Goal: Contribute content: Contribute content

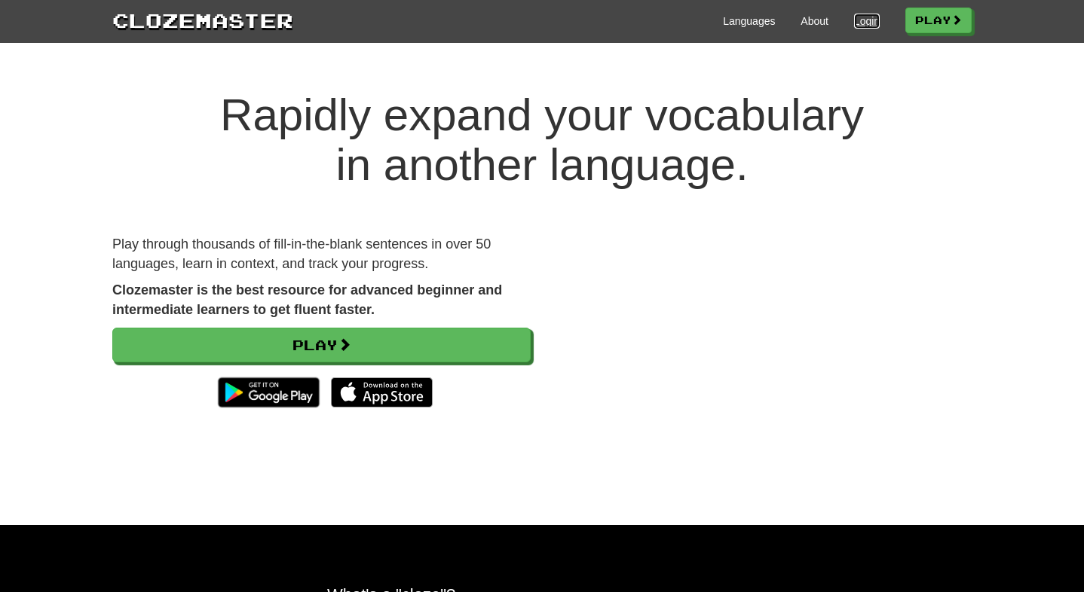
click at [857, 24] on link "Login" at bounding box center [867, 21] width 26 height 15
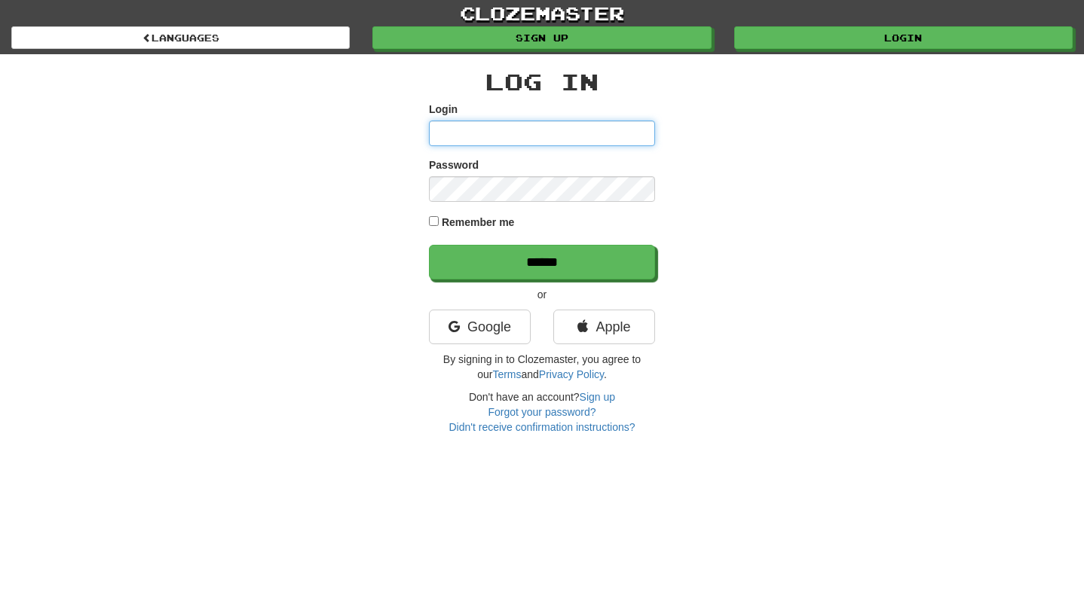
click at [573, 136] on input "Login" at bounding box center [542, 134] width 226 height 26
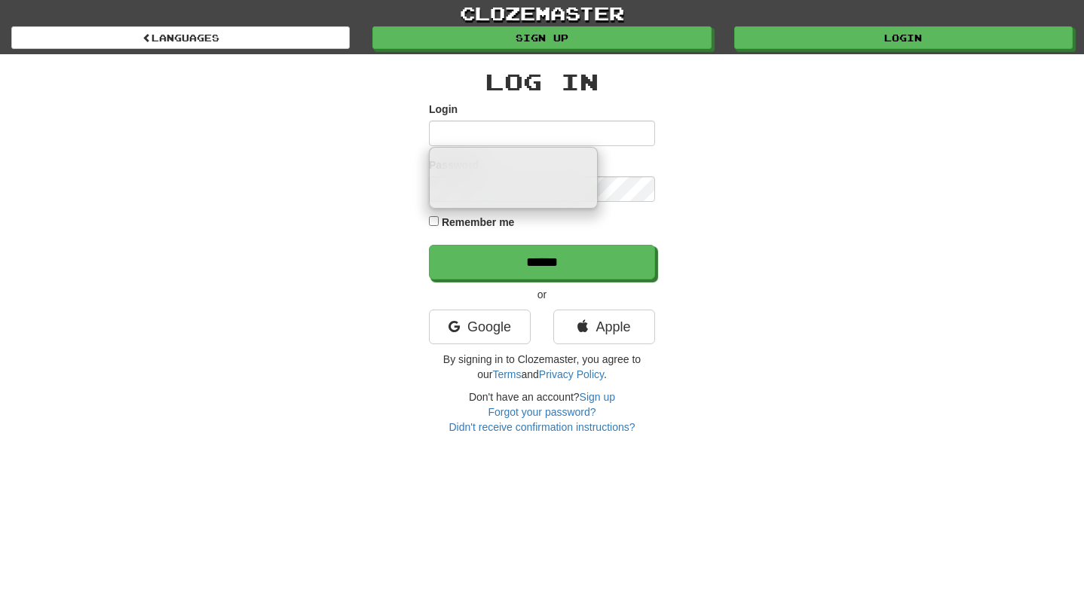
click at [724, 258] on div "Log In Login Password Remember me ****** or Google Apple By signing in to Cloze…" at bounding box center [542, 244] width 882 height 381
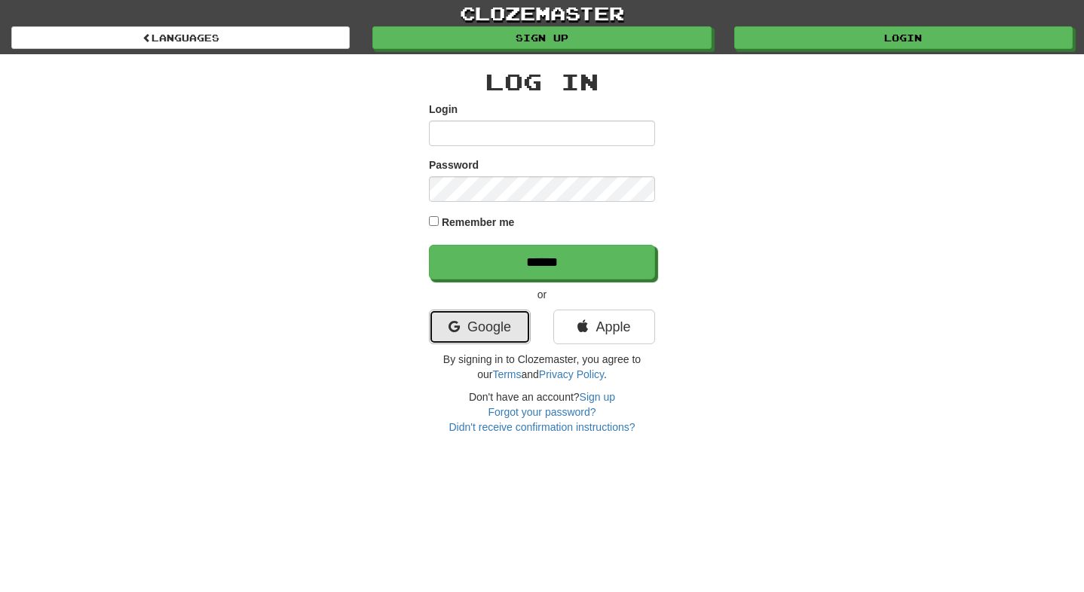
click at [513, 333] on link "Google" at bounding box center [480, 327] width 102 height 35
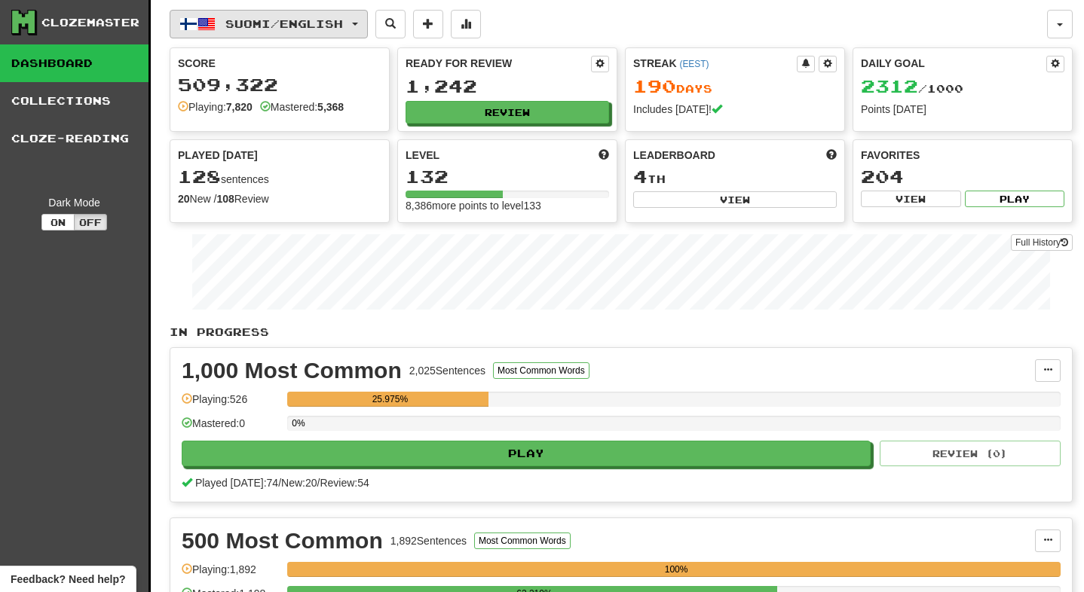
click at [368, 22] on button "Suomi / English" at bounding box center [269, 24] width 198 height 29
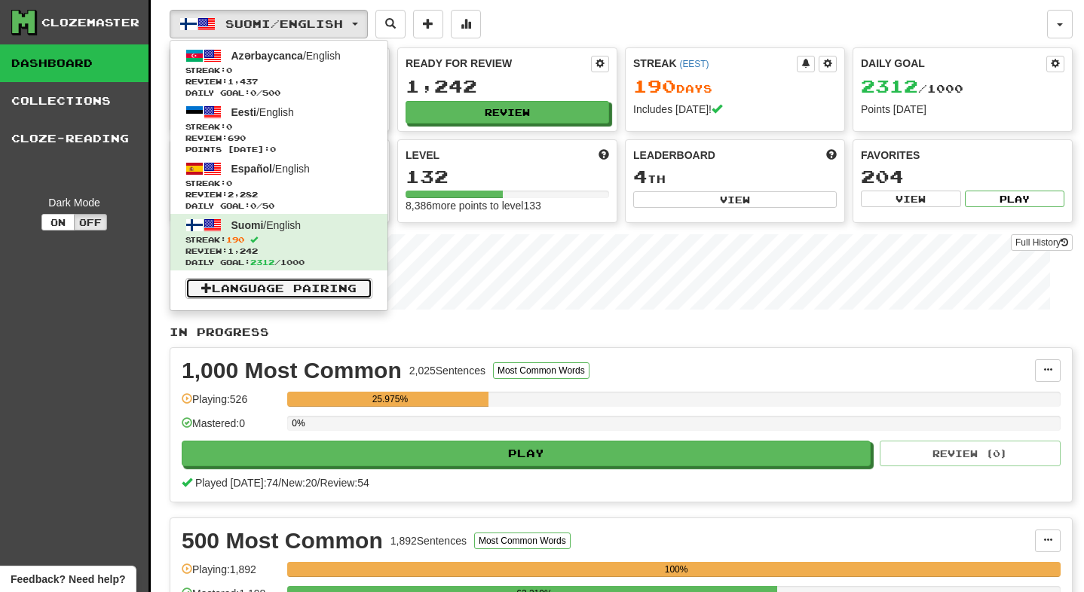
click at [302, 289] on link "Language Pairing" at bounding box center [278, 288] width 187 height 21
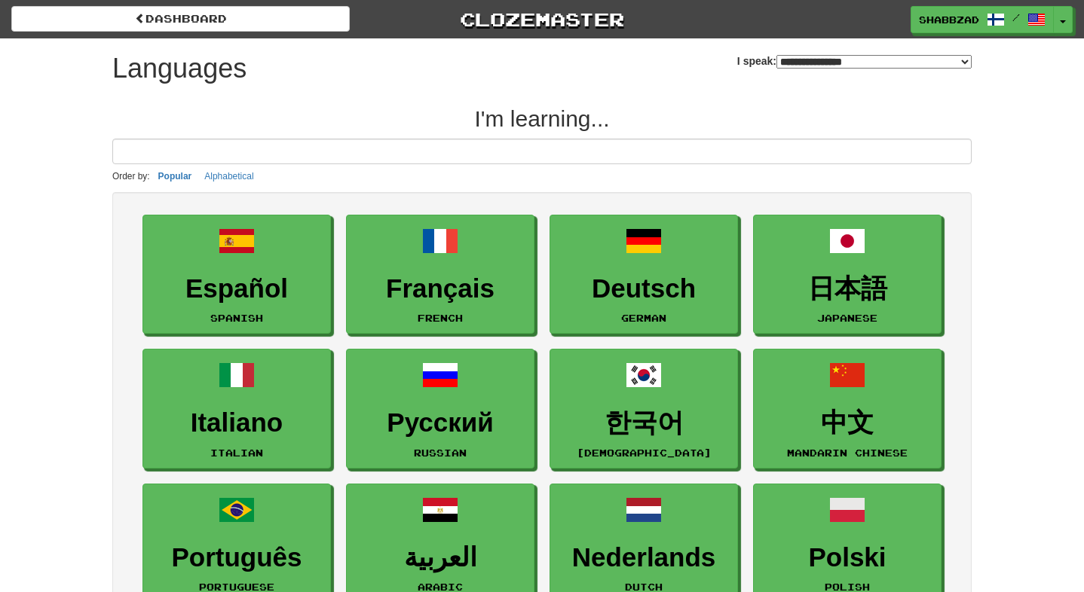
select select "*******"
click at [358, 150] on input at bounding box center [541, 152] width 859 height 26
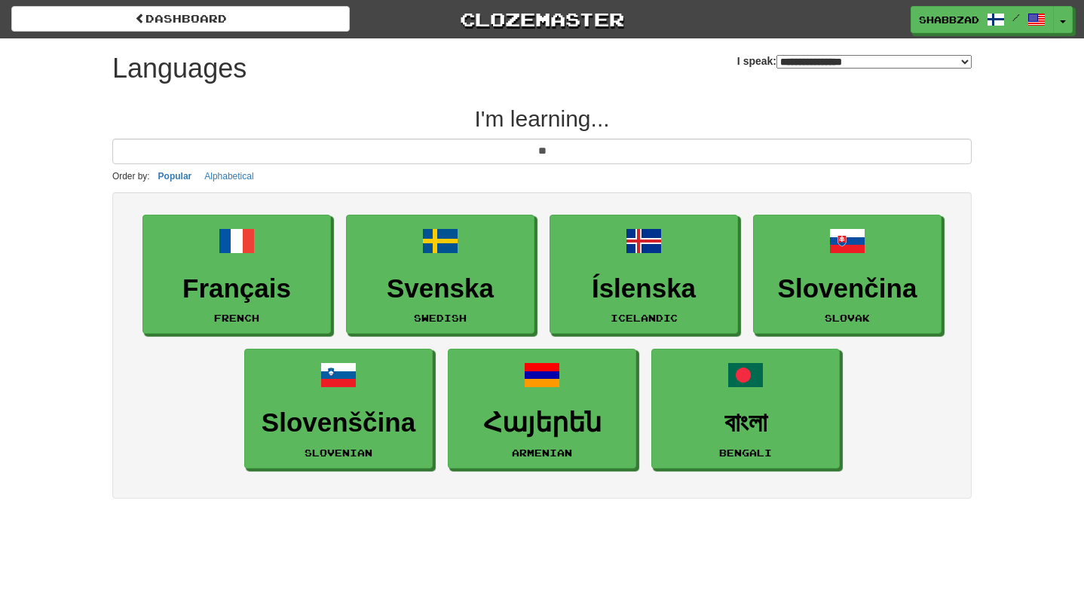
type input "*"
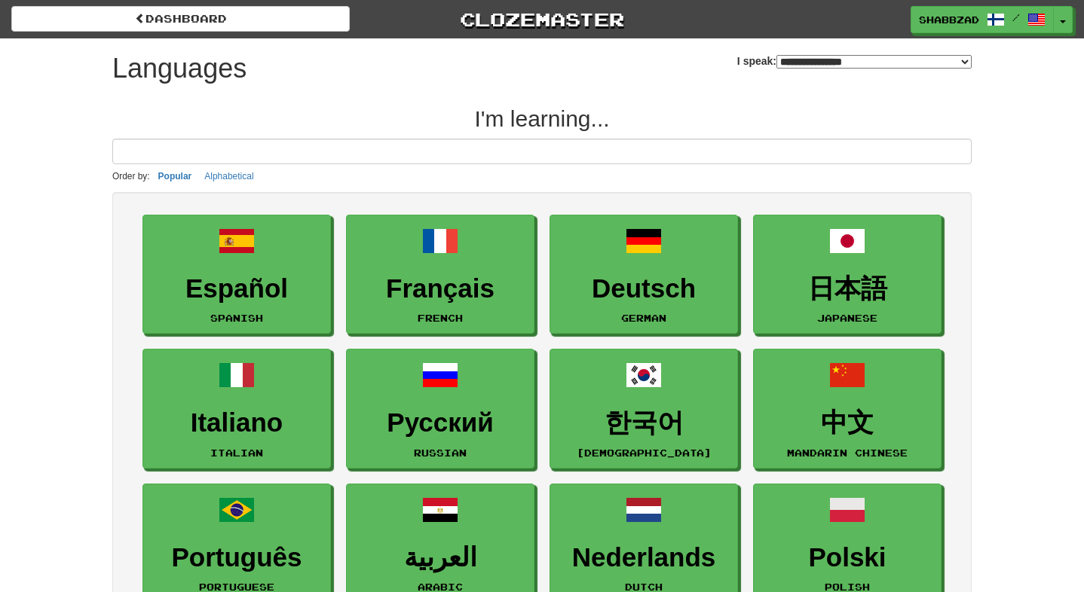
click at [776, 63] on select "**********" at bounding box center [873, 62] width 195 height 14
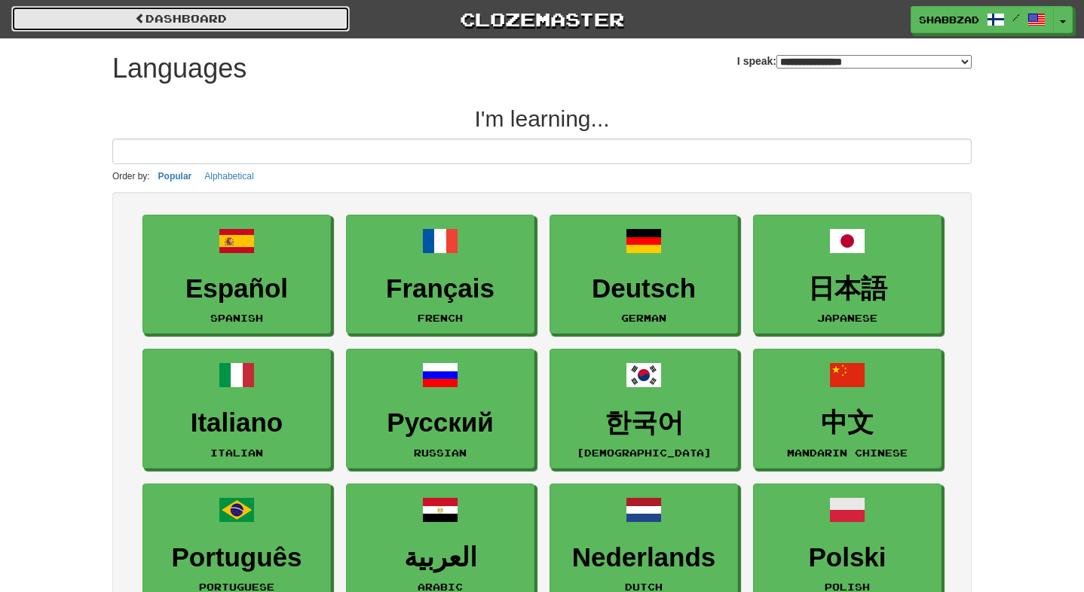
click at [190, 15] on link "dashboard" at bounding box center [180, 19] width 338 height 26
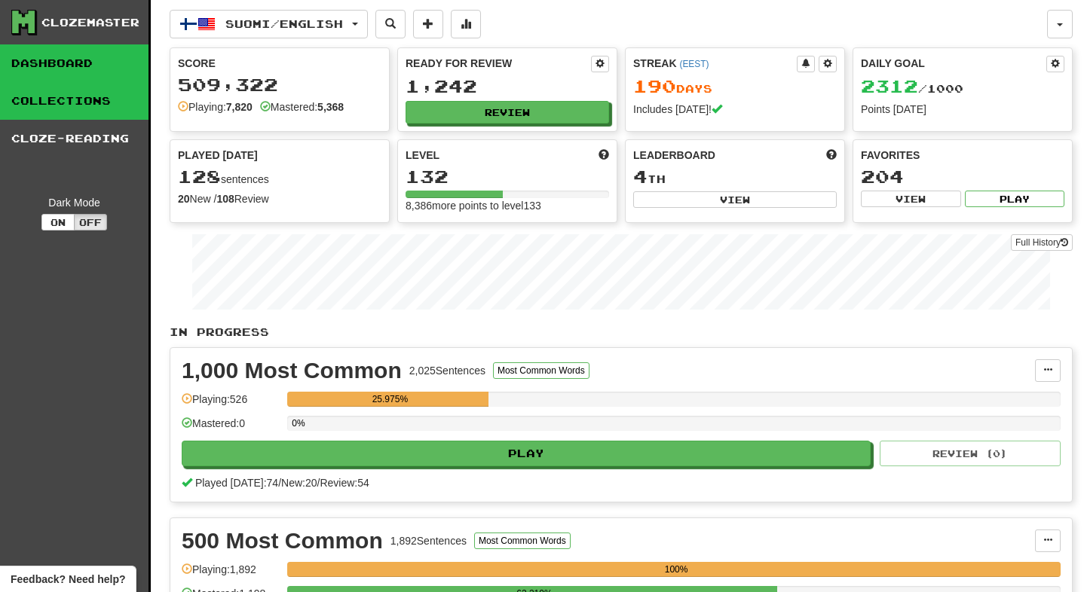
click at [77, 107] on link "Collections" at bounding box center [74, 101] width 148 height 38
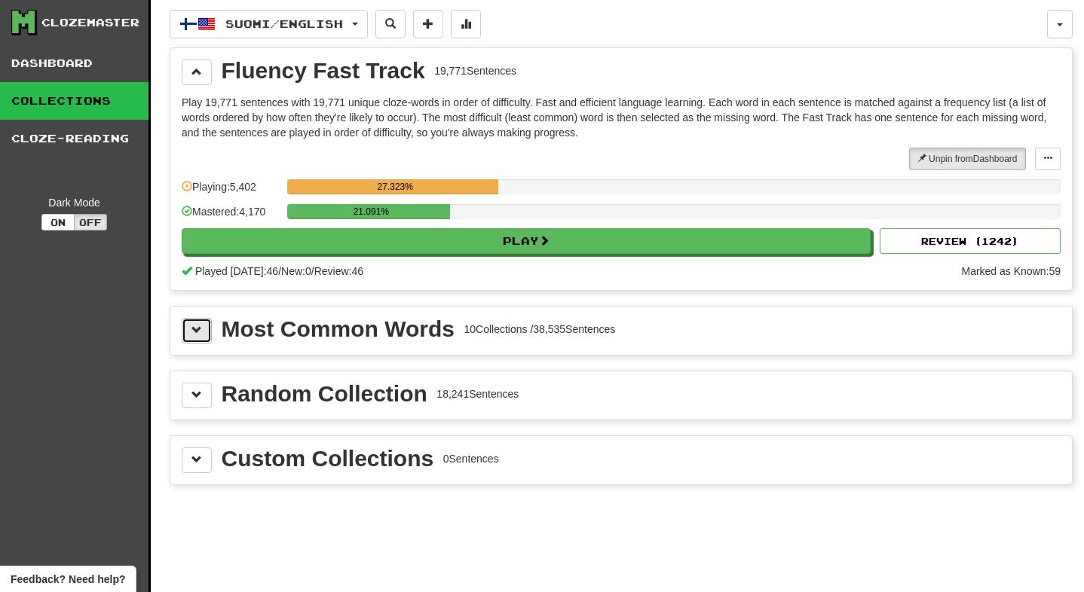
click at [200, 326] on span at bounding box center [196, 330] width 11 height 11
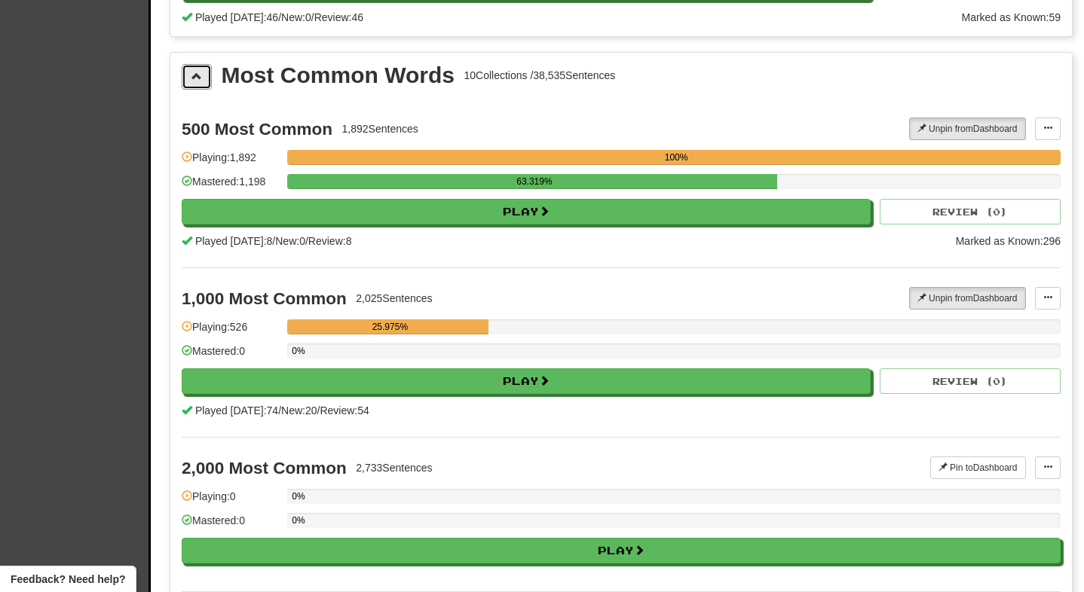
scroll to position [257, 0]
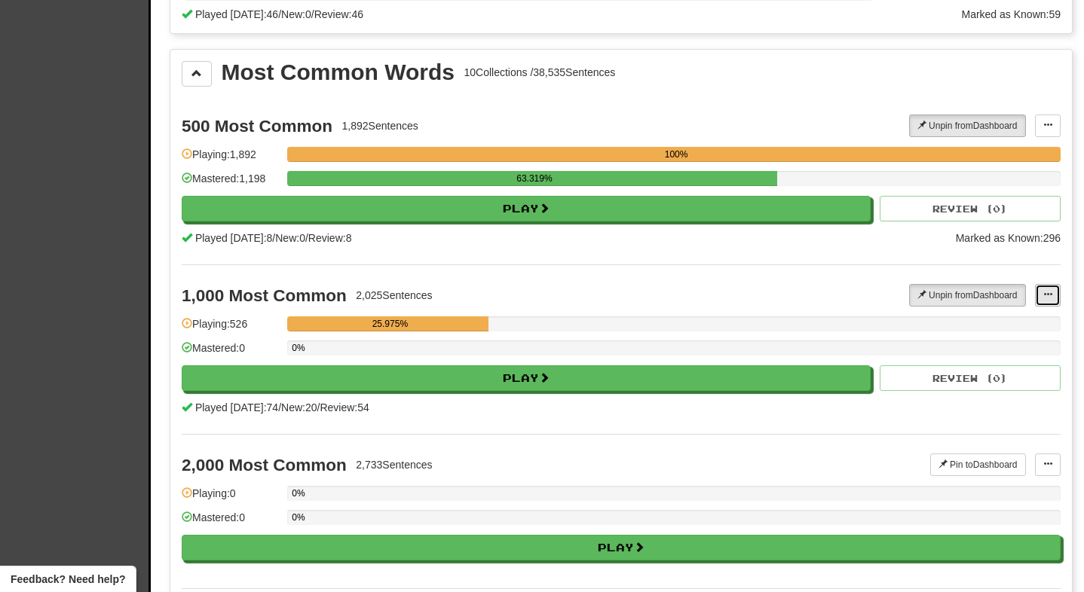
click at [1050, 296] on span at bounding box center [1047, 294] width 9 height 9
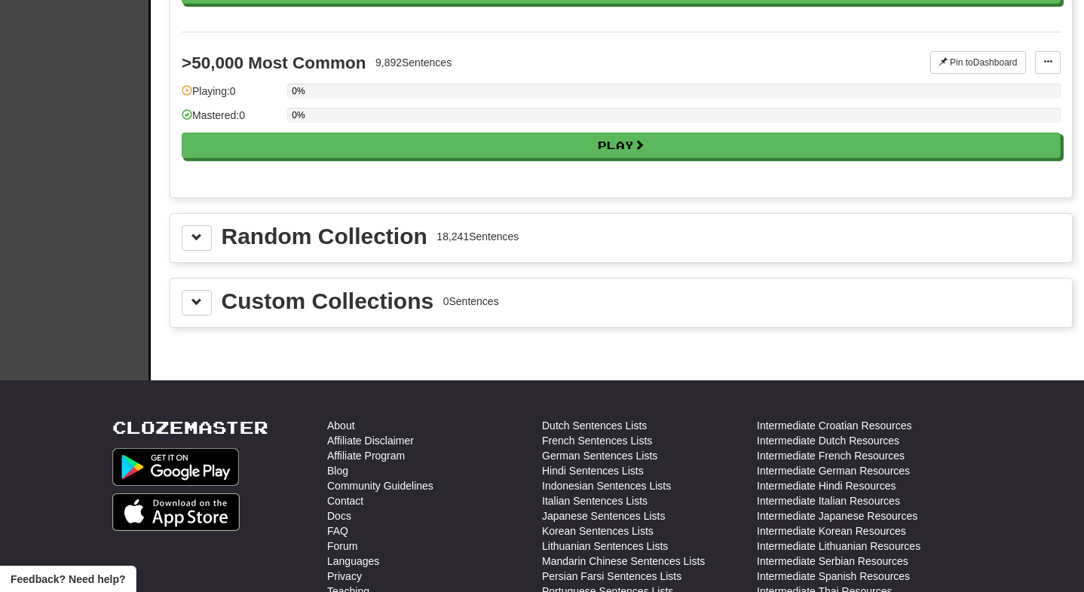
scroll to position [1729, 0]
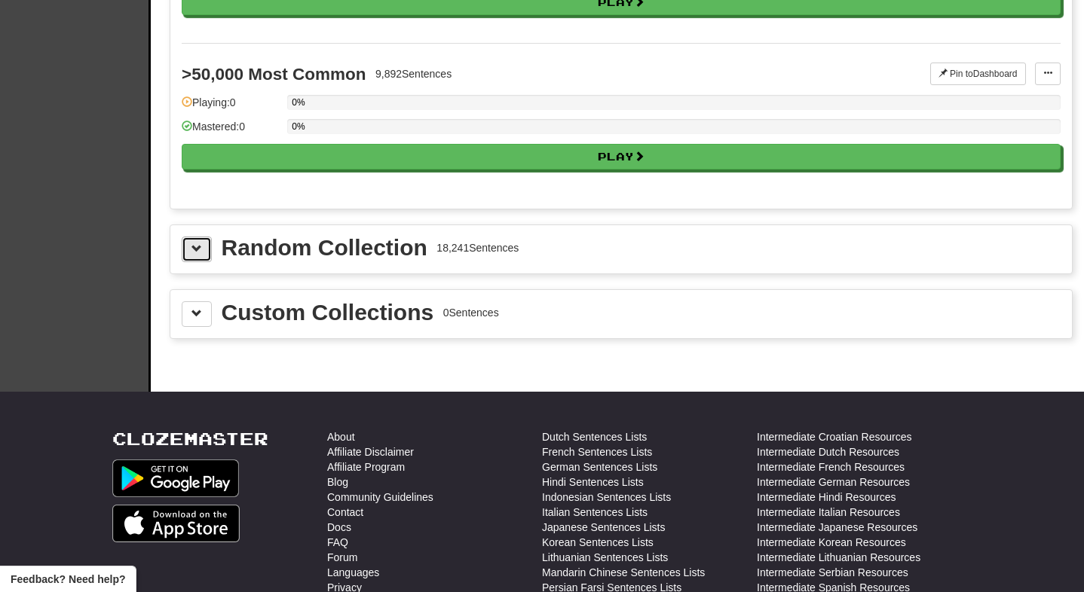
click at [196, 250] on span at bounding box center [196, 248] width 11 height 11
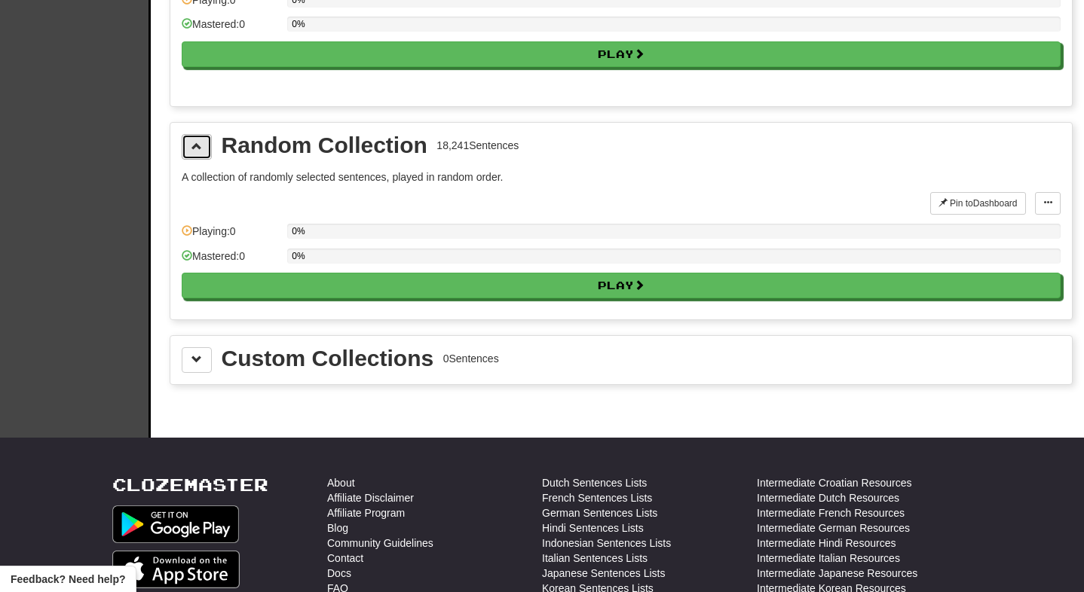
scroll to position [1840, 0]
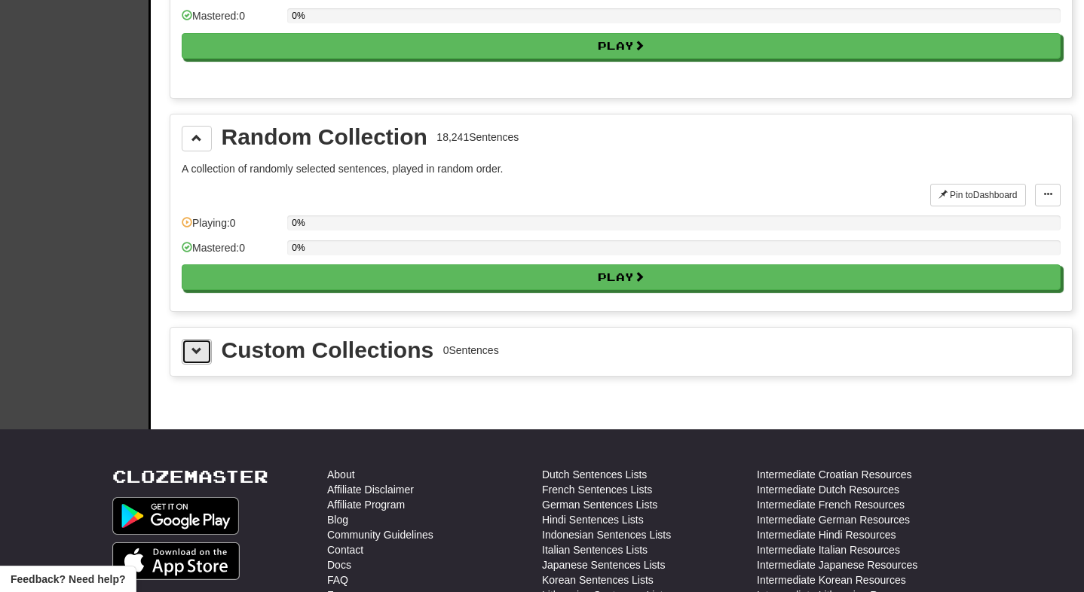
click at [207, 344] on button at bounding box center [197, 352] width 30 height 26
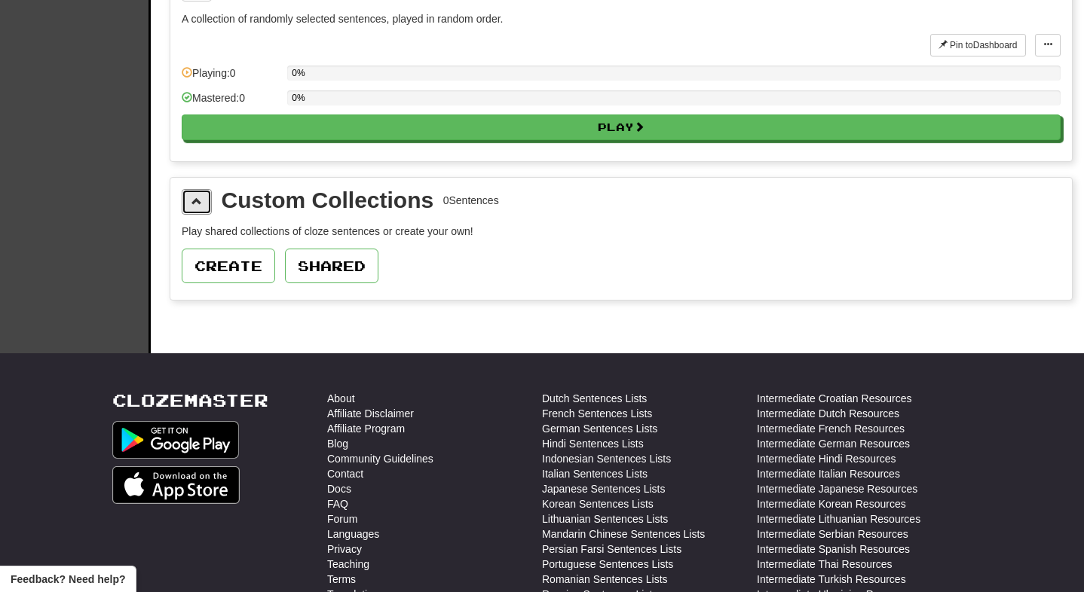
scroll to position [2017, 0]
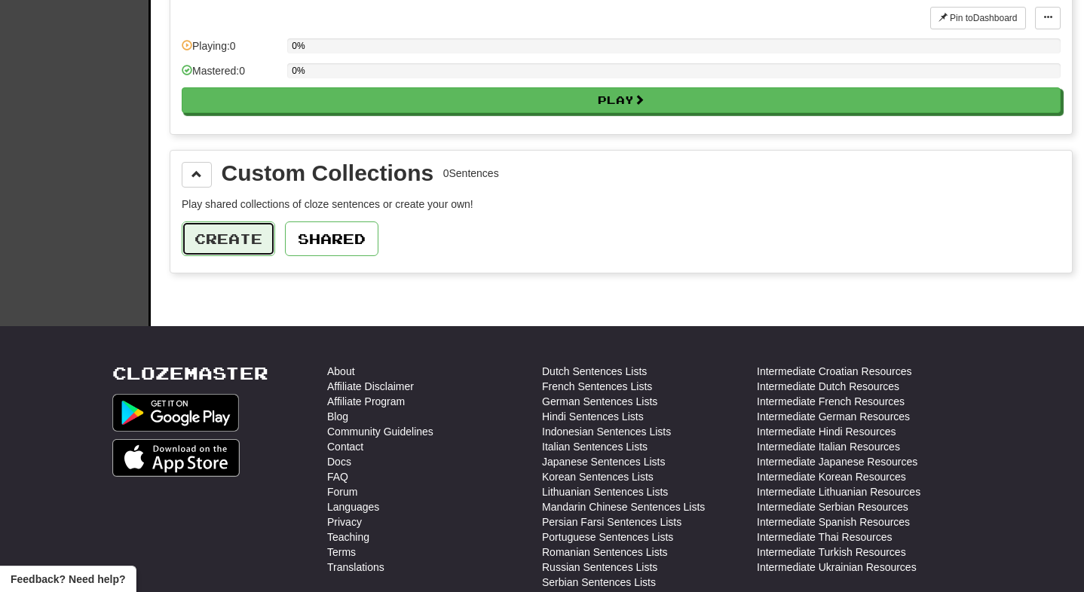
click at [220, 234] on button "Create" at bounding box center [228, 239] width 93 height 35
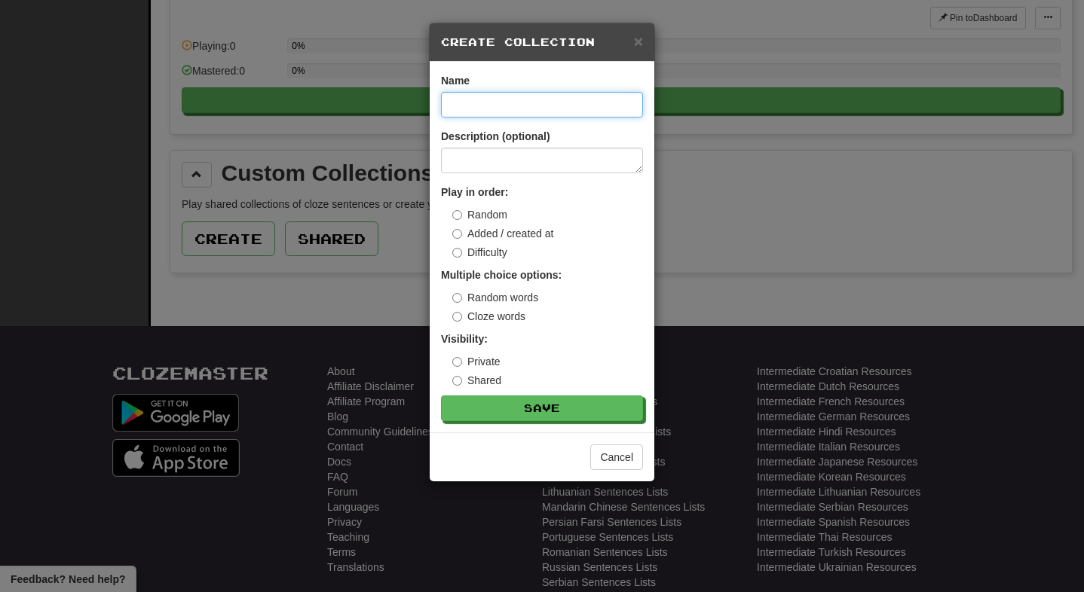
click at [474, 105] on input at bounding box center [542, 105] width 202 height 26
type input "*******"
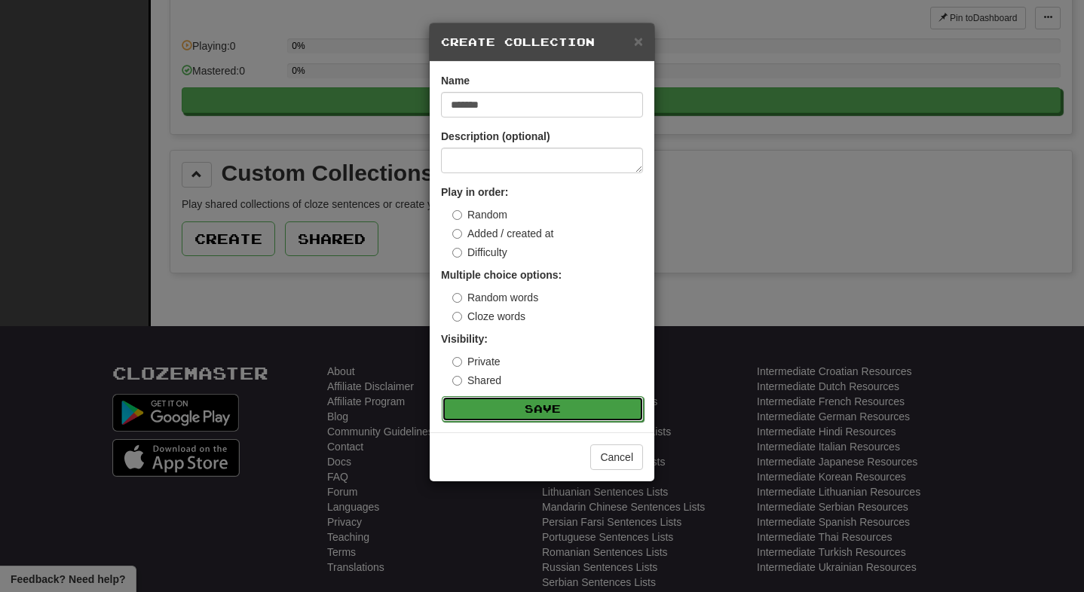
click at [518, 407] on button "Save" at bounding box center [543, 409] width 202 height 26
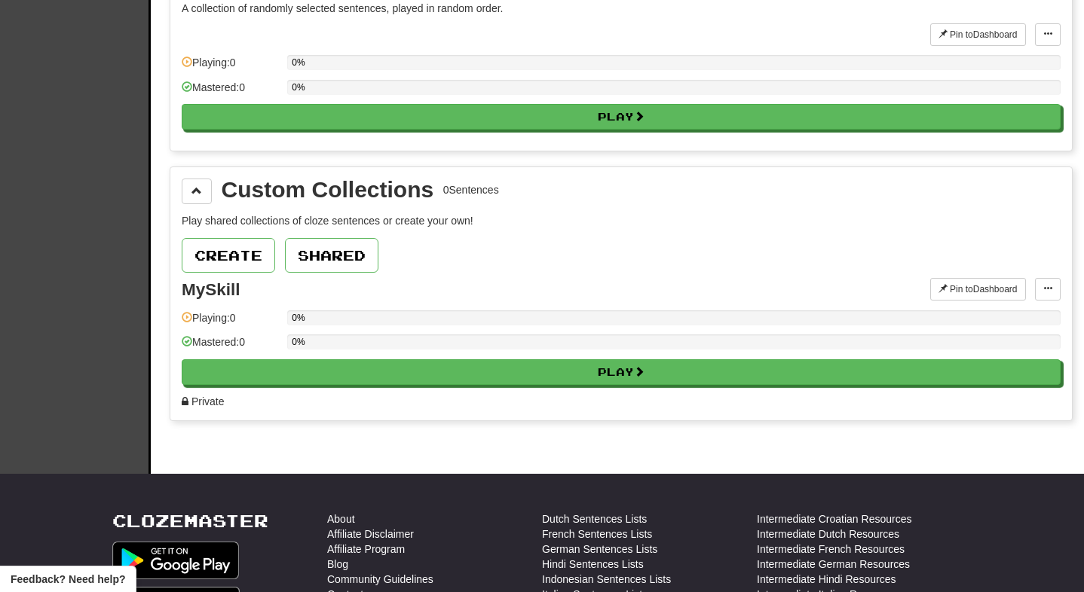
scroll to position [1996, 0]
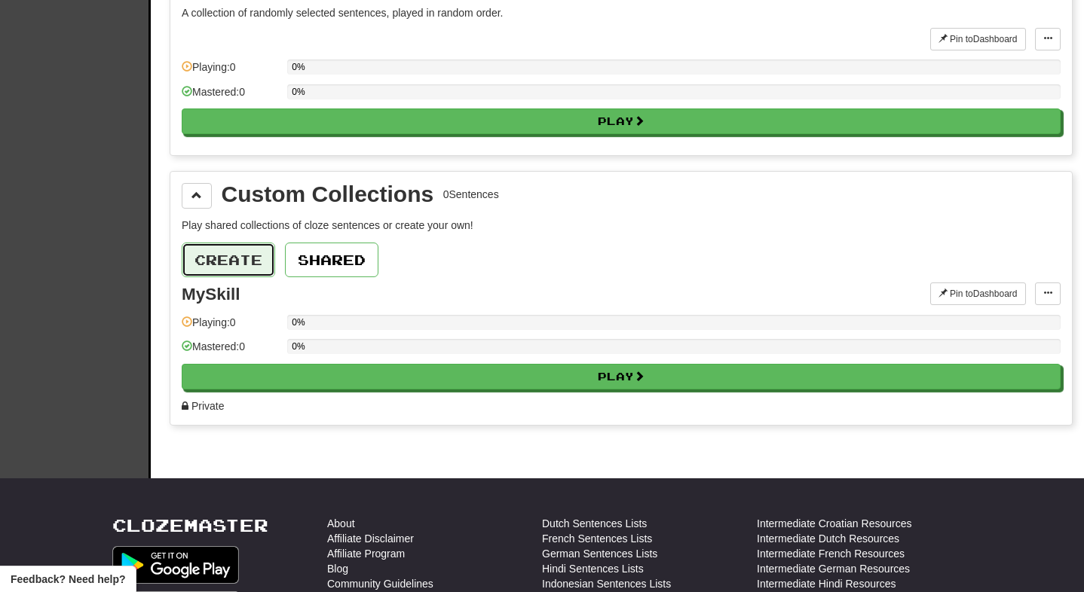
click at [259, 250] on button "Create" at bounding box center [228, 260] width 93 height 35
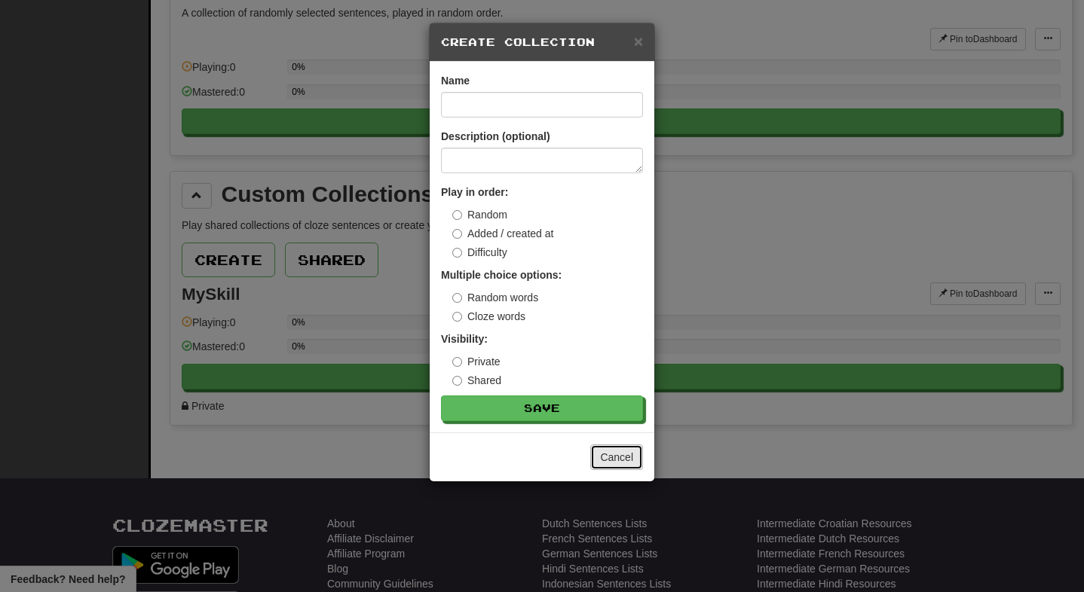
click at [622, 469] on button "Cancel" at bounding box center [616, 458] width 53 height 26
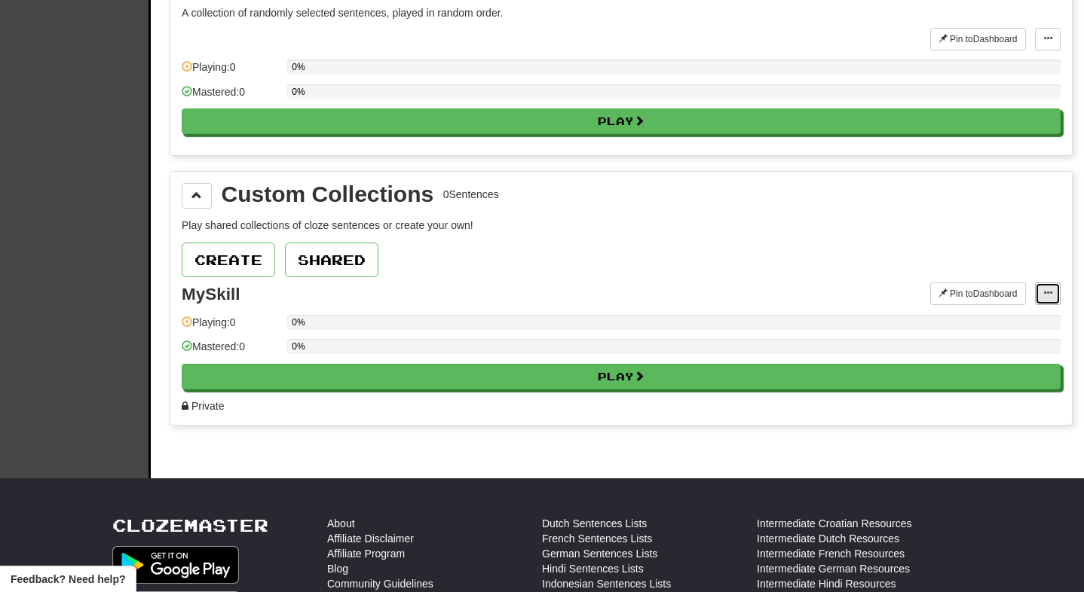
click at [1048, 292] on span at bounding box center [1047, 293] width 9 height 9
click at [1000, 320] on span "Add Sentences" at bounding box center [989, 321] width 72 height 12
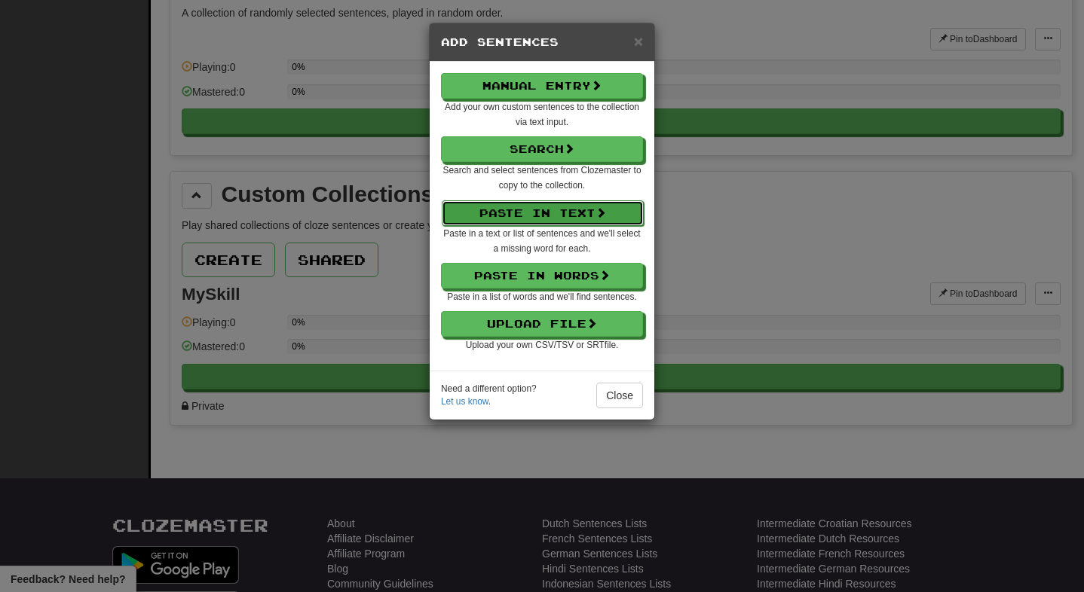
click at [553, 208] on button "Paste in Text" at bounding box center [543, 213] width 202 height 26
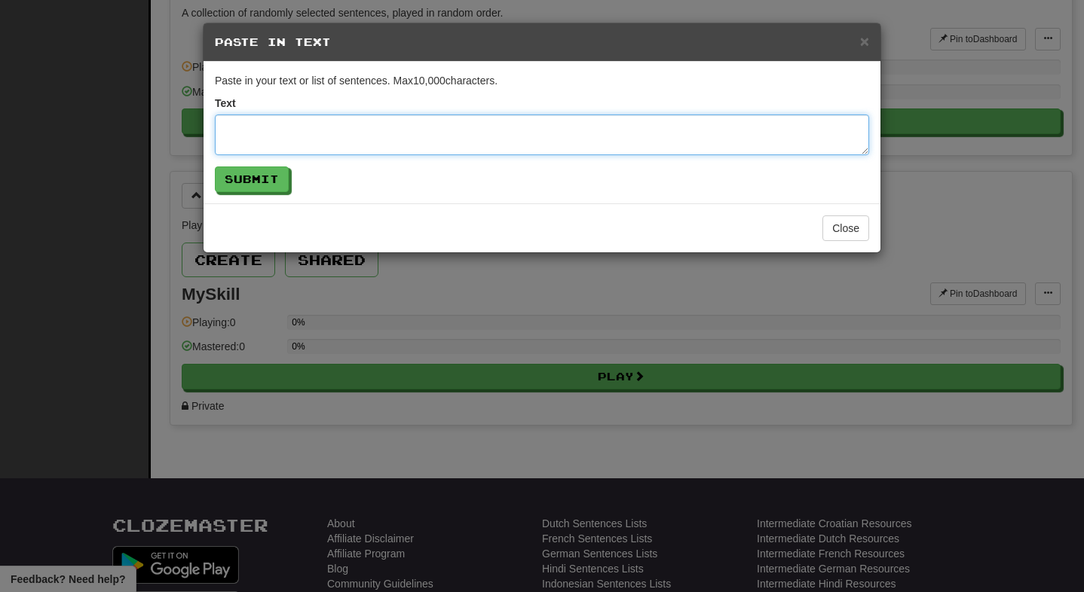
click at [418, 133] on textarea at bounding box center [542, 135] width 654 height 41
paste textarea "**********"
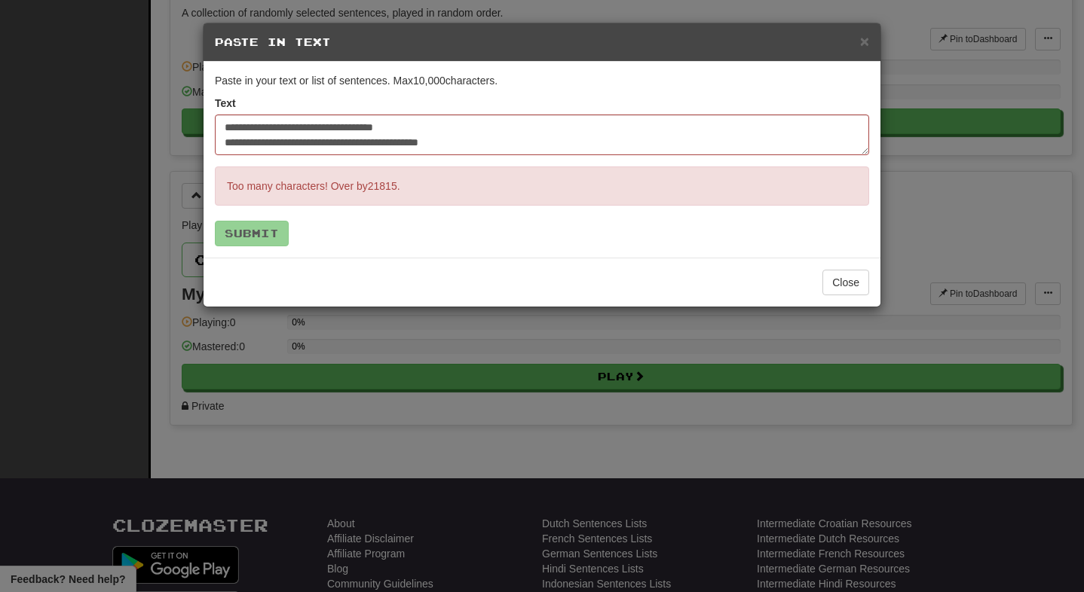
click at [429, 102] on div "Text" at bounding box center [542, 126] width 654 height 60
click at [238, 124] on textarea at bounding box center [542, 135] width 654 height 41
paste textarea "**********"
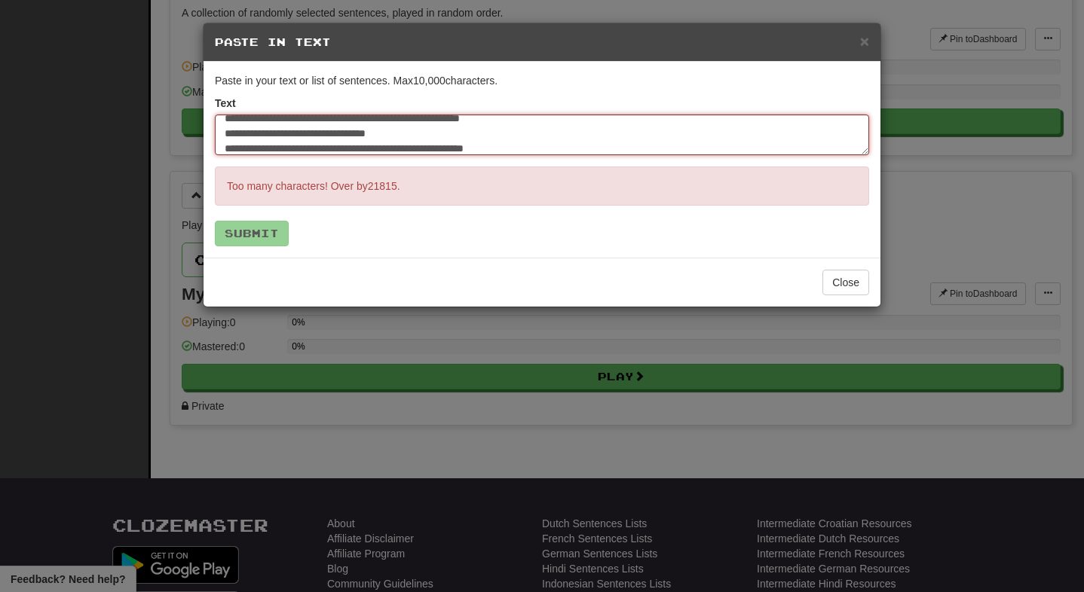
scroll to position [10468, 0]
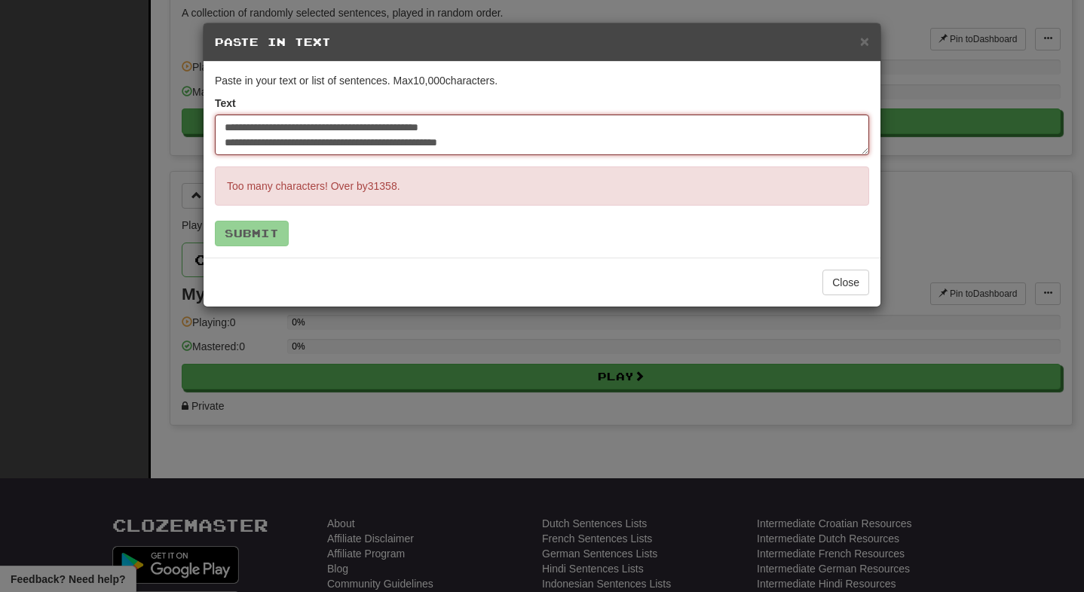
type textarea "**********"
click at [341, 214] on form "Paste in your text or list of sentences. Max 10,000 characters. Text Too many c…" at bounding box center [542, 159] width 654 height 173
drag, startPoint x: 488, startPoint y: 146, endPoint x: 279, endPoint y: 89, distance: 217.2
click at [279, 89] on form "Paste in your text or list of sentences. Max 10,000 characters. Text Too many c…" at bounding box center [542, 159] width 654 height 173
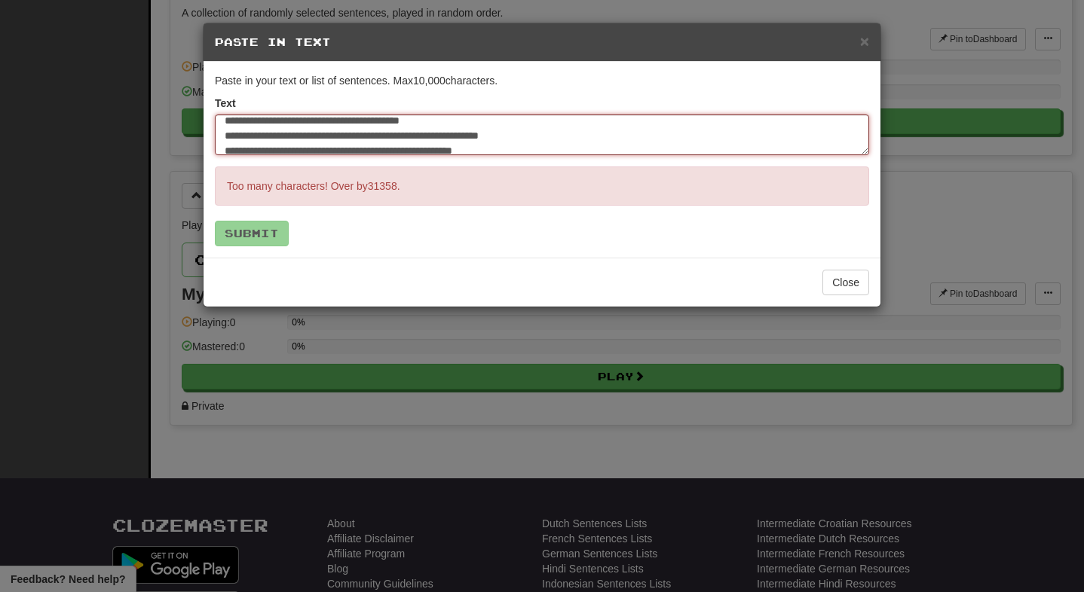
click at [286, 116] on textarea at bounding box center [542, 135] width 654 height 41
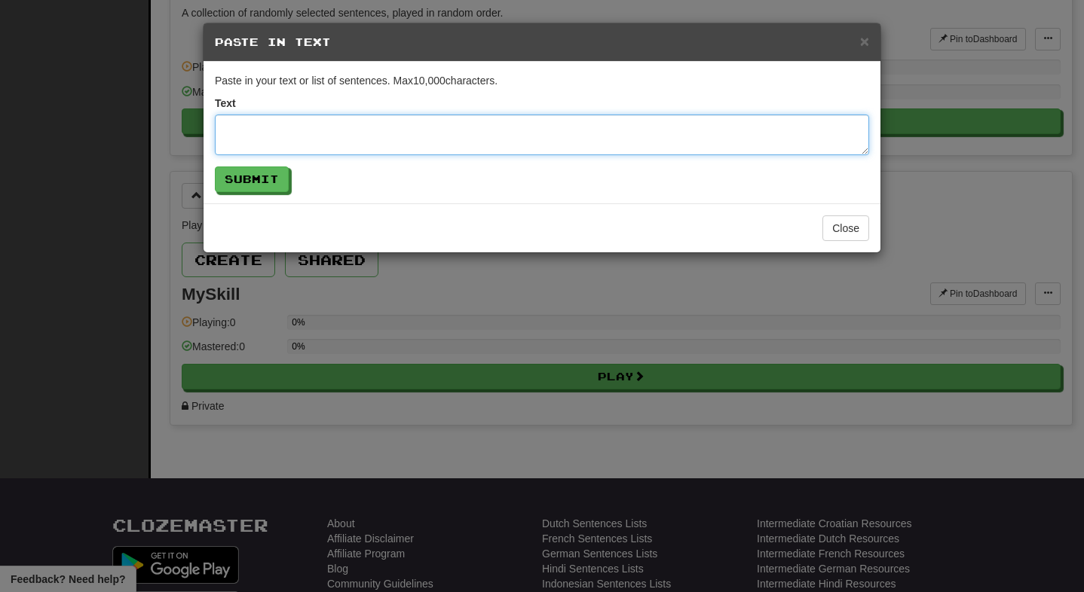
scroll to position [0, 0]
click at [278, 137] on textarea at bounding box center [542, 135] width 654 height 41
paste textarea "**********"
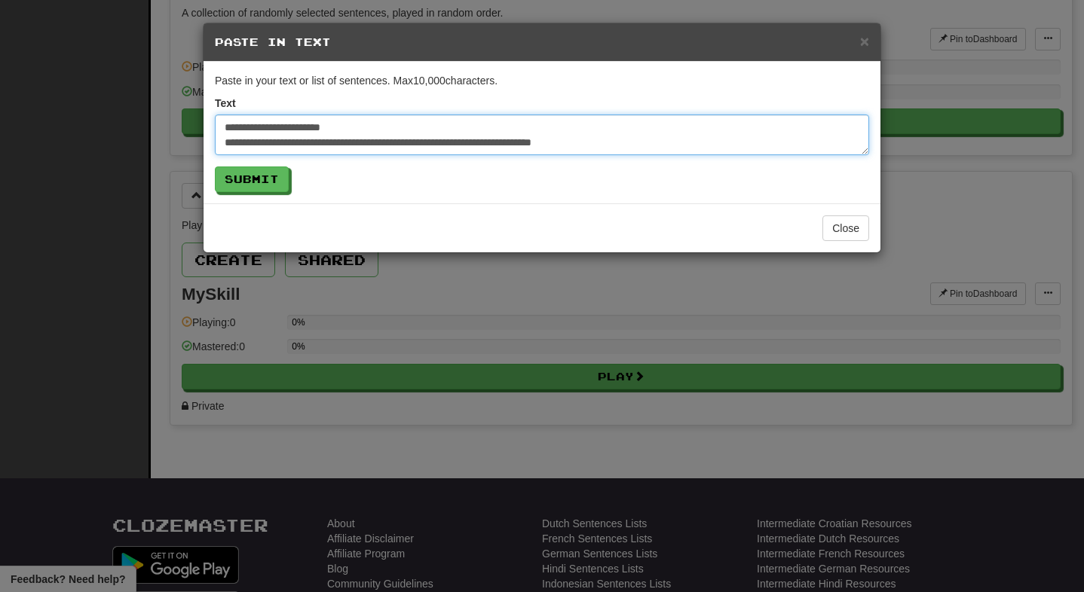
scroll to position [2375, 0]
type textarea "**********"
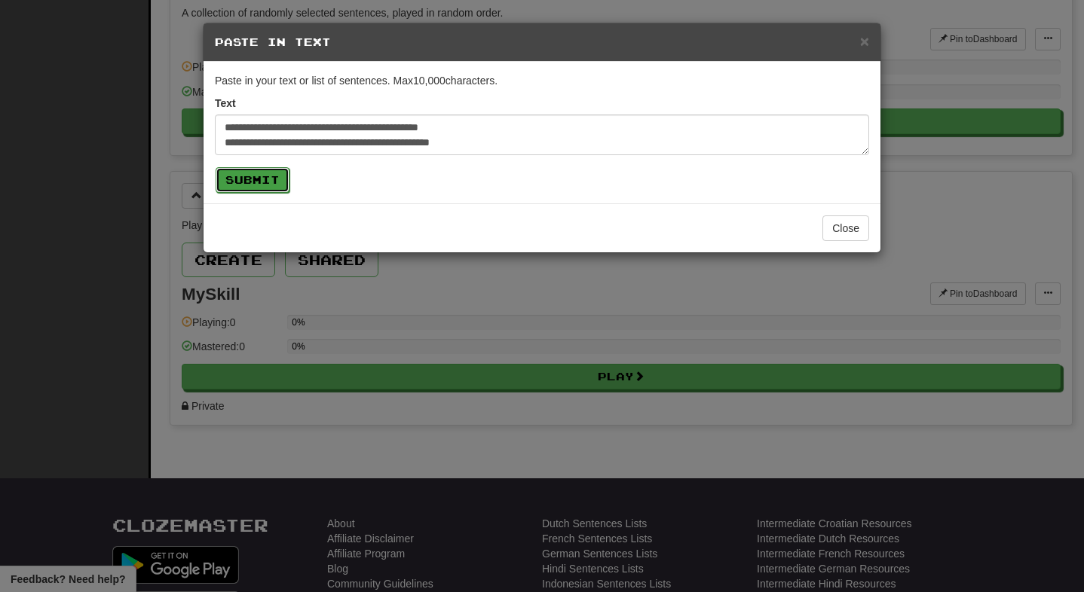
click at [269, 183] on button "Submit" at bounding box center [253, 180] width 74 height 26
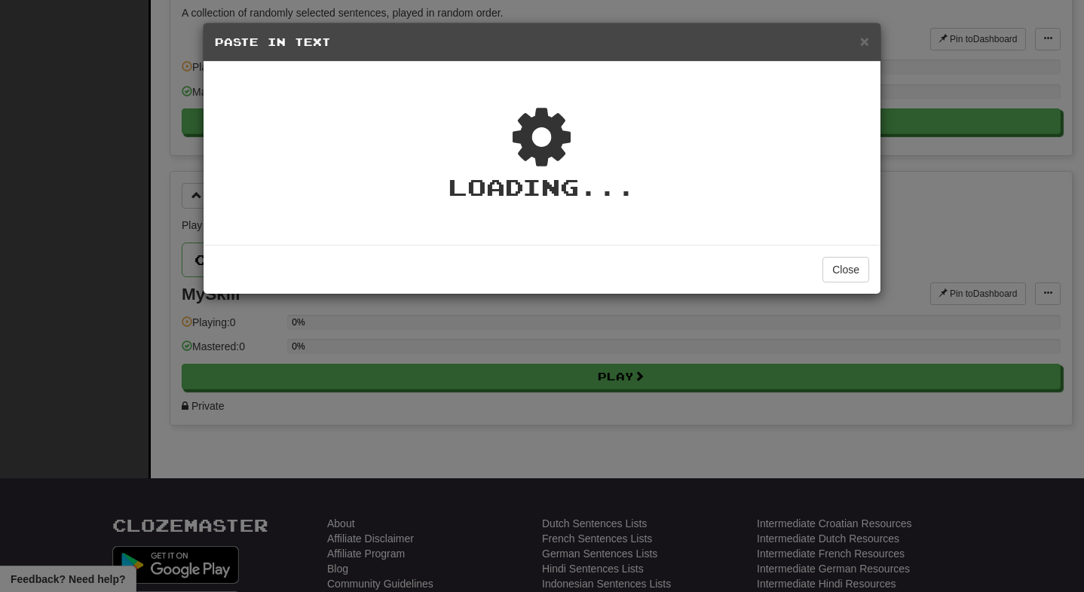
type textarea "*"
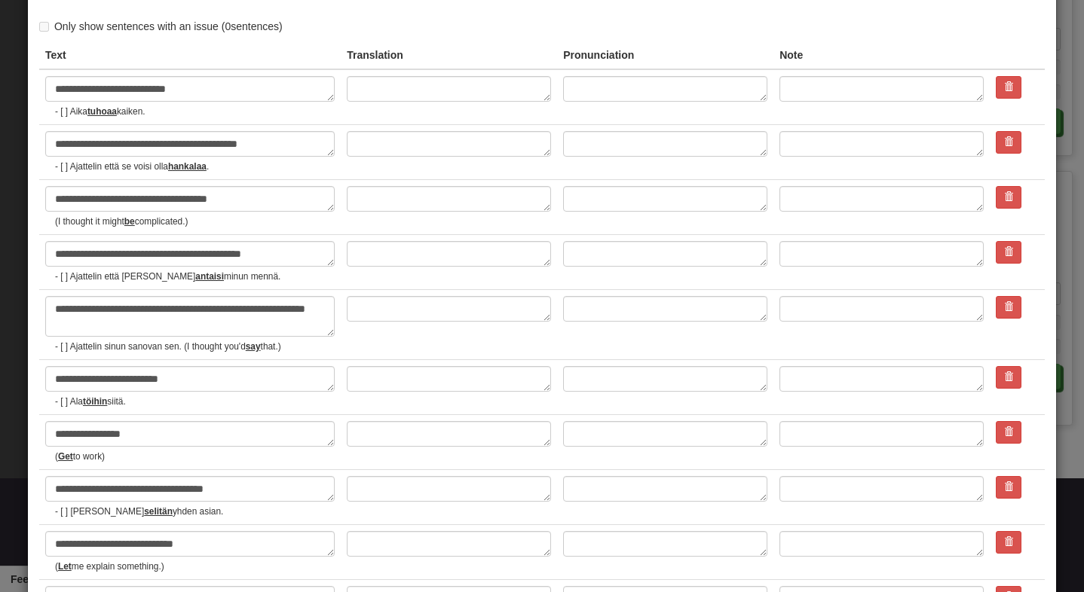
scroll to position [0, 0]
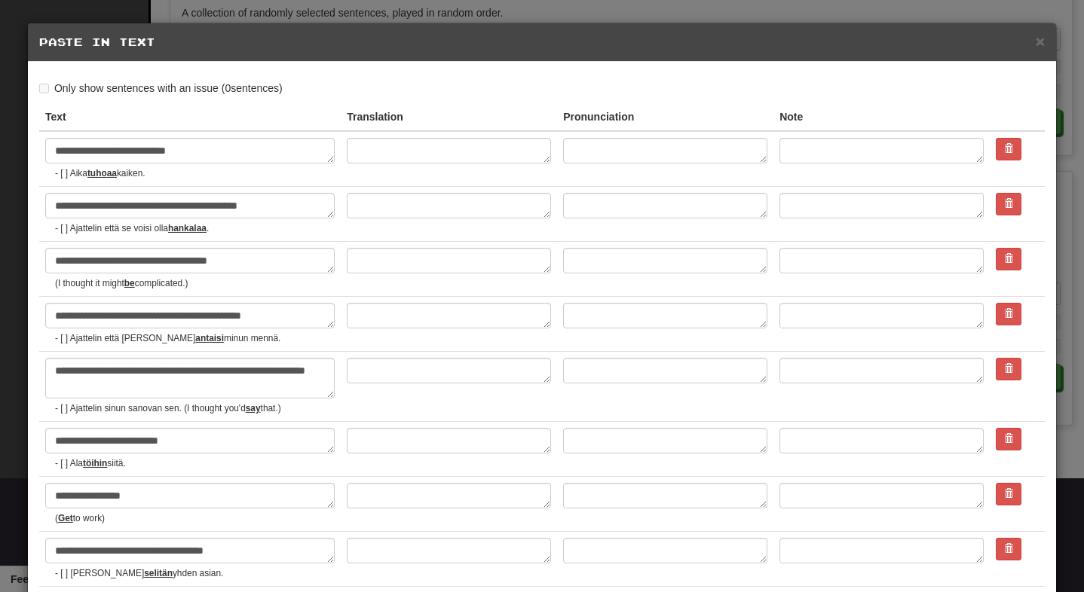
click at [96, 91] on label "Only show sentences with an issue ( 0 sentences)" at bounding box center [160, 88] width 243 height 15
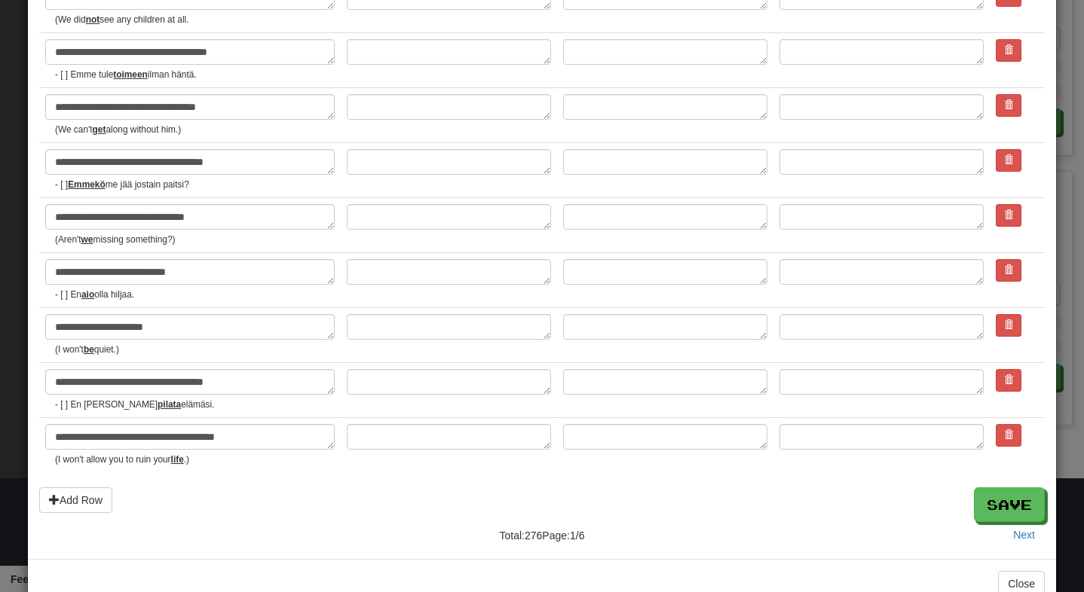
scroll to position [2478, 0]
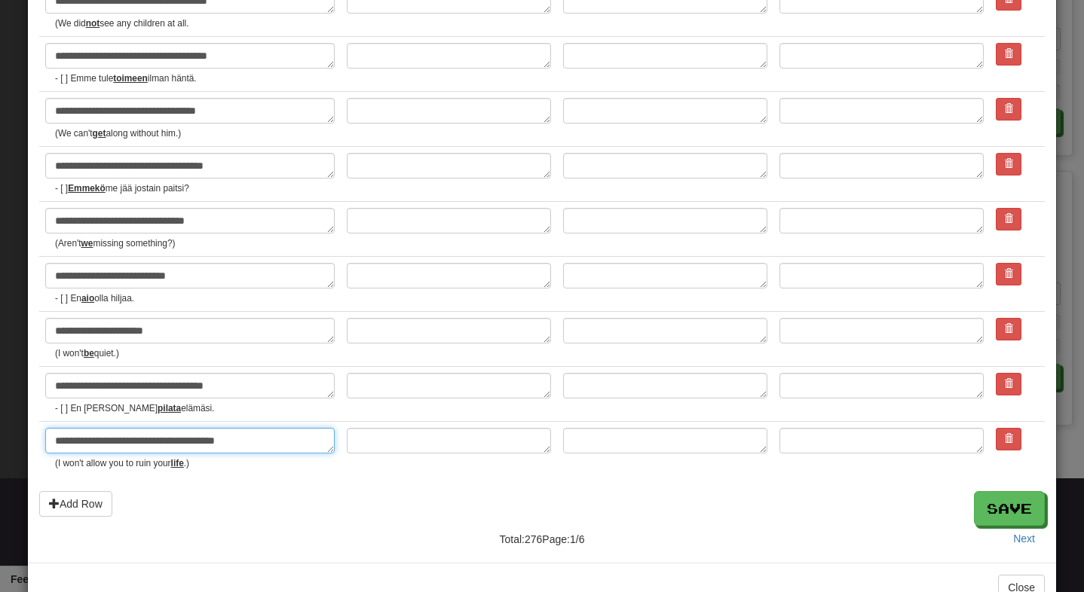
click at [244, 444] on textarea "**********" at bounding box center [189, 441] width 289 height 26
drag, startPoint x: 244, startPoint y: 444, endPoint x: 42, endPoint y: 441, distance: 202.0
click at [42, 441] on td "**********" at bounding box center [189, 449] width 301 height 55
click at [246, 470] on td "**********" at bounding box center [189, 449] width 301 height 55
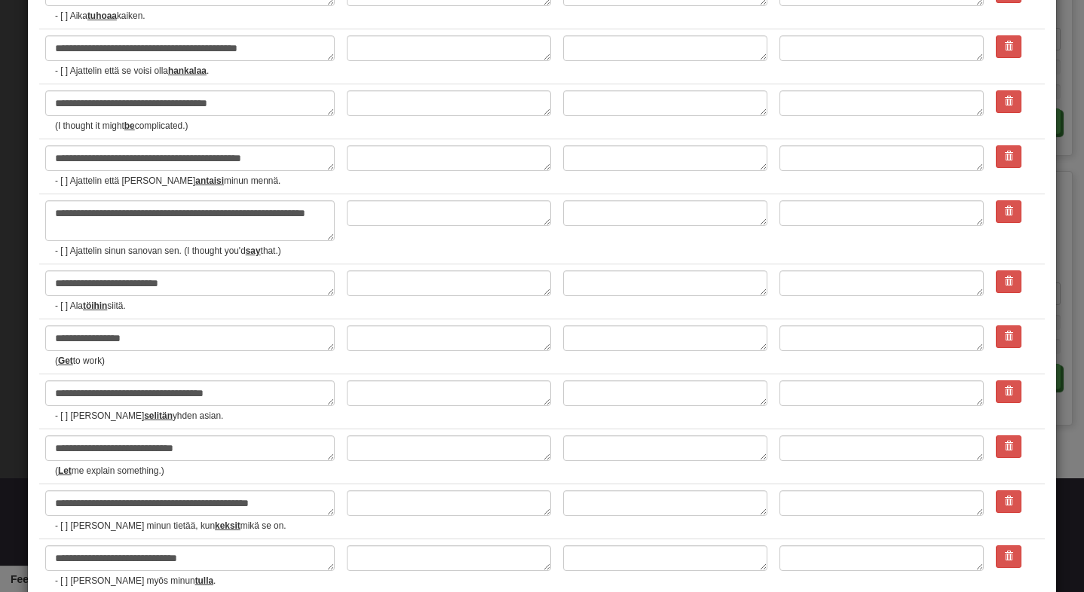
scroll to position [0, 0]
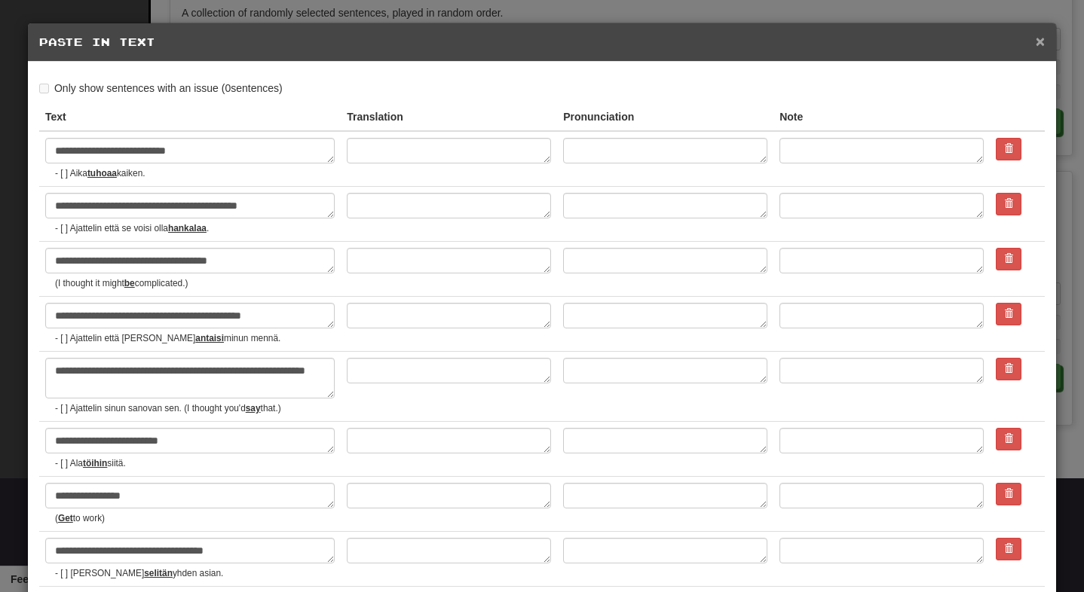
click at [1040, 45] on span "×" at bounding box center [1039, 40] width 9 height 17
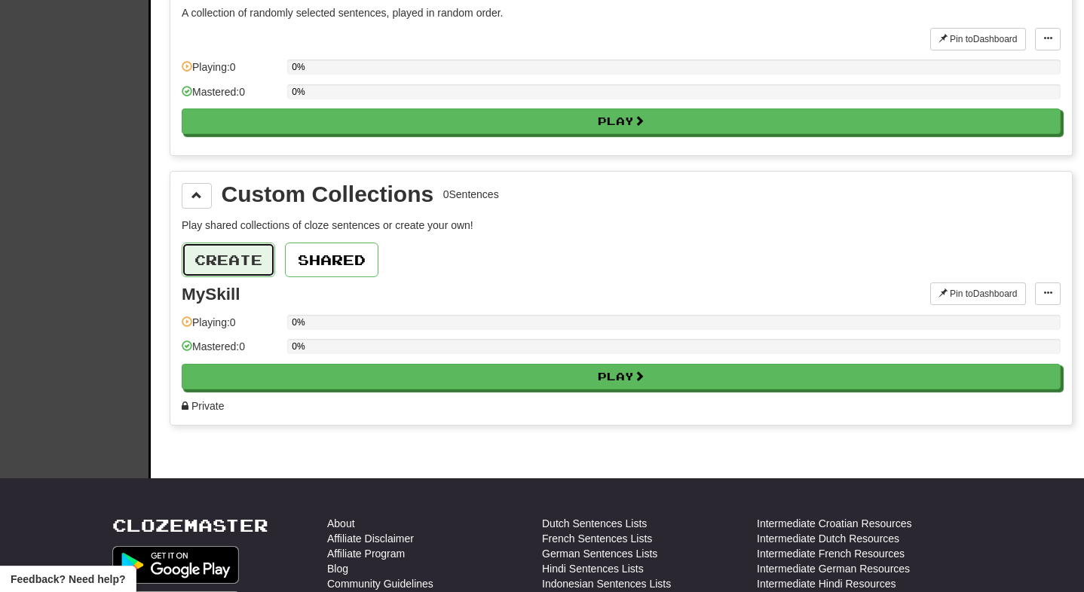
click at [239, 259] on button "Create" at bounding box center [228, 260] width 93 height 35
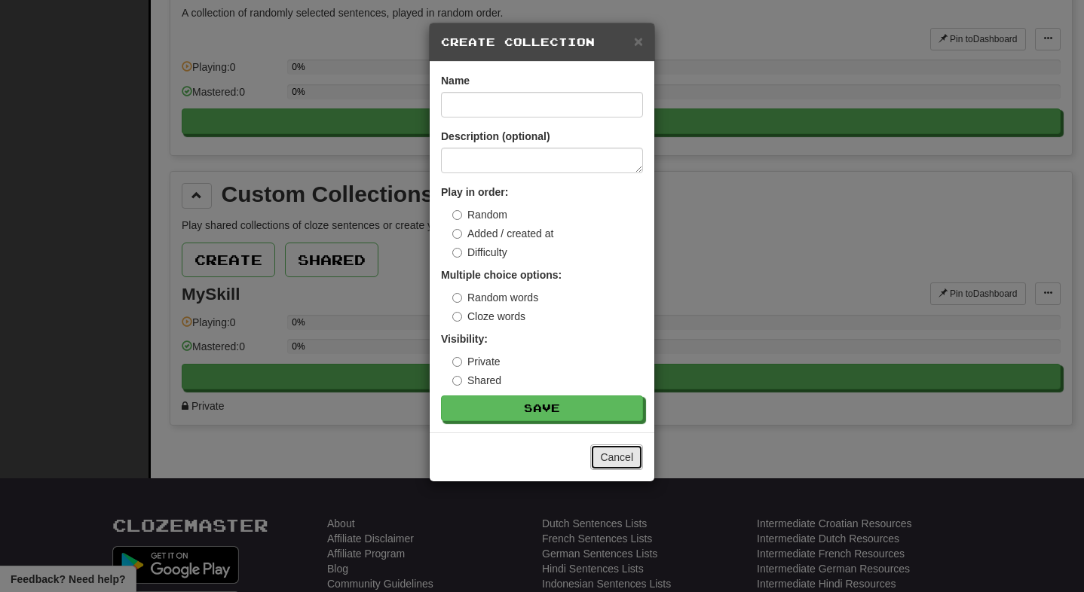
click at [604, 469] on button "Cancel" at bounding box center [616, 458] width 53 height 26
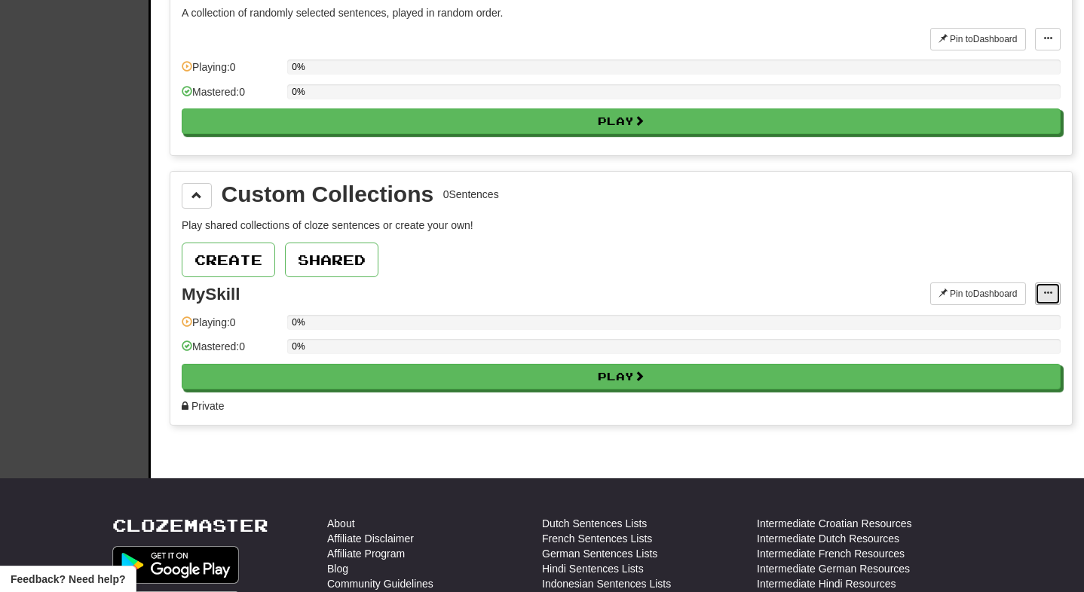
click at [1035, 295] on button at bounding box center [1048, 294] width 26 height 23
click at [985, 335] on span "Manage Sentences" at bounding box center [998, 341] width 91 height 12
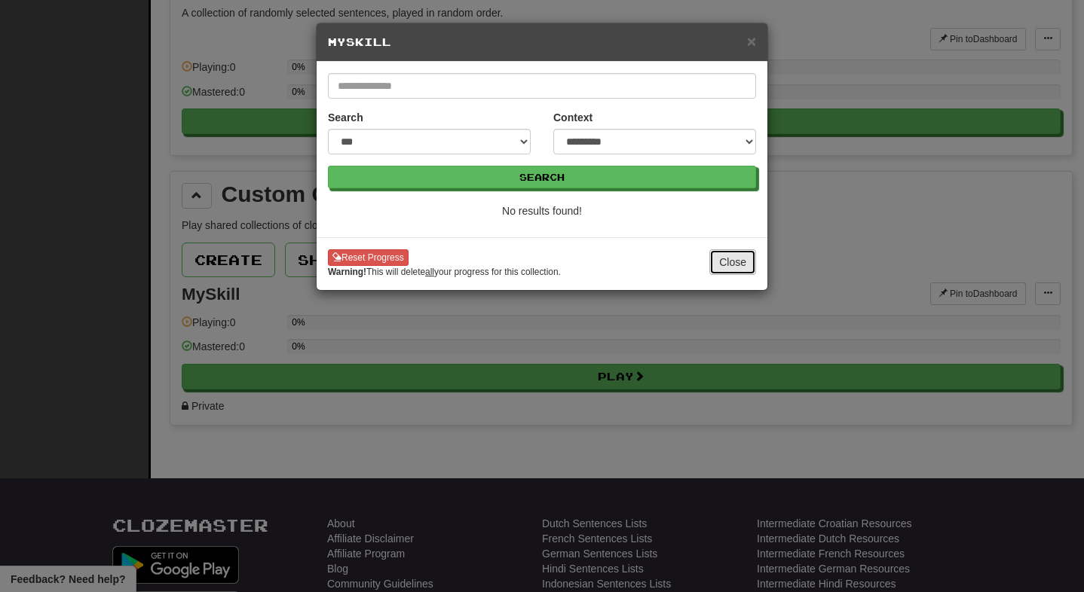
click at [734, 272] on button "Close" at bounding box center [732, 262] width 47 height 26
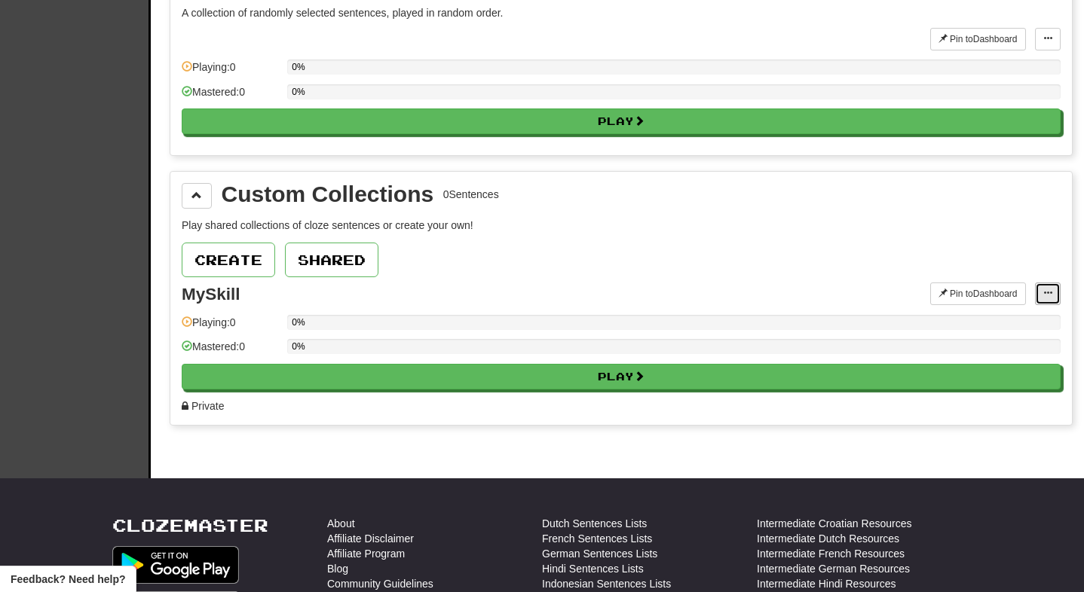
click at [1054, 293] on button at bounding box center [1048, 294] width 26 height 23
click at [992, 325] on span "Add Sentences" at bounding box center [989, 321] width 72 height 12
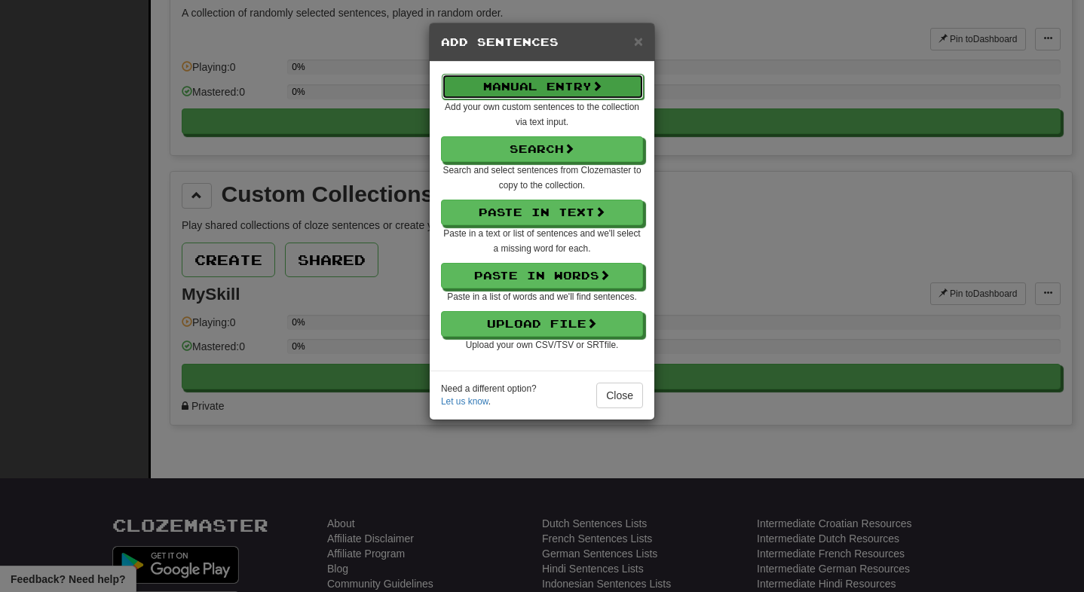
click at [541, 85] on button "Manual Entry" at bounding box center [543, 87] width 202 height 26
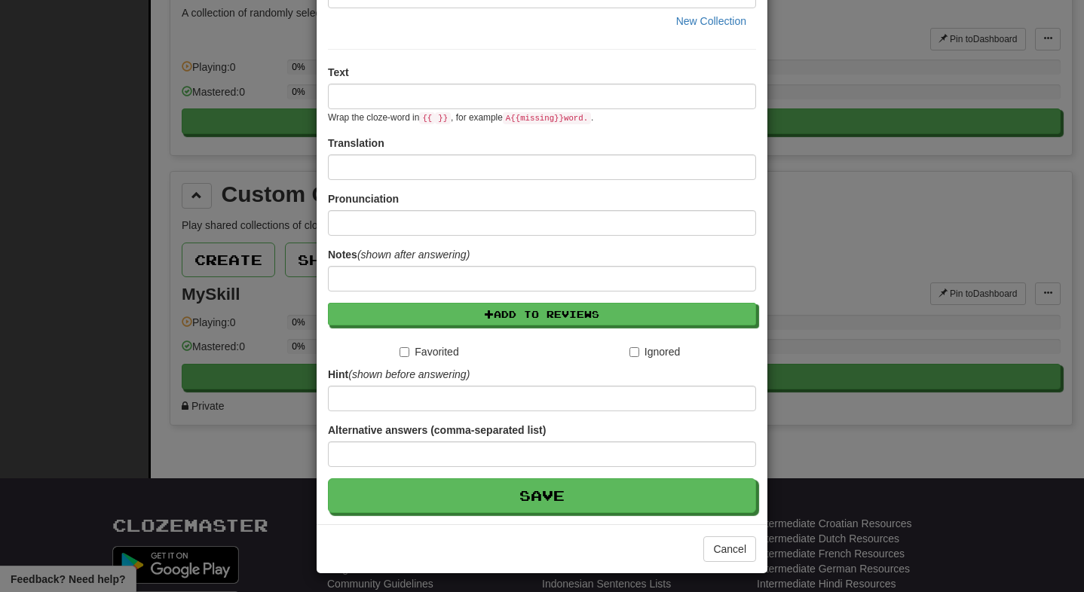
scroll to position [114, 0]
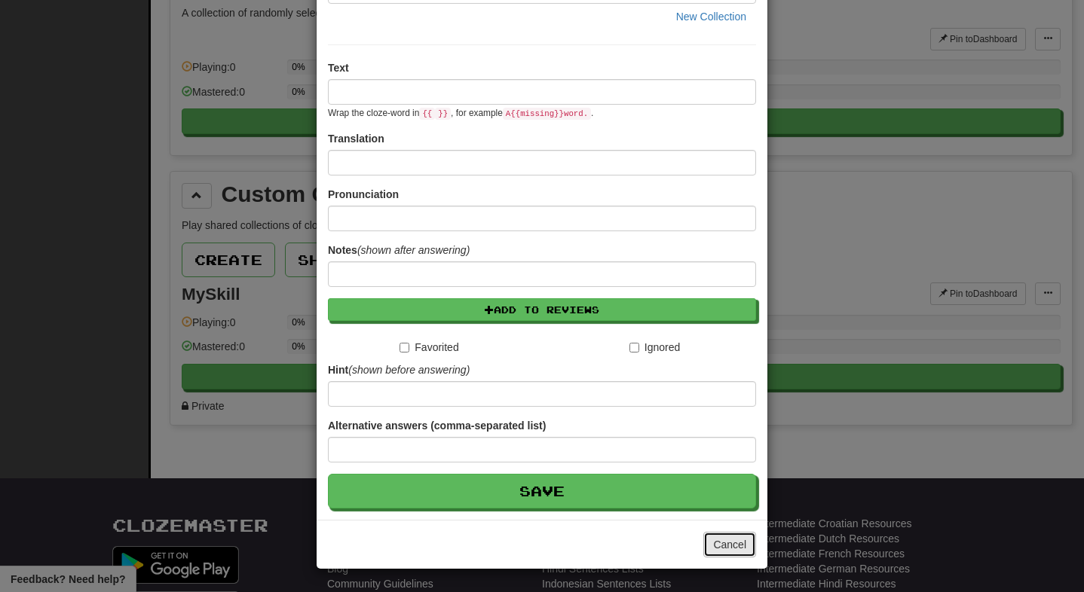
click at [732, 555] on button "Cancel" at bounding box center [729, 545] width 53 height 26
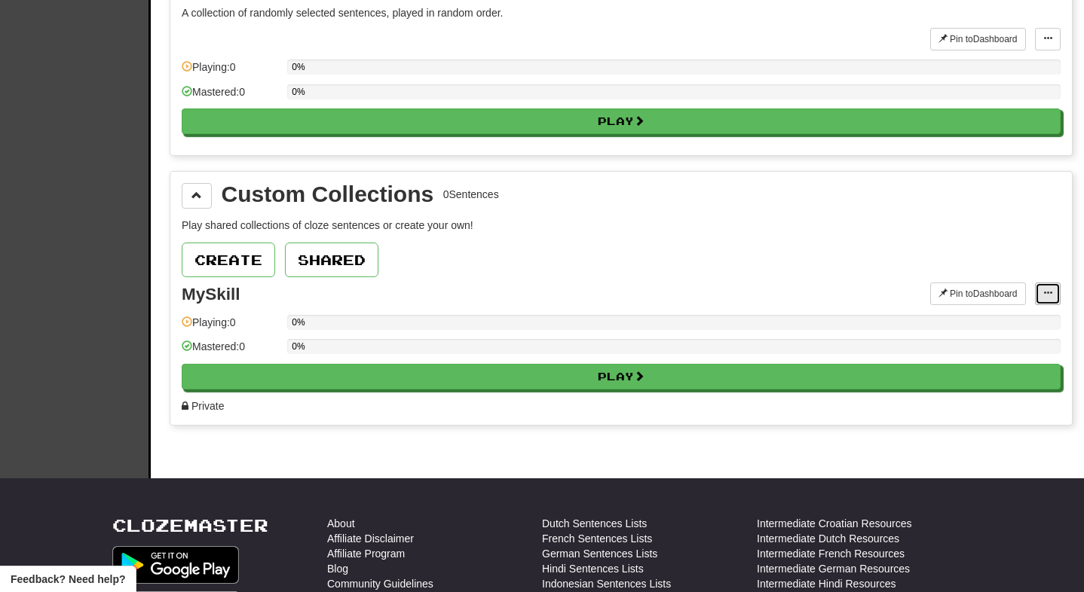
click at [1056, 296] on button at bounding box center [1048, 294] width 26 height 23
click at [1026, 319] on link "Add Sentences" at bounding box center [989, 321] width 141 height 20
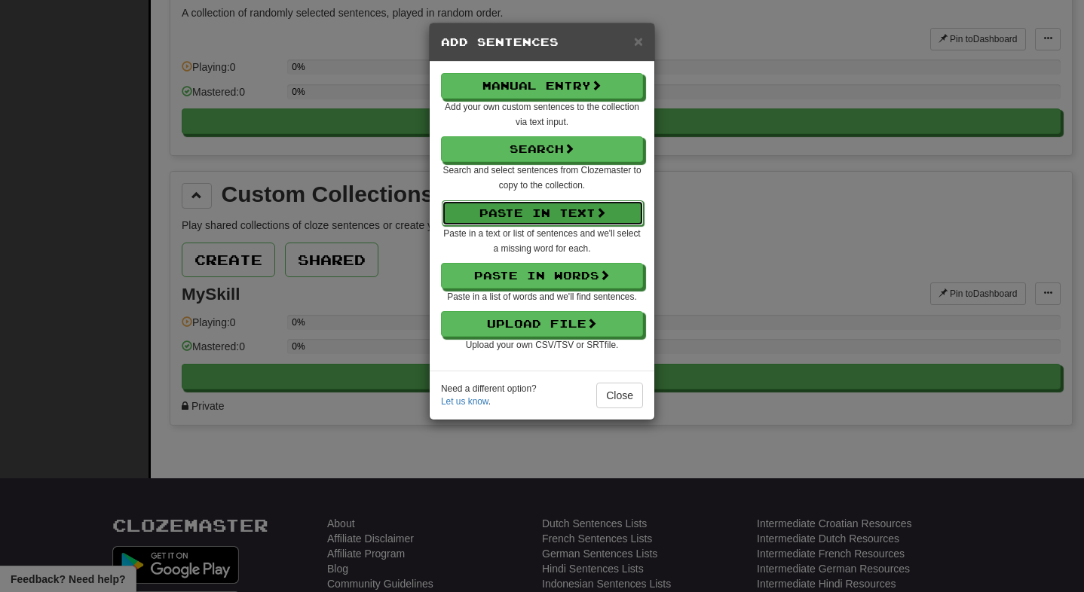
click at [577, 204] on button "Paste in Text" at bounding box center [543, 213] width 202 height 26
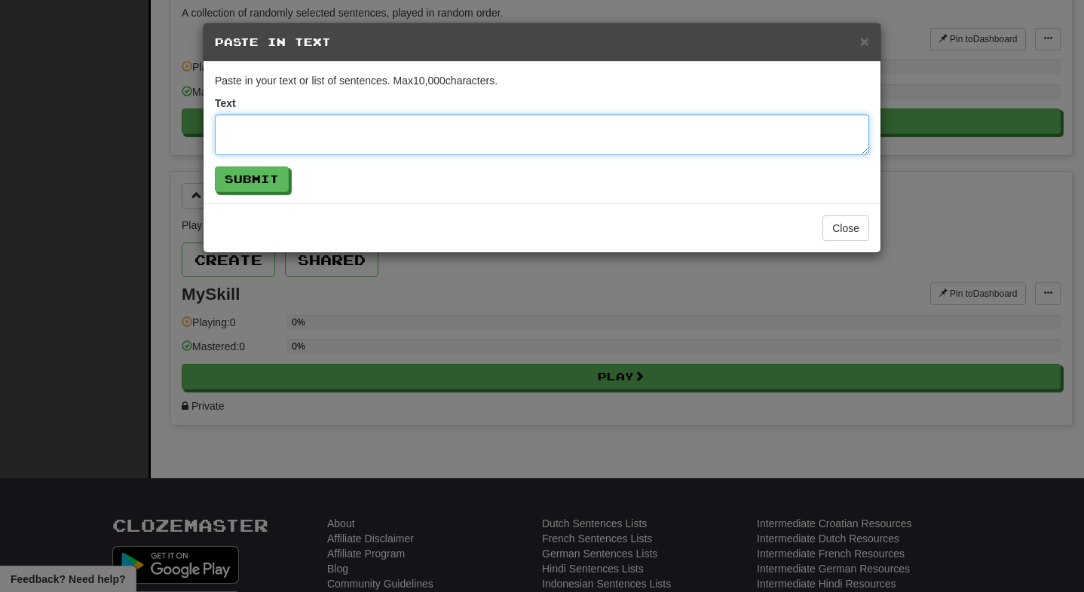
click at [485, 137] on textarea at bounding box center [542, 135] width 654 height 41
paste textarea "**********"
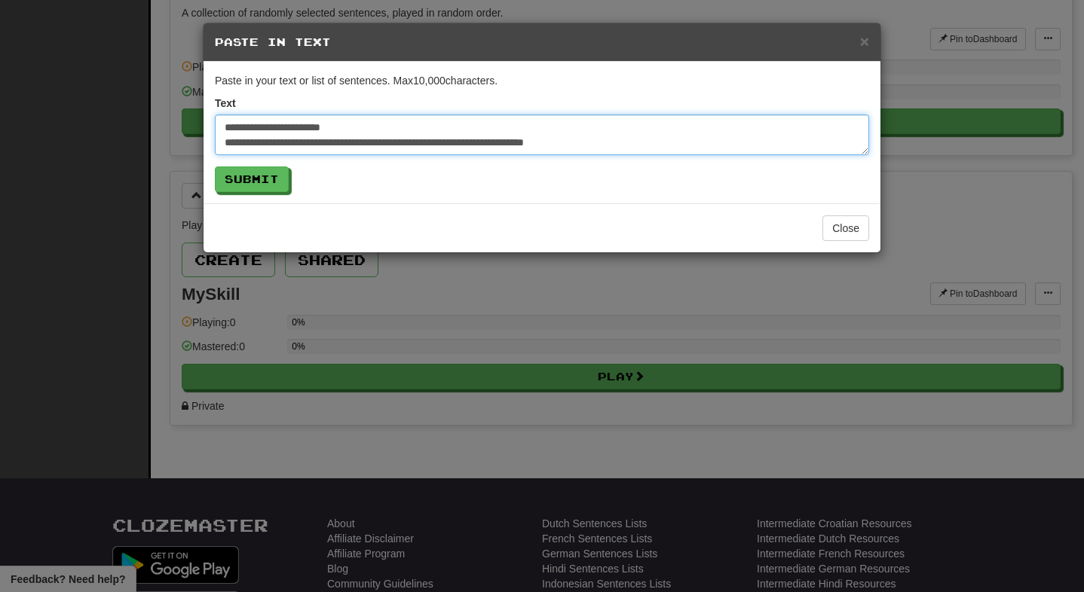
scroll to position [24, 0]
type textarea "**********"
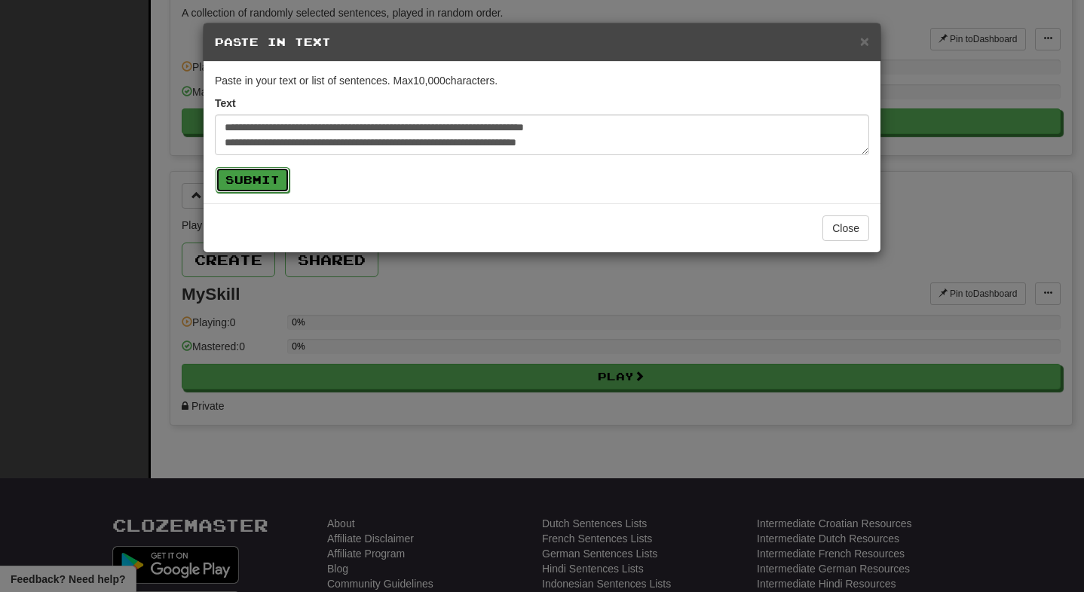
click at [241, 187] on button "Submit" at bounding box center [253, 180] width 74 height 26
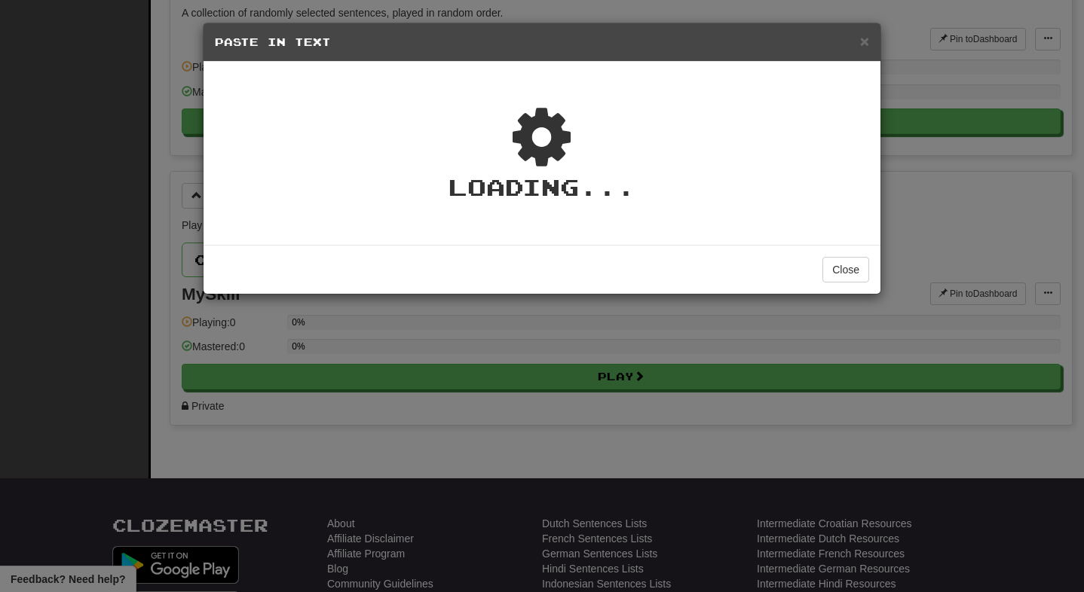
type textarea "*"
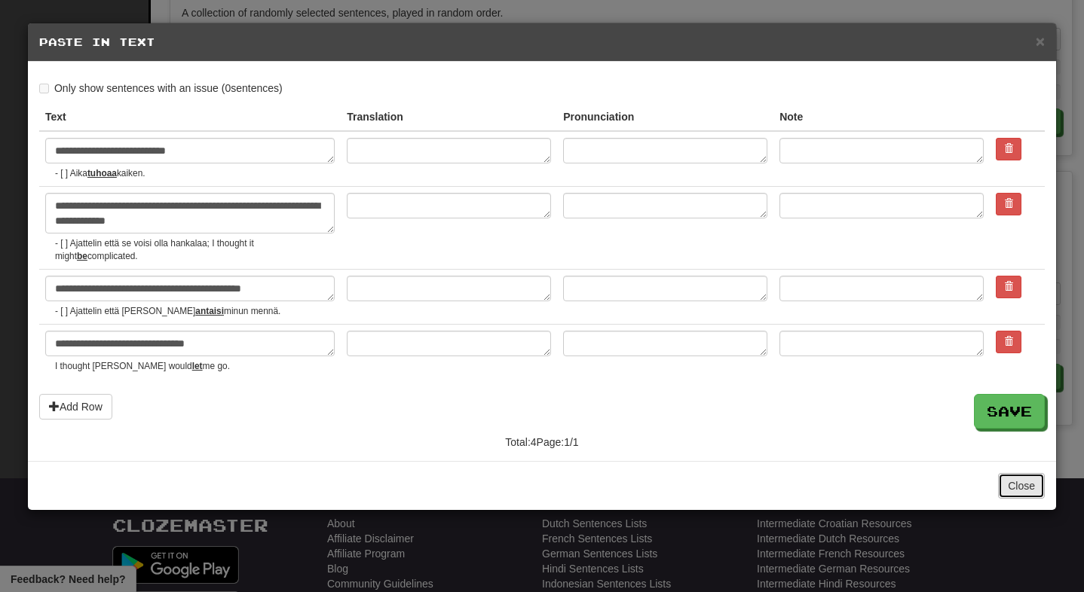
click at [1026, 490] on button "Close" at bounding box center [1021, 486] width 47 height 26
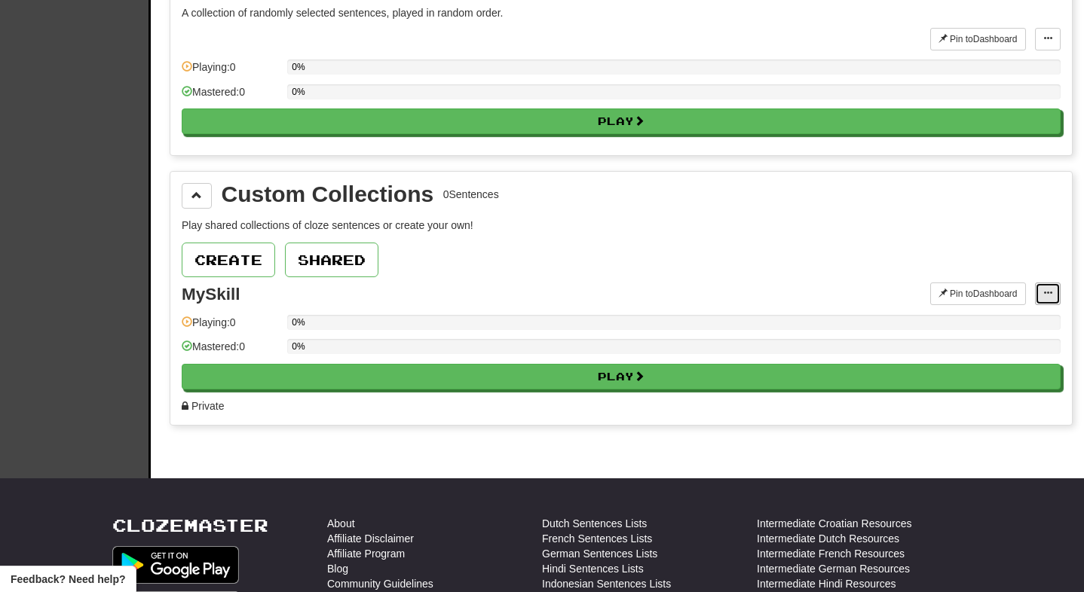
click at [1050, 300] on button at bounding box center [1048, 294] width 26 height 23
click at [1010, 320] on span "Add Sentences" at bounding box center [989, 321] width 72 height 12
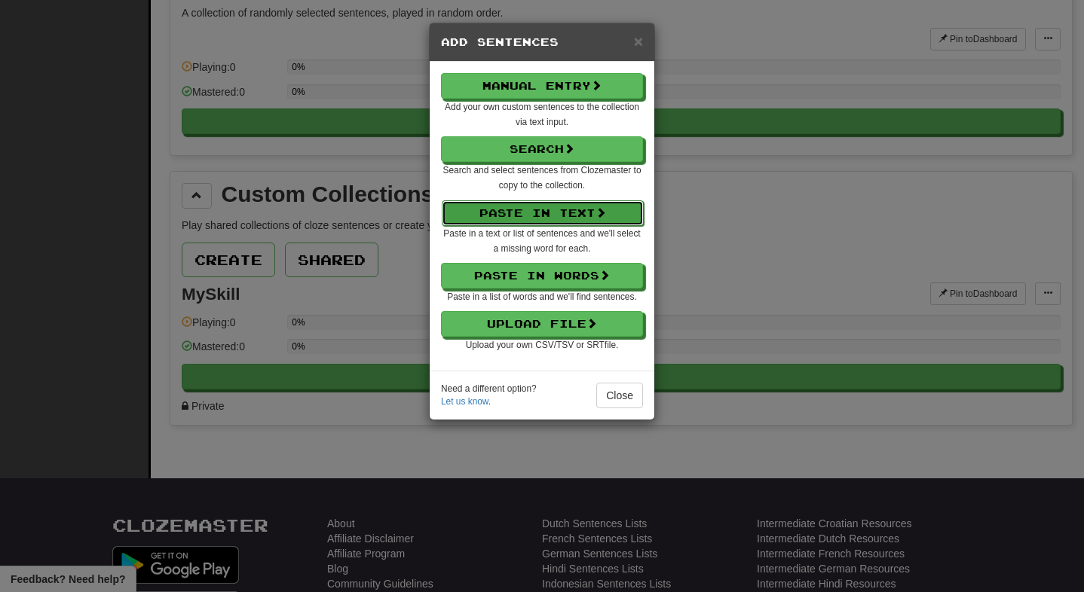
click at [564, 209] on button "Paste in Text" at bounding box center [543, 213] width 202 height 26
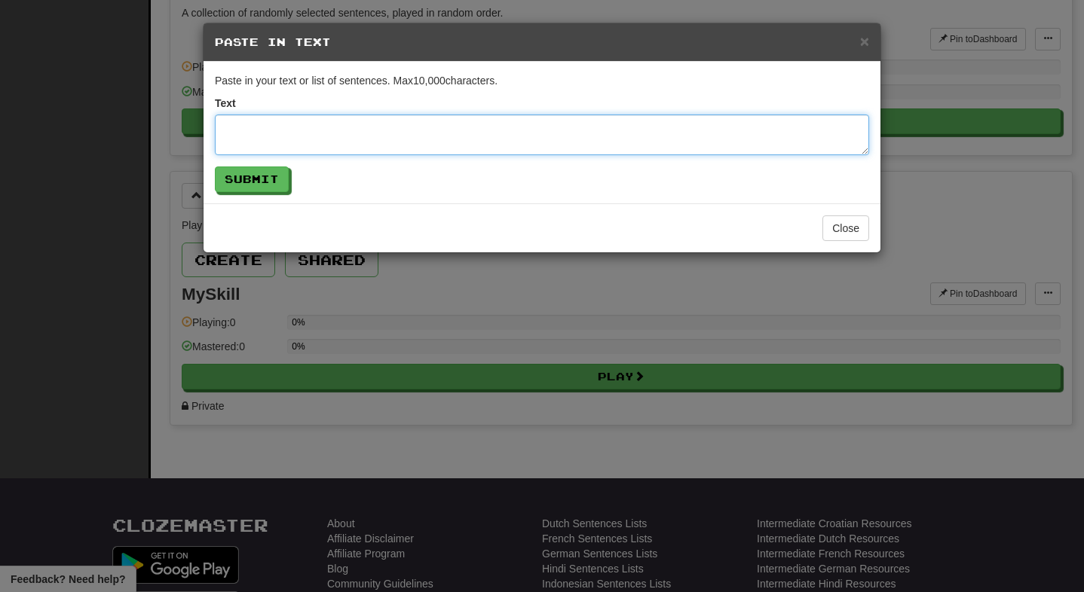
click at [334, 126] on textarea at bounding box center [542, 135] width 654 height 41
paste textarea "**********"
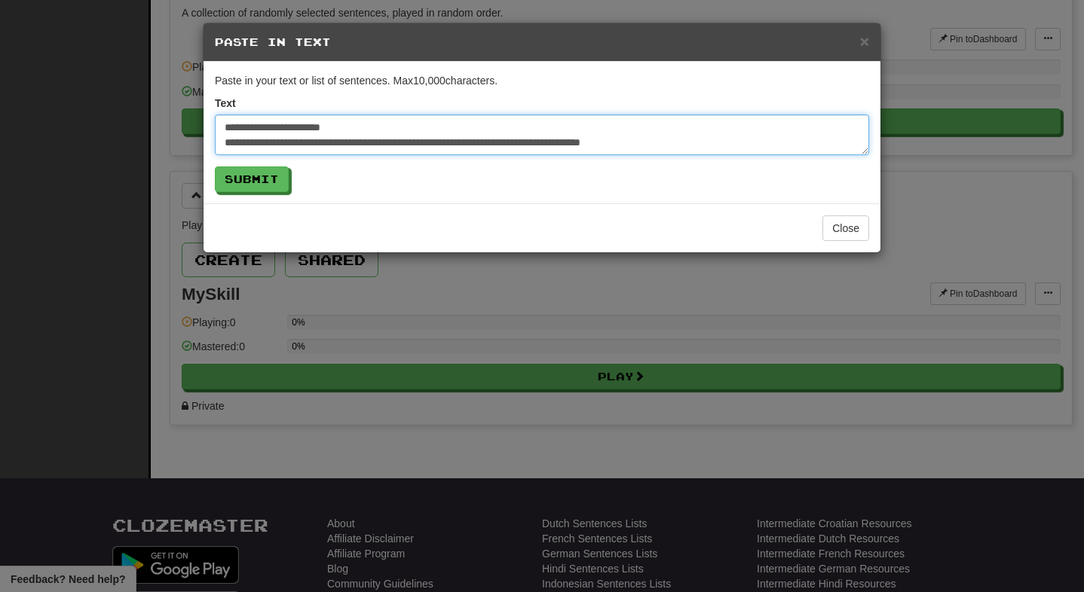
scroll to position [9, 0]
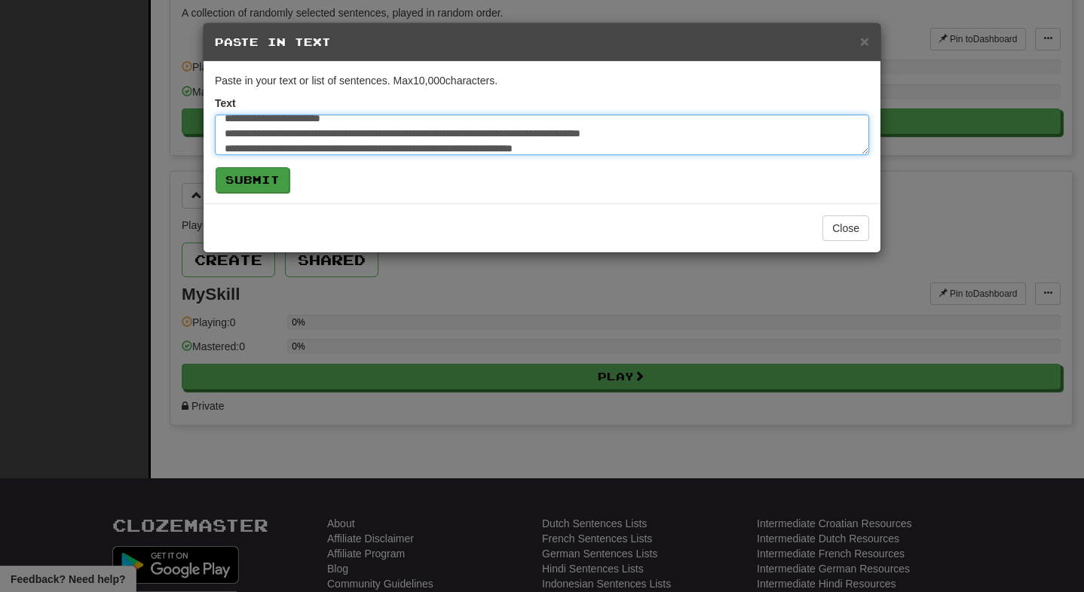
type textarea "**********"
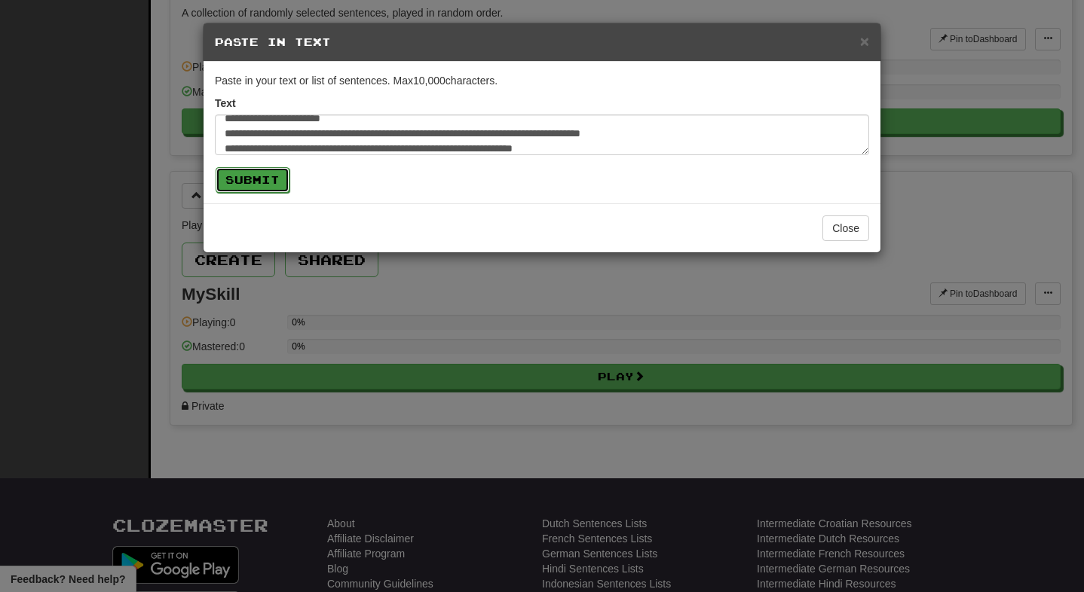
click at [255, 179] on button "Submit" at bounding box center [253, 180] width 74 height 26
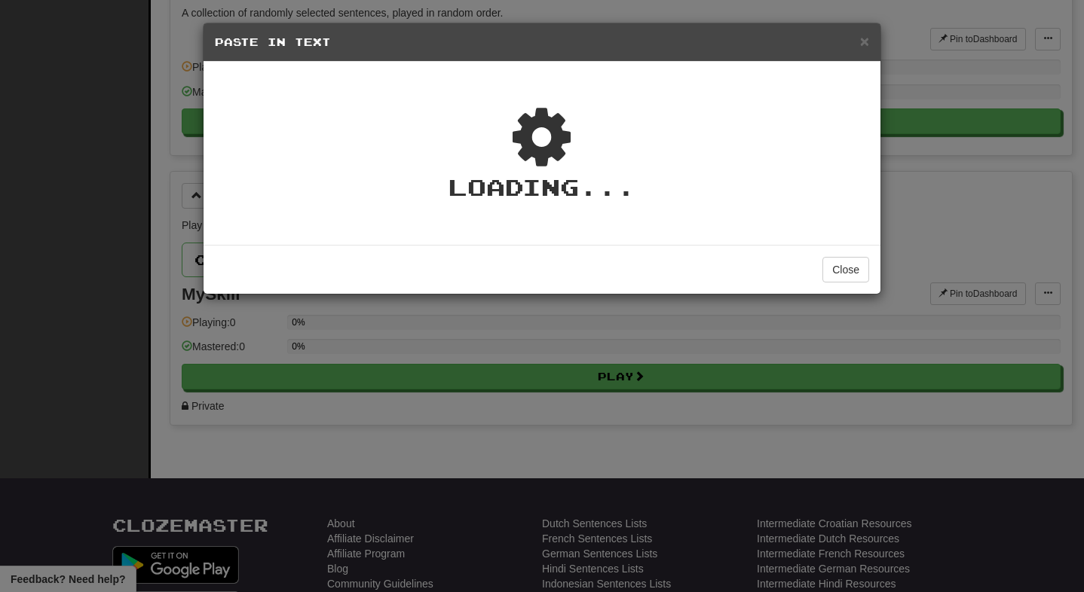
type textarea "*"
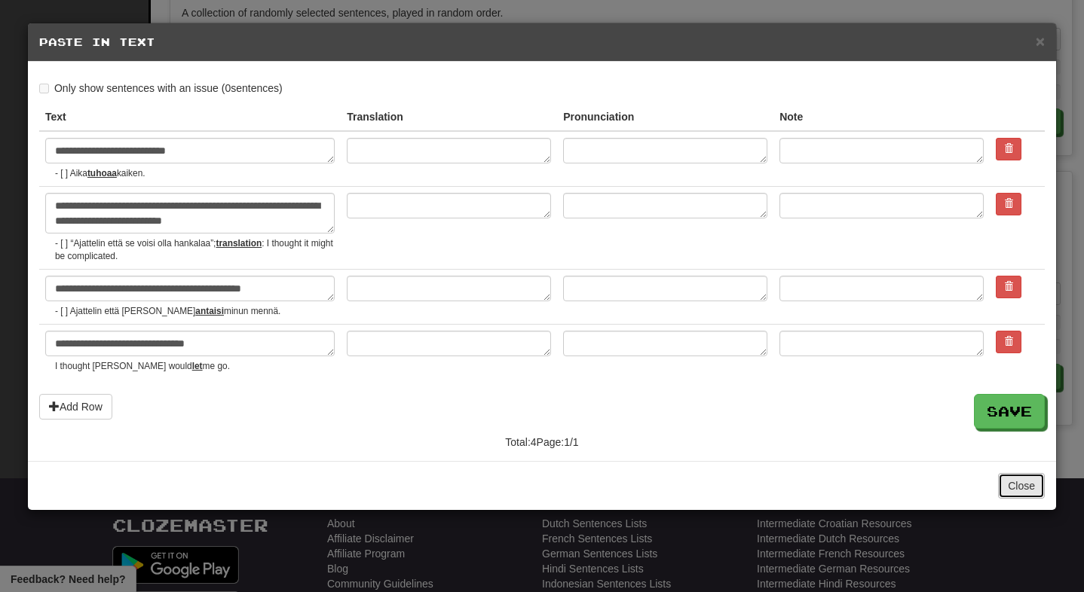
click at [1016, 473] on button "Close" at bounding box center [1021, 486] width 47 height 26
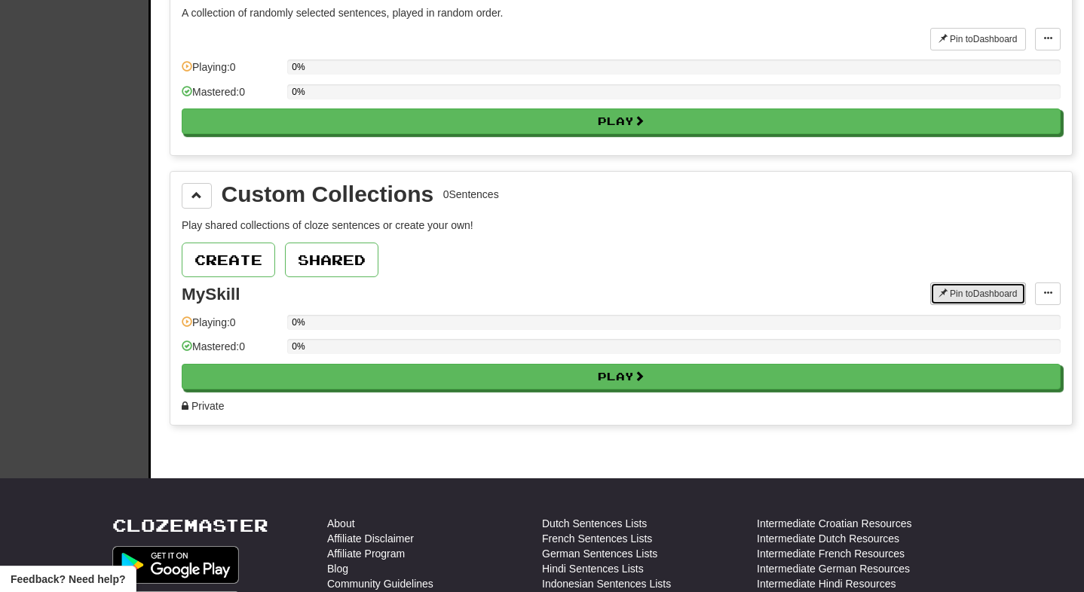
click at [955, 294] on button "Pin to Dashboard" at bounding box center [978, 294] width 96 height 23
click at [955, 294] on button "Unpin from Dashboard" at bounding box center [967, 294] width 117 height 23
click at [1066, 291] on div "Custom Collections 0 Sentences Play shared collections of cloze sentences or cr…" at bounding box center [620, 299] width 901 height 254
click at [1057, 293] on button at bounding box center [1048, 294] width 26 height 23
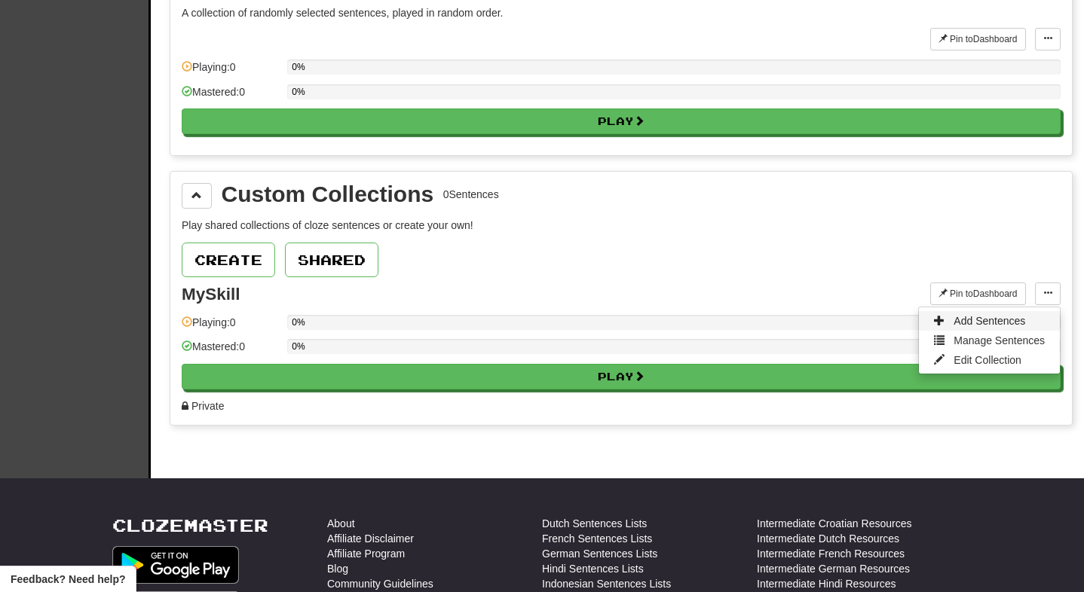
click at [1012, 321] on span "Add Sentences" at bounding box center [989, 321] width 72 height 12
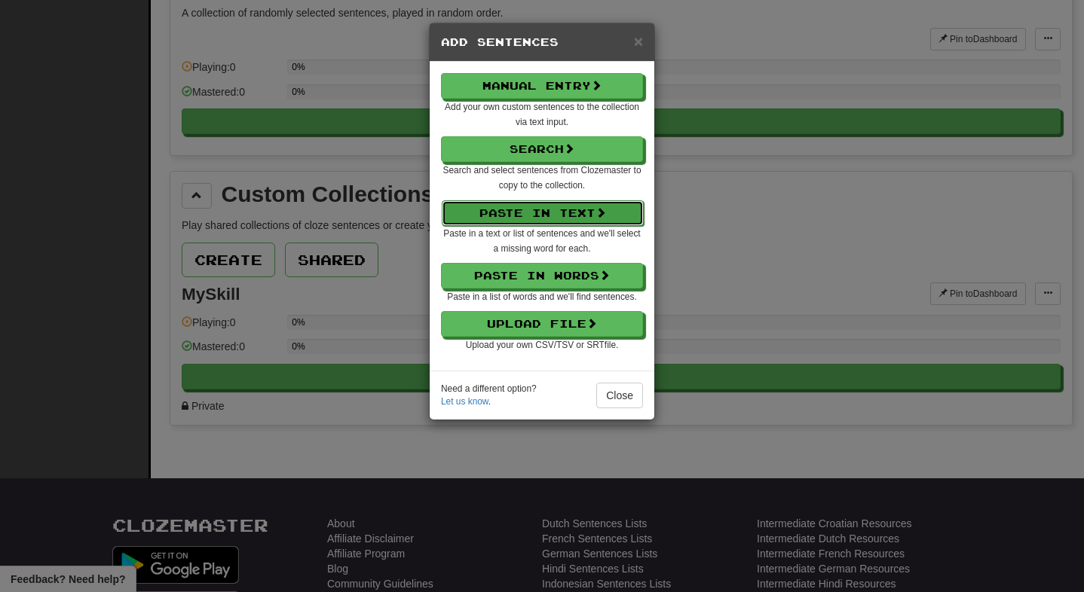
click at [530, 209] on button "Paste in Text" at bounding box center [543, 213] width 202 height 26
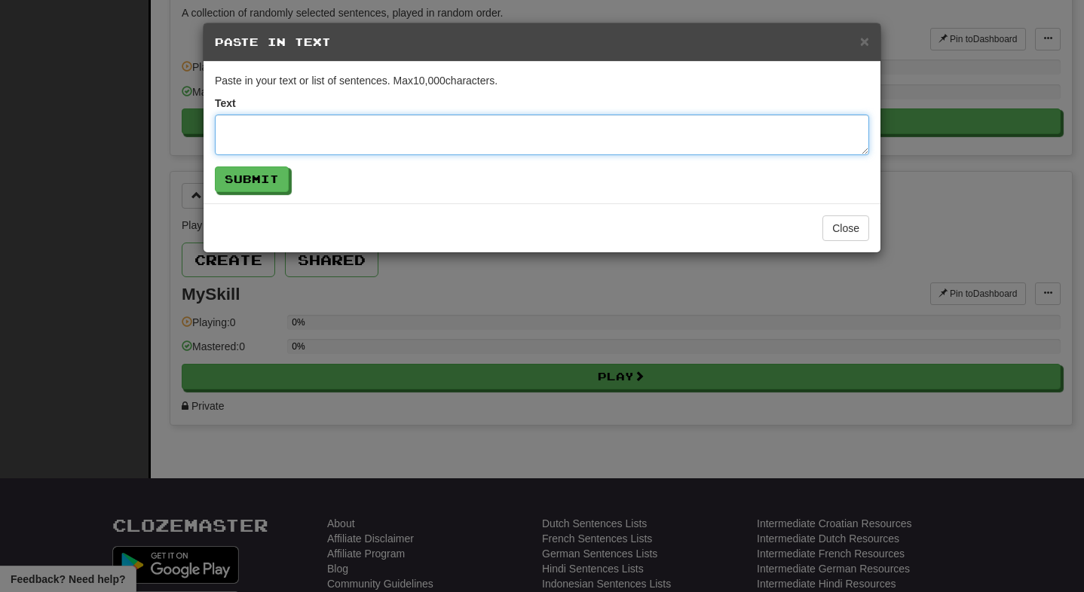
click at [451, 131] on textarea at bounding box center [542, 135] width 654 height 41
paste textarea "**********"
type textarea "**********"
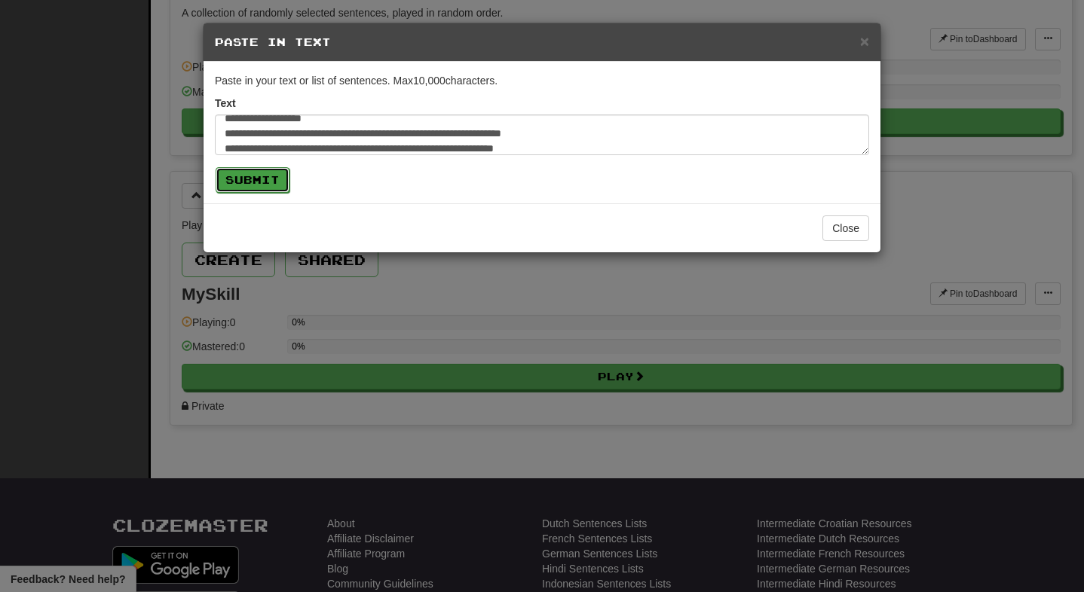
click at [274, 179] on button "Submit" at bounding box center [253, 180] width 74 height 26
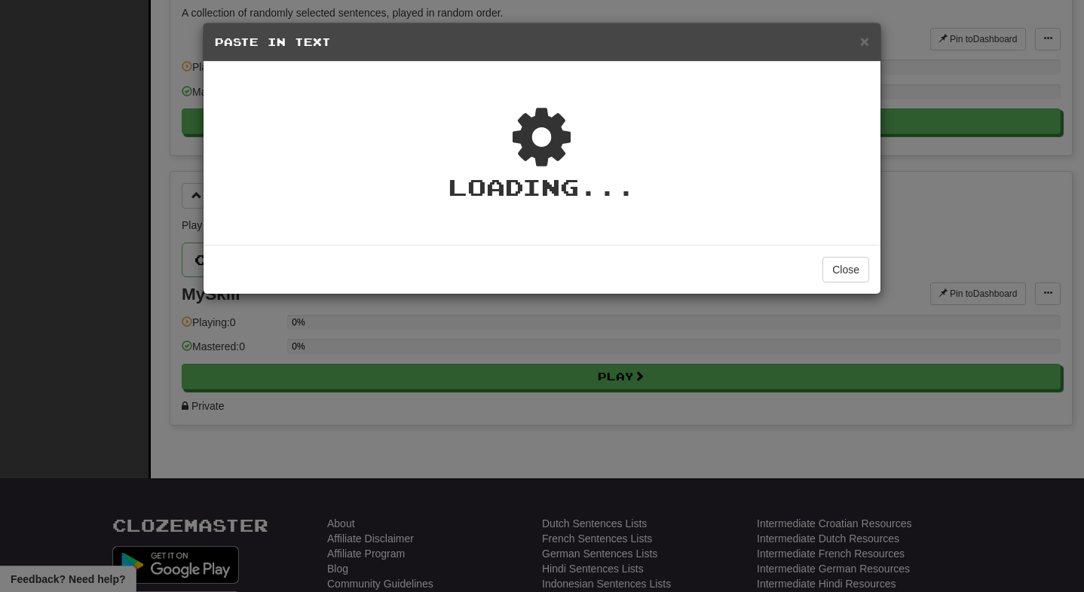
type textarea "*"
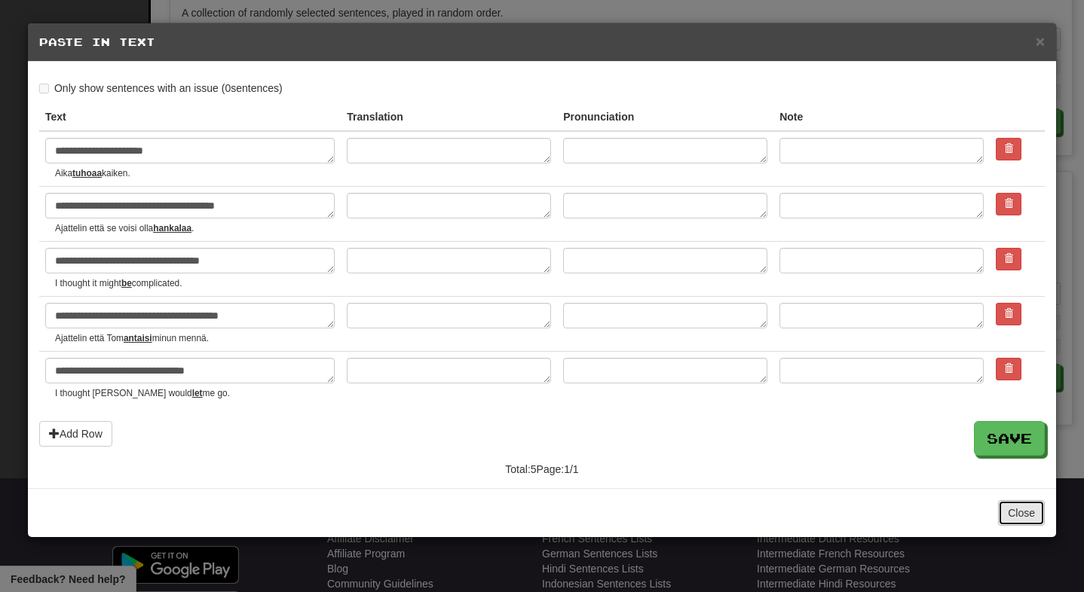
click at [1021, 516] on button "Close" at bounding box center [1021, 513] width 47 height 26
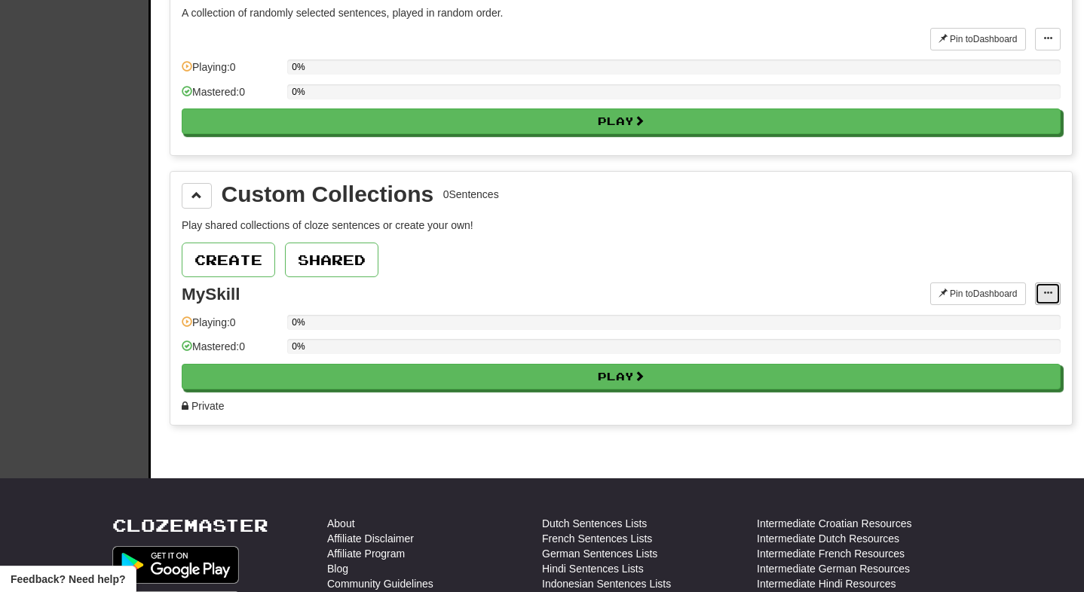
click at [1047, 297] on span at bounding box center [1047, 293] width 9 height 9
click at [1013, 318] on span "Add Sentences" at bounding box center [989, 321] width 72 height 12
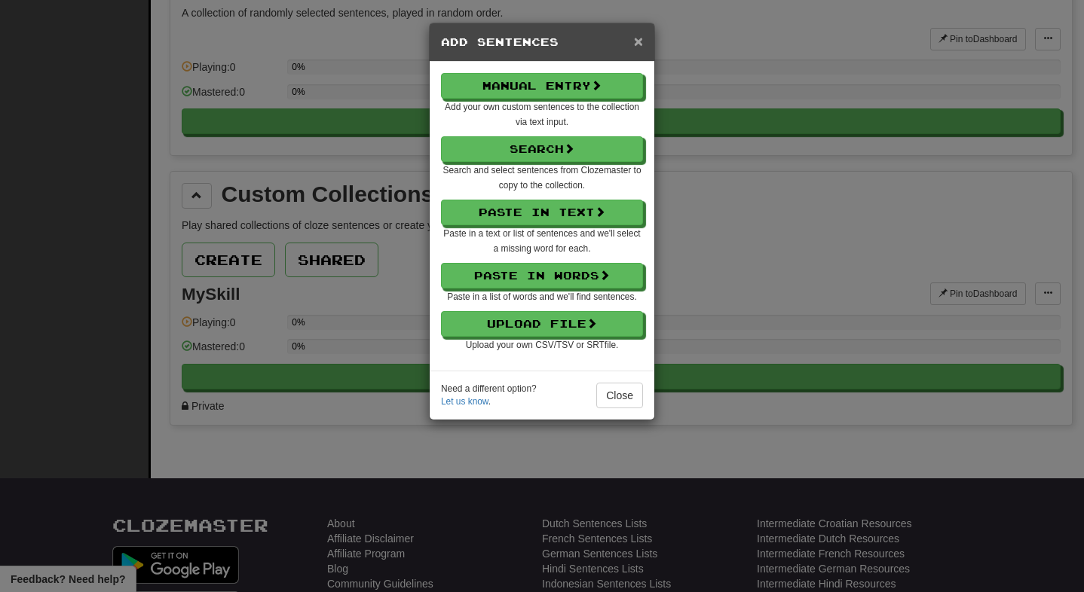
click at [640, 44] on span "×" at bounding box center [638, 40] width 9 height 17
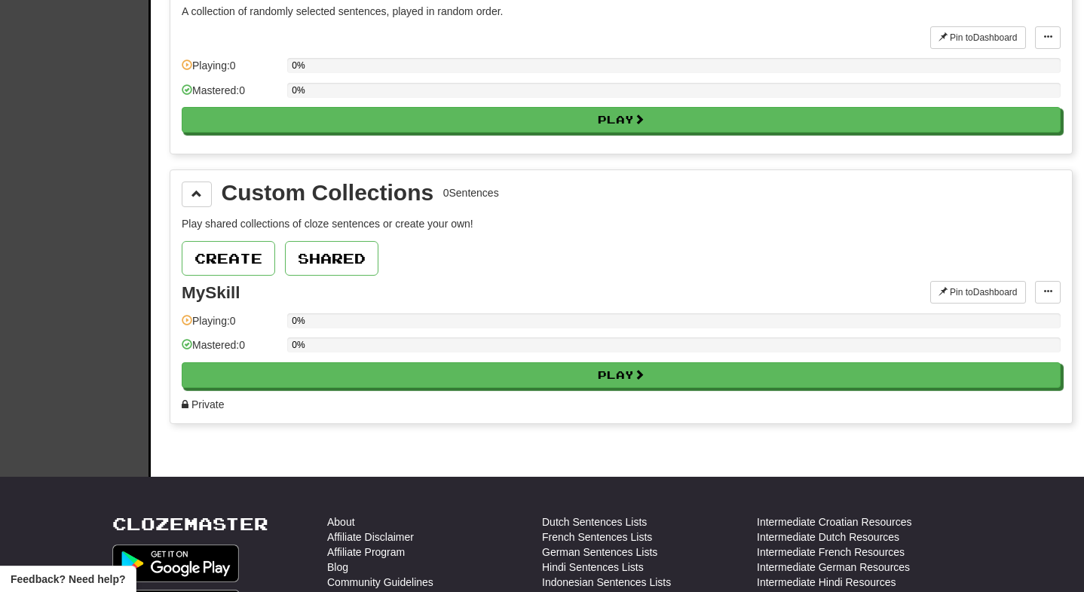
scroll to position [1995, 0]
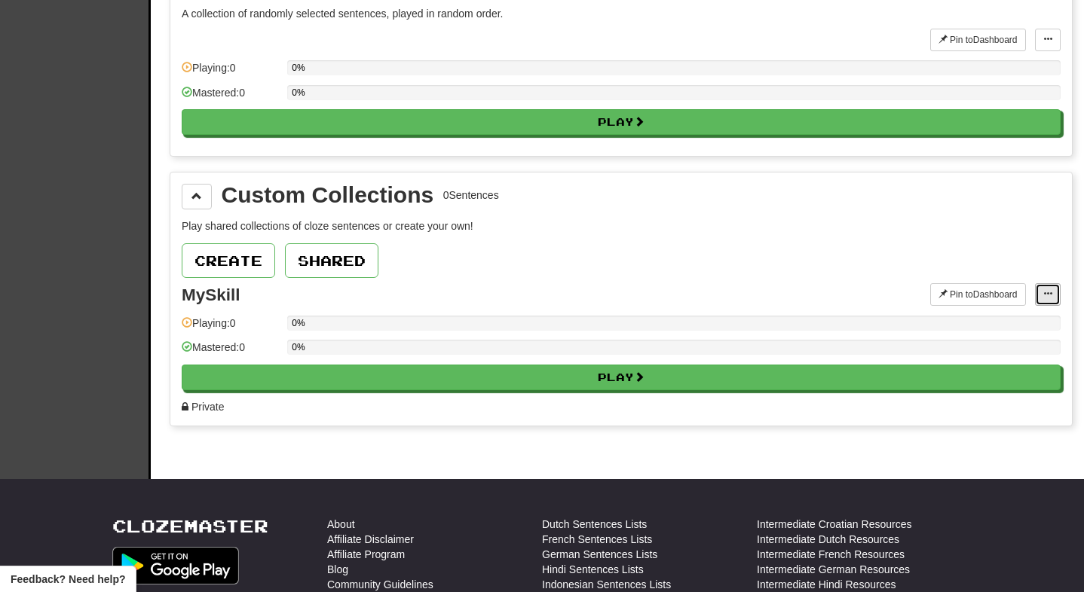
click at [1048, 293] on span at bounding box center [1047, 293] width 9 height 9
click at [1021, 319] on span "Add Sentences" at bounding box center [989, 322] width 72 height 12
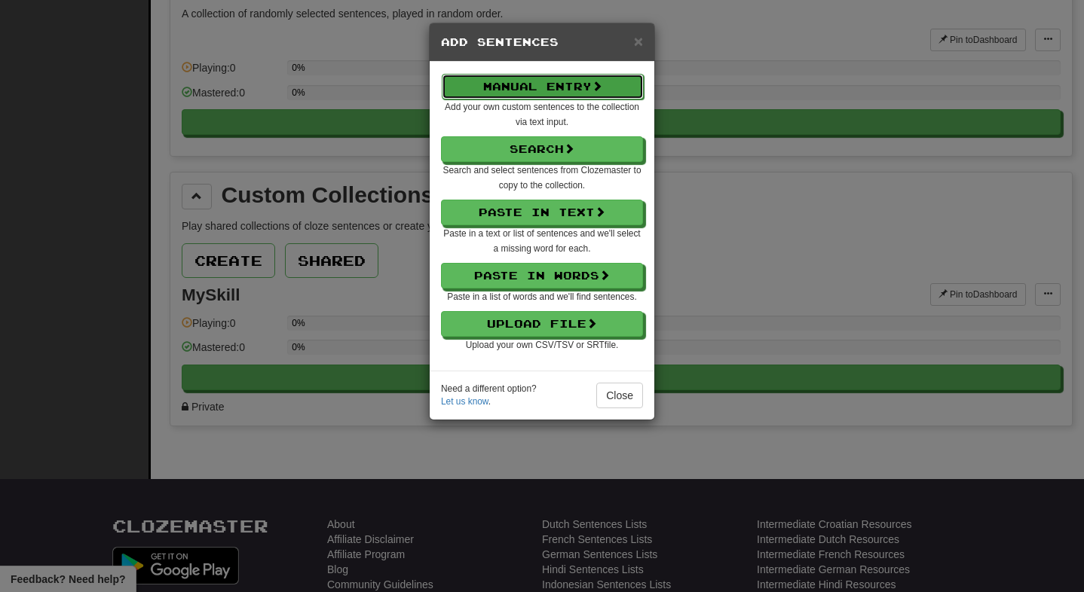
click at [570, 84] on button "Manual Entry" at bounding box center [543, 87] width 202 height 26
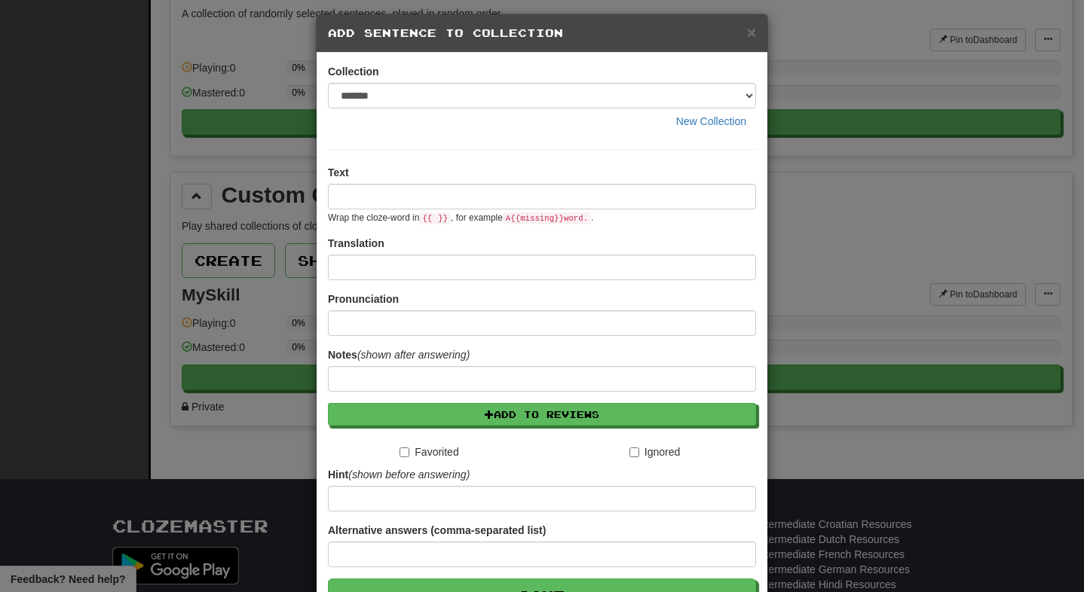
scroll to position [10, 0]
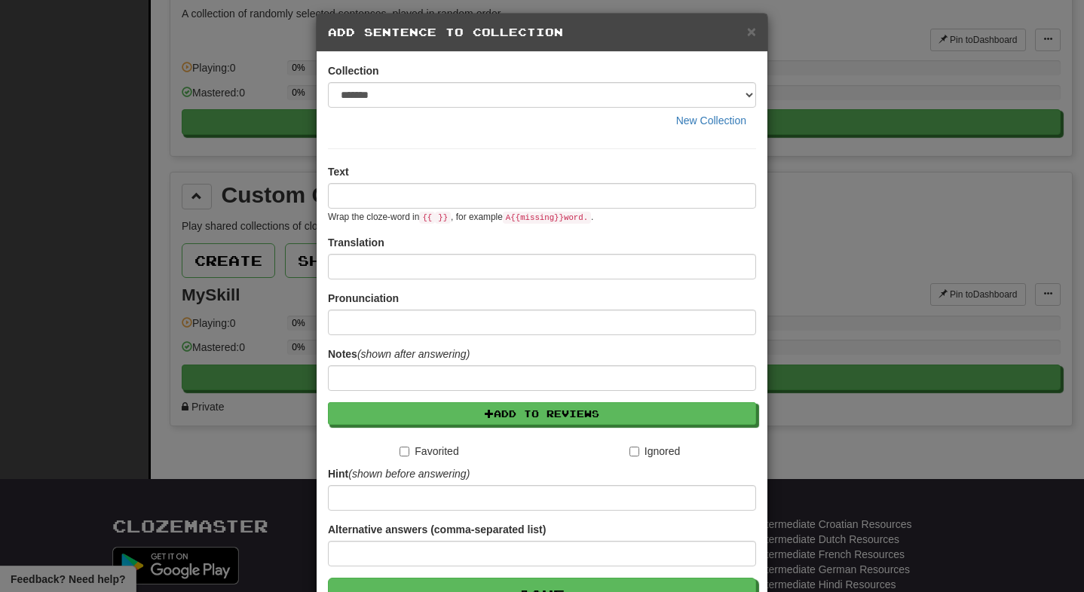
click at [752, 41] on div "× Add Sentence to Collection" at bounding box center [541, 33] width 451 height 38
click at [751, 39] on span "×" at bounding box center [751, 31] width 9 height 17
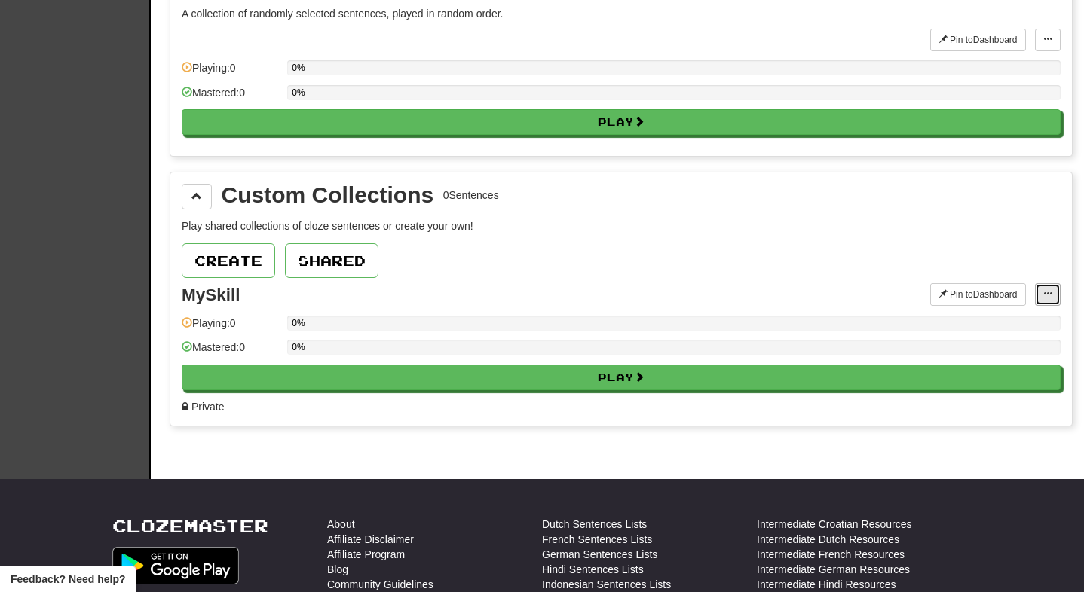
click at [1042, 295] on button at bounding box center [1048, 294] width 26 height 23
click at [1002, 317] on span "Add Sentences" at bounding box center [989, 322] width 72 height 12
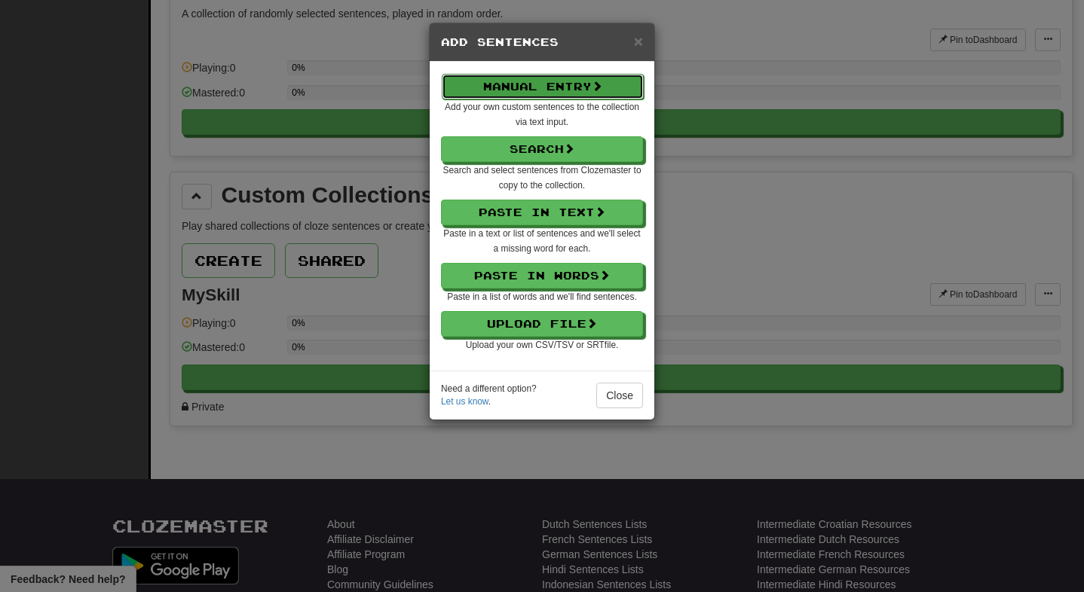
click at [570, 87] on button "Manual Entry" at bounding box center [543, 87] width 202 height 26
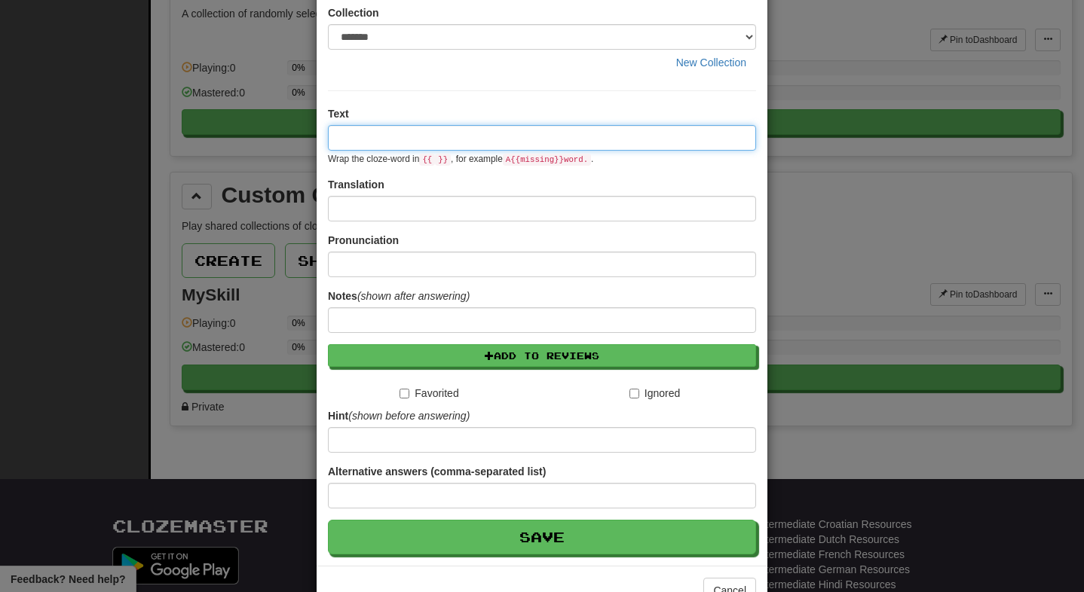
scroll to position [114, 0]
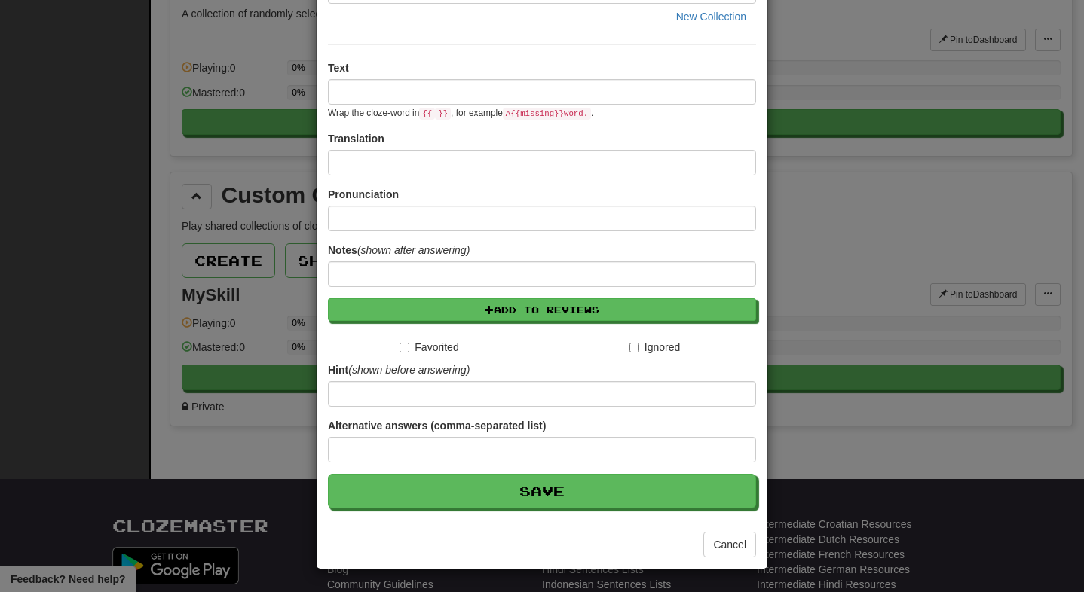
click at [717, 530] on div "Cancel" at bounding box center [541, 544] width 451 height 49
click at [725, 545] on button "Cancel" at bounding box center [729, 545] width 53 height 26
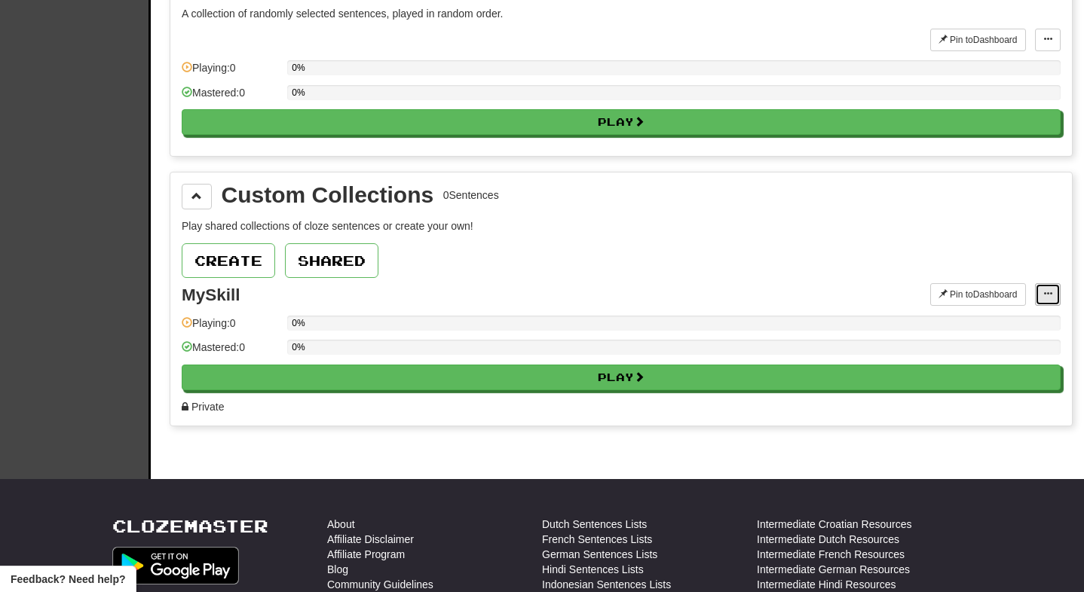
click at [1053, 295] on button at bounding box center [1048, 294] width 26 height 23
click at [995, 316] on span "Add Sentences" at bounding box center [989, 322] width 72 height 12
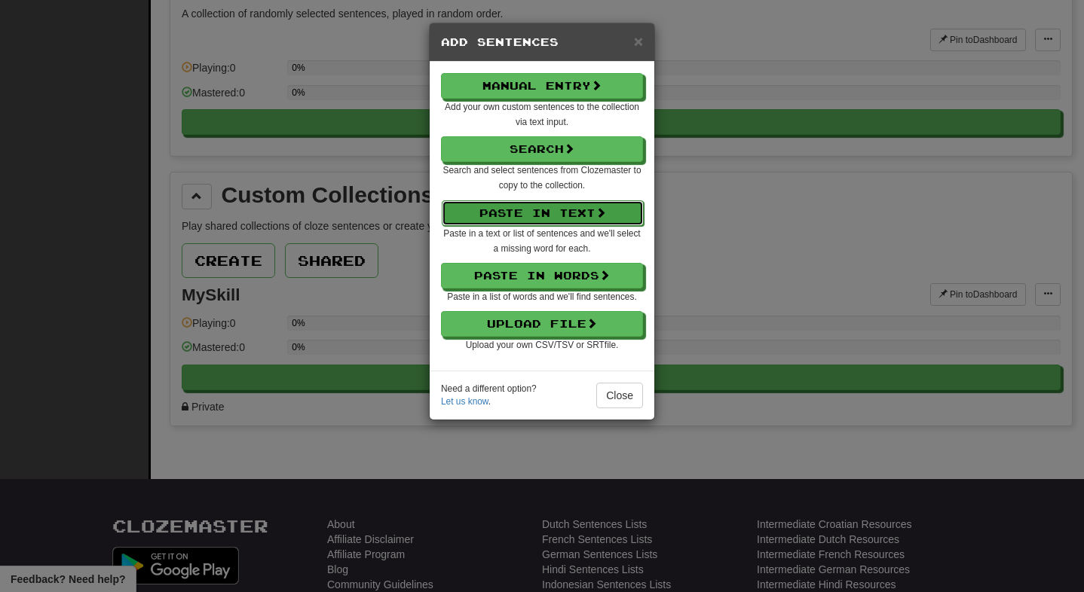
click at [530, 219] on button "Paste in Text" at bounding box center [543, 213] width 202 height 26
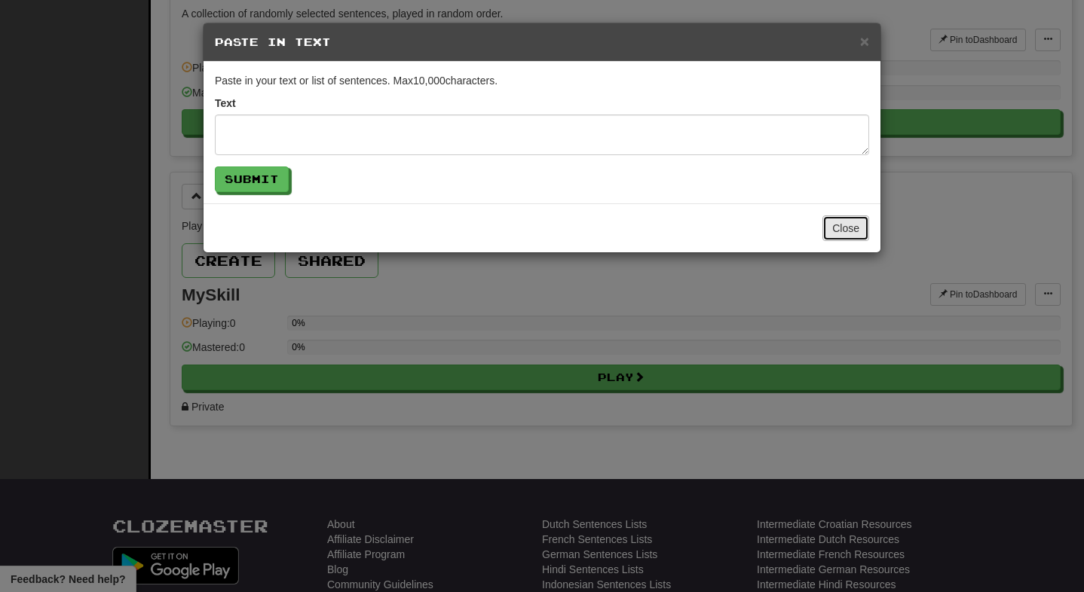
click at [839, 222] on button "Close" at bounding box center [845, 229] width 47 height 26
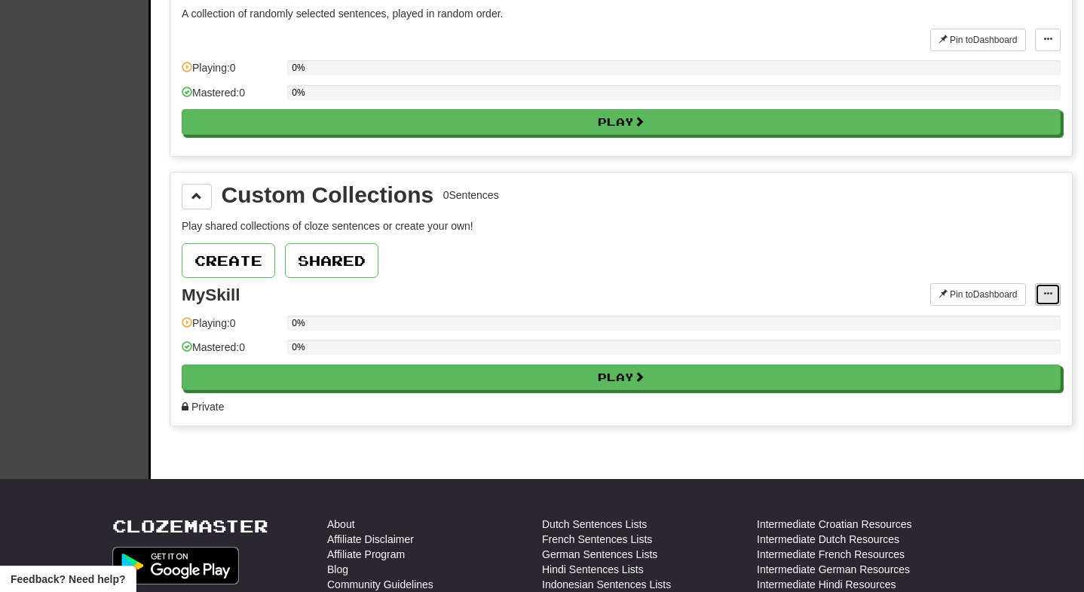
click at [1048, 298] on span at bounding box center [1047, 293] width 9 height 9
click at [1004, 323] on span "Add Sentences" at bounding box center [989, 322] width 72 height 12
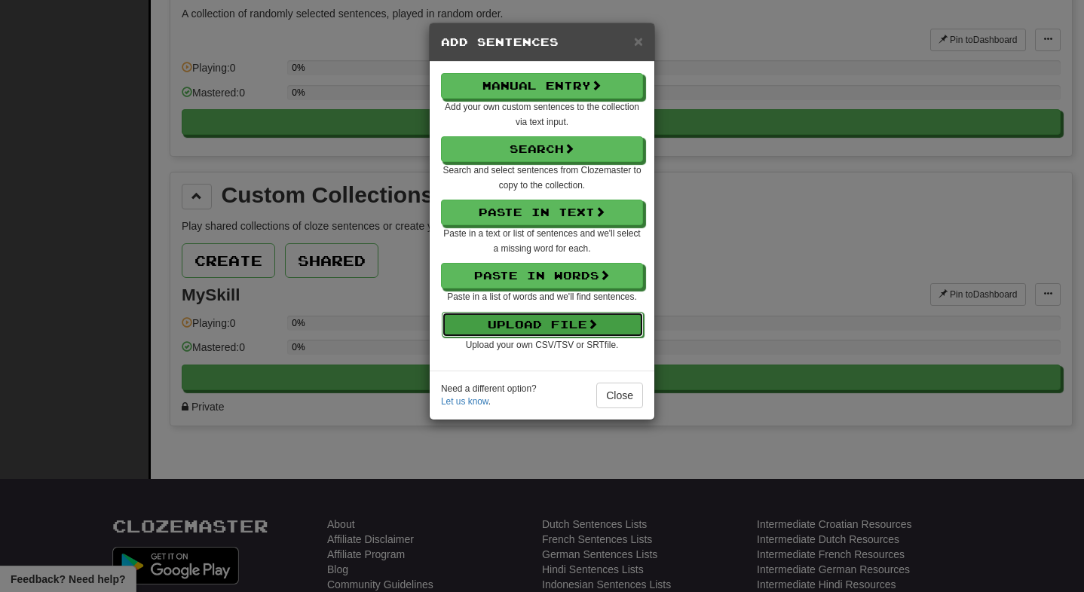
click at [546, 329] on button "Upload File" at bounding box center [543, 325] width 202 height 26
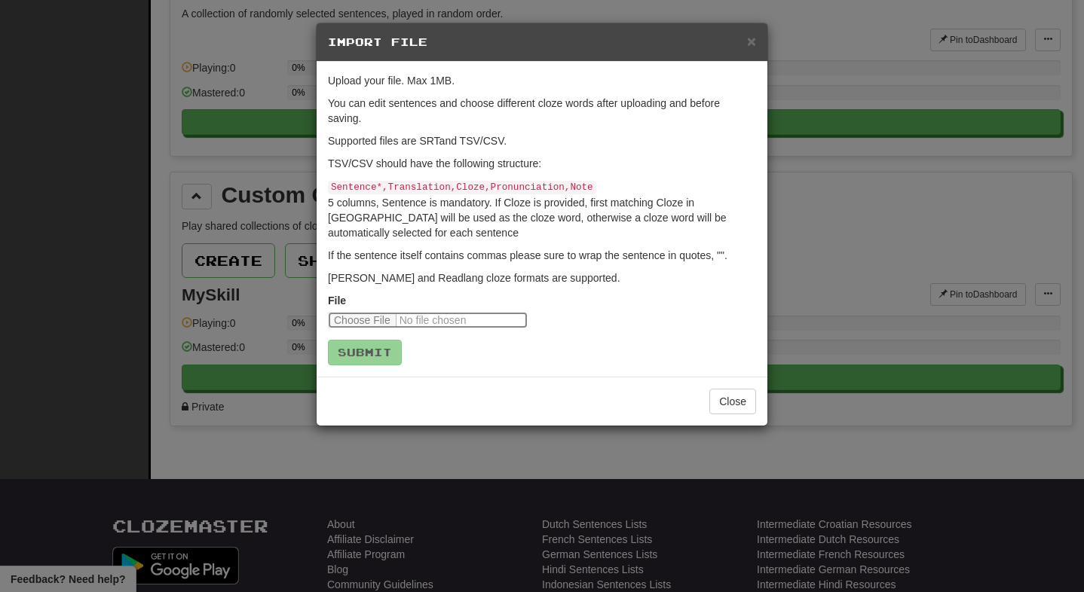
click at [368, 322] on input "file" at bounding box center [428, 320] width 200 height 17
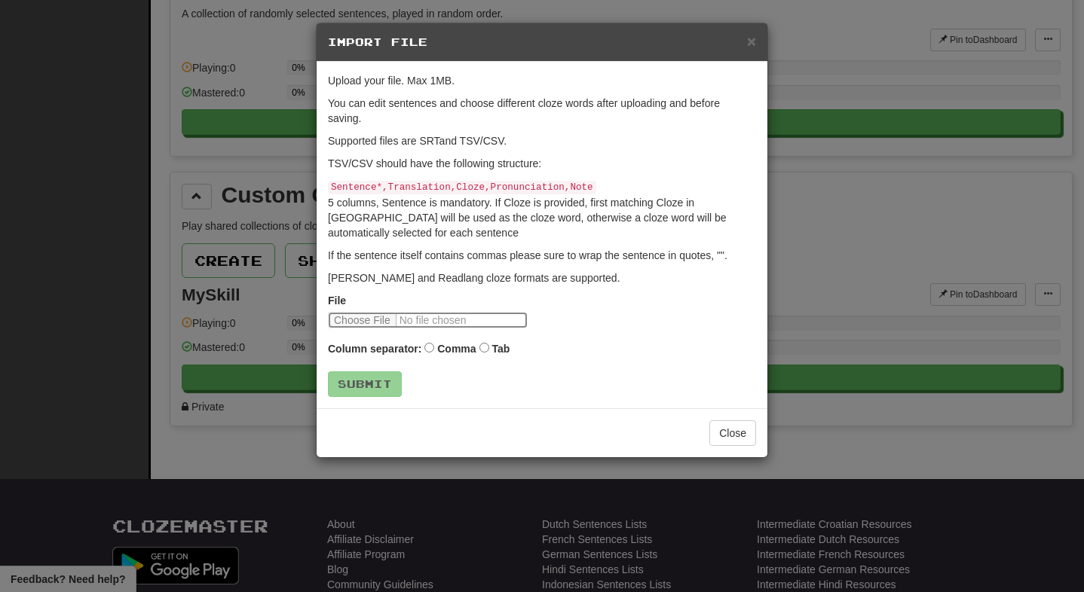
click at [365, 319] on input "file" at bounding box center [428, 320] width 200 height 17
type input "**********"
click at [384, 380] on button "Submit" at bounding box center [366, 385] width 74 height 26
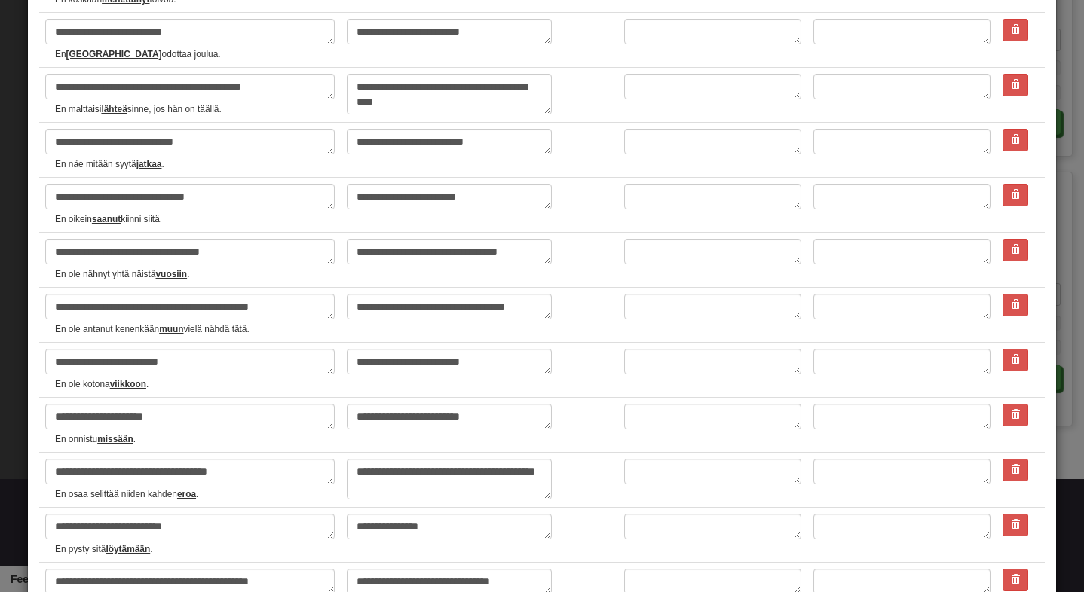
scroll to position [2462, 0]
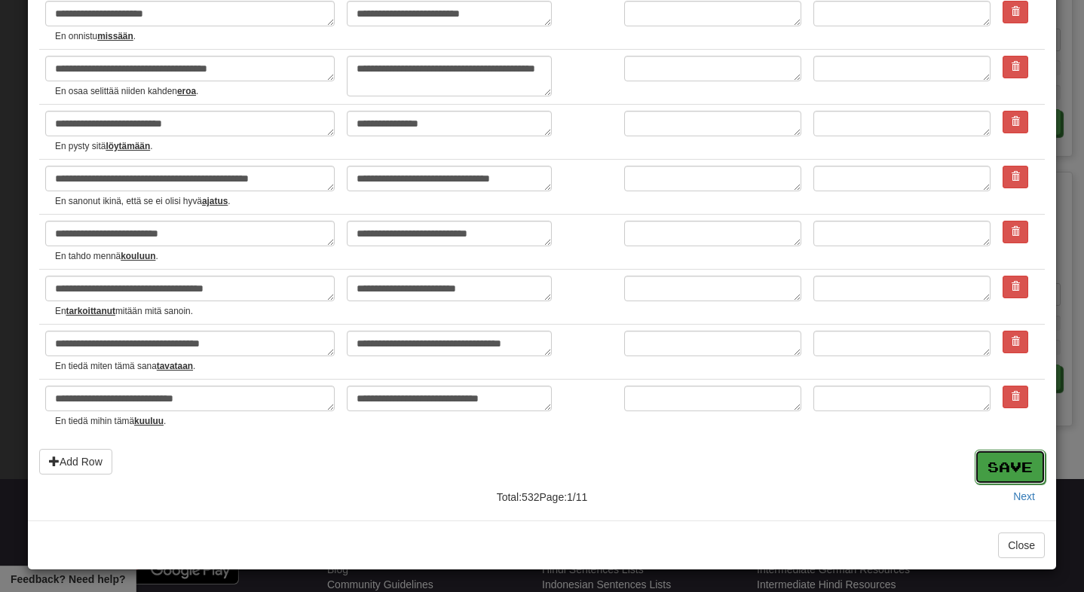
click at [986, 462] on button "Save" at bounding box center [1009, 467] width 71 height 35
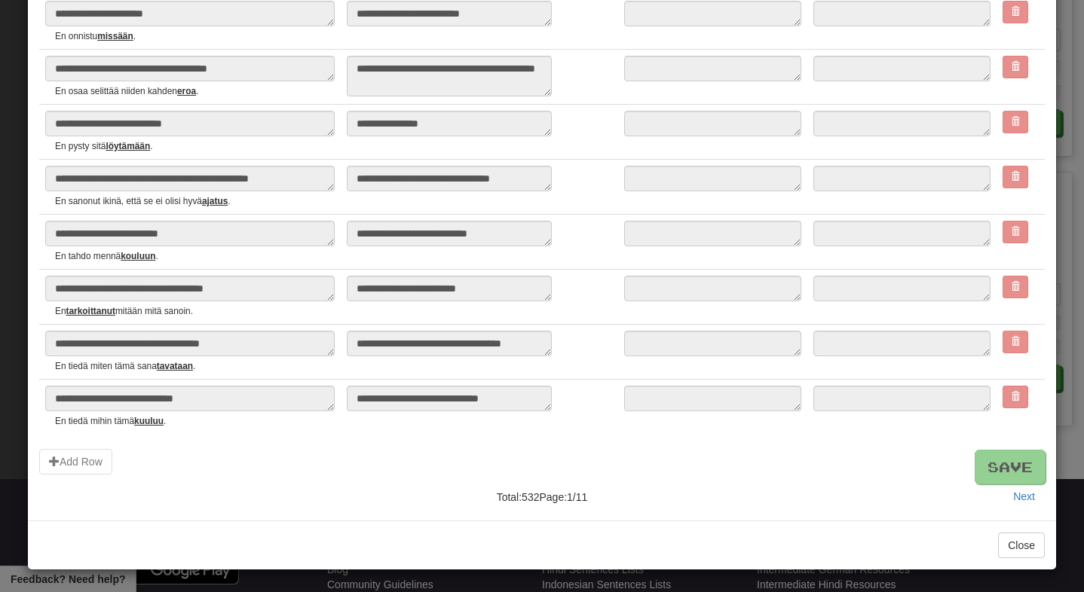
type textarea "*"
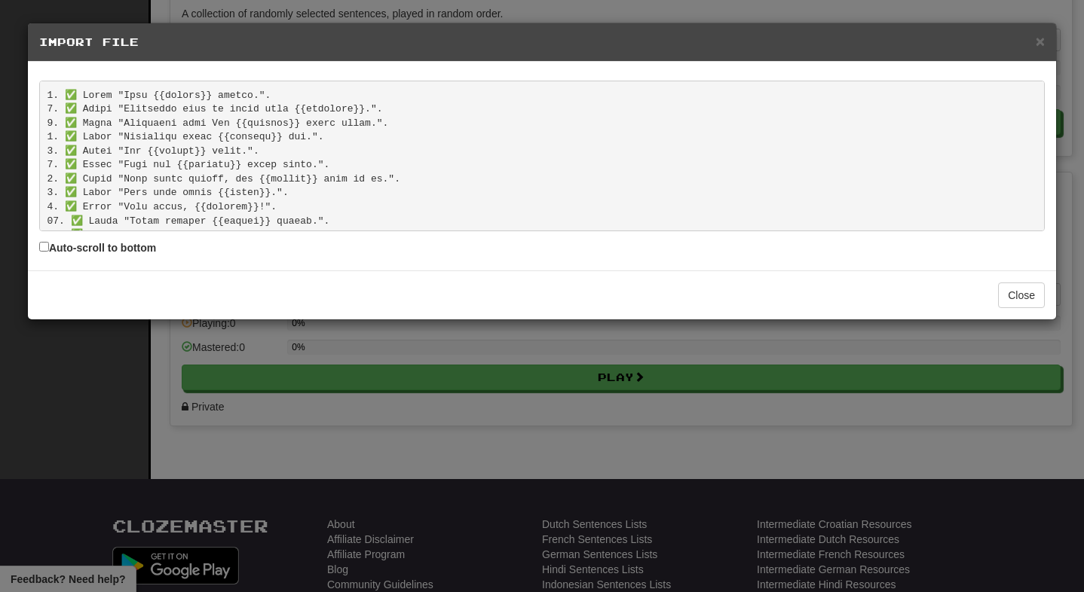
scroll to position [7323, 0]
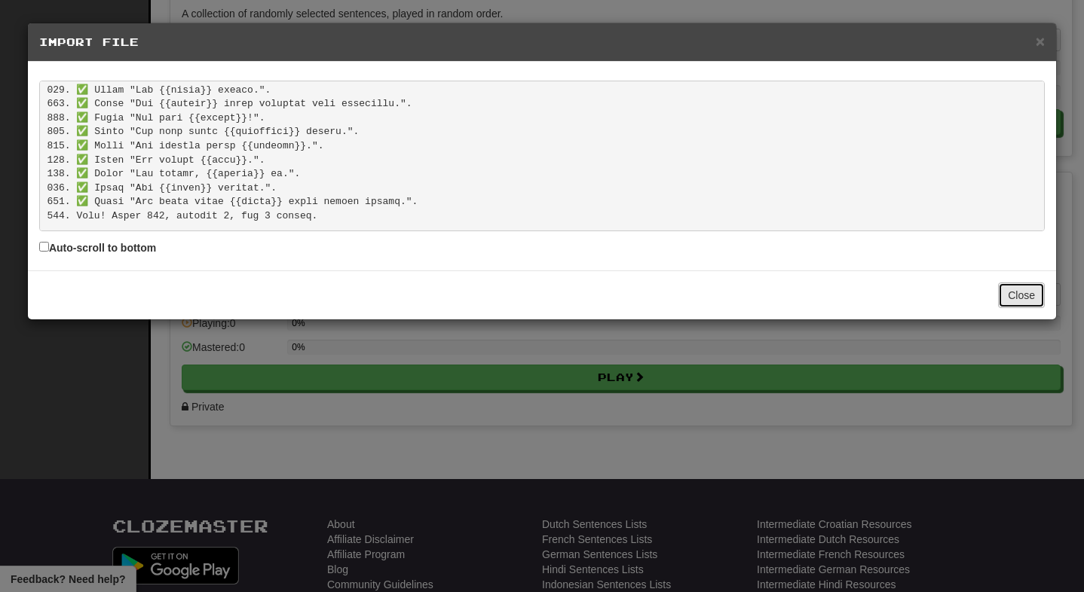
click at [1021, 293] on button "Close" at bounding box center [1021, 296] width 47 height 26
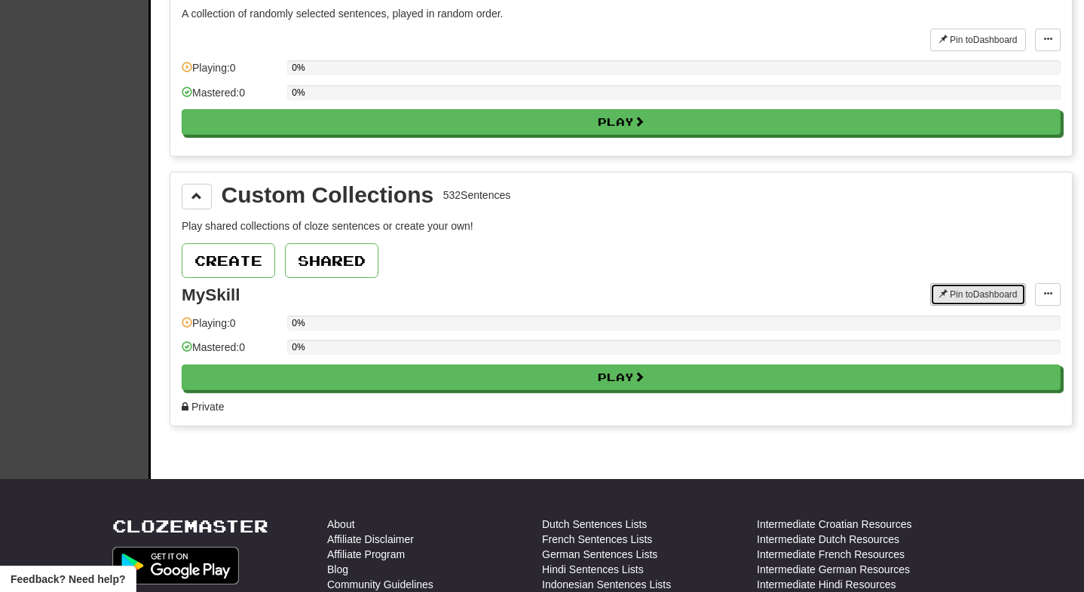
click at [942, 297] on span at bounding box center [942, 293] width 9 height 9
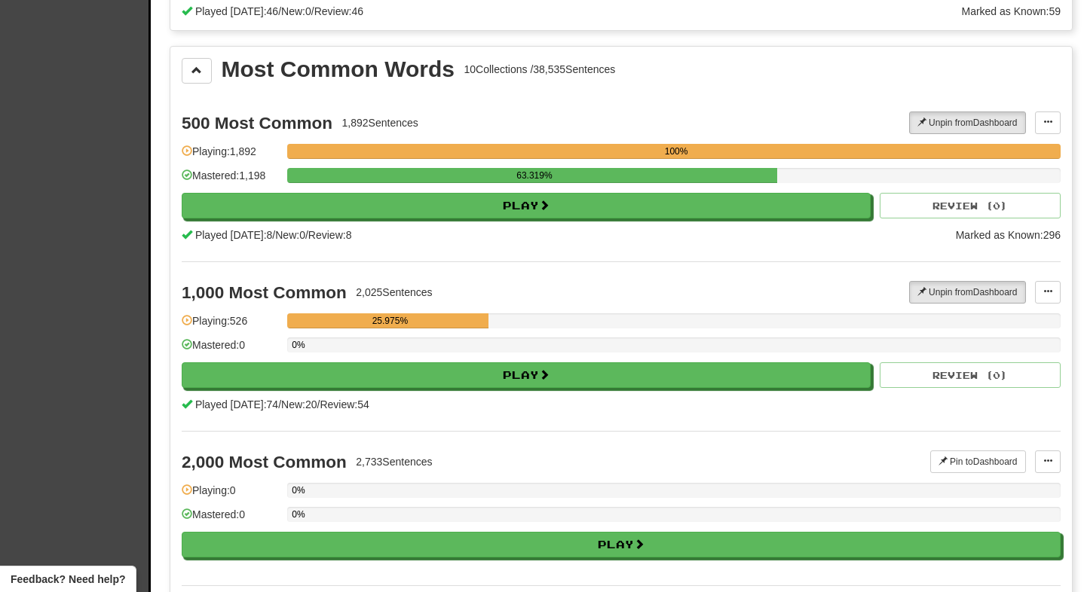
scroll to position [0, 0]
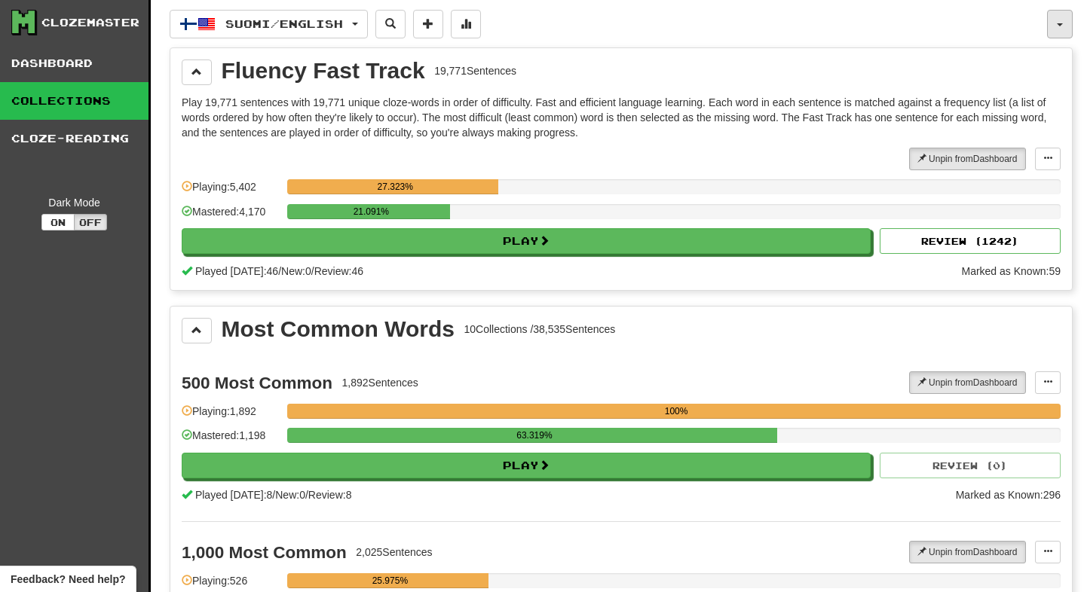
click at [1061, 25] on span "button" at bounding box center [1059, 24] width 6 height 3
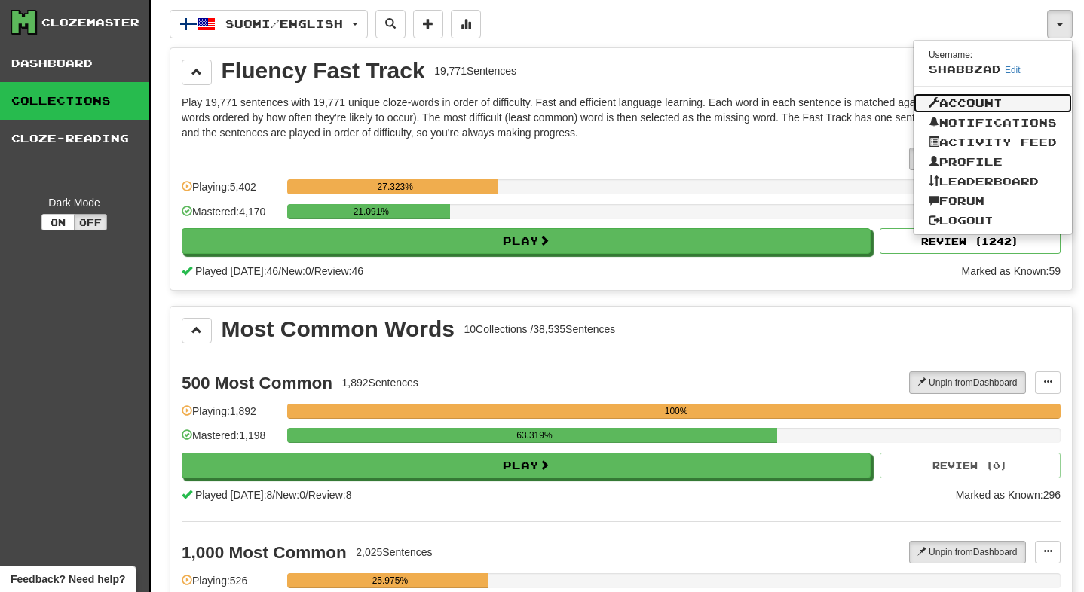
click at [984, 102] on link "Account" at bounding box center [992, 103] width 158 height 20
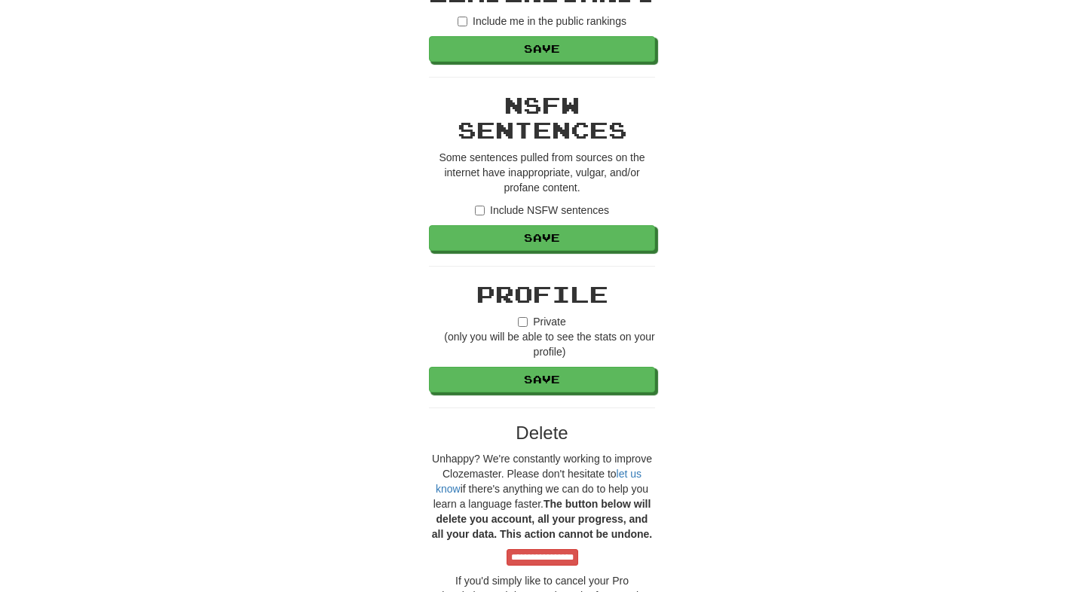
scroll to position [1040, 0]
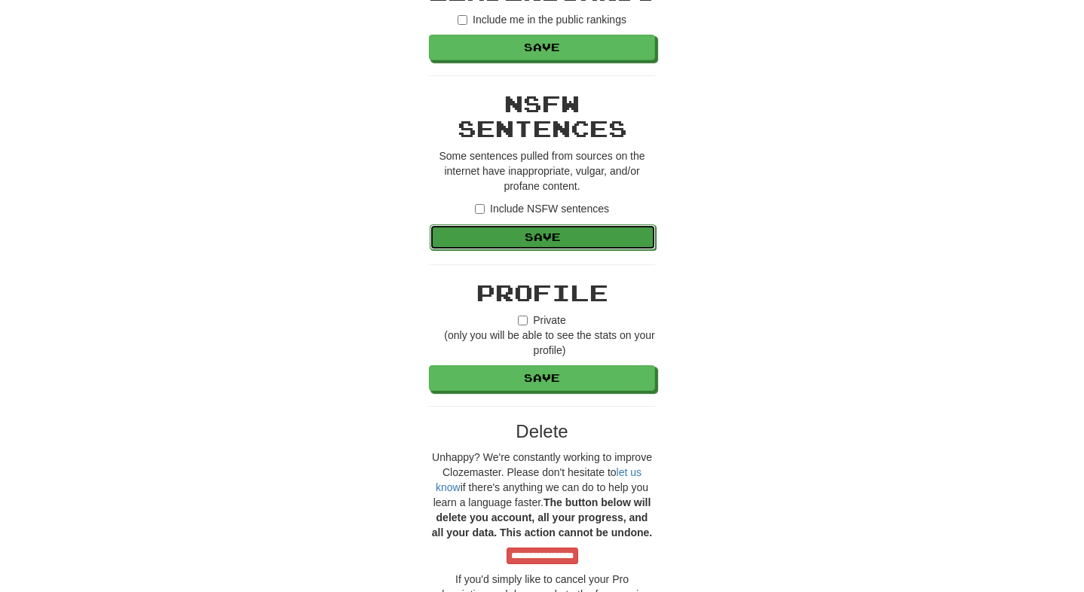
click at [592, 235] on button "Save" at bounding box center [542, 238] width 226 height 26
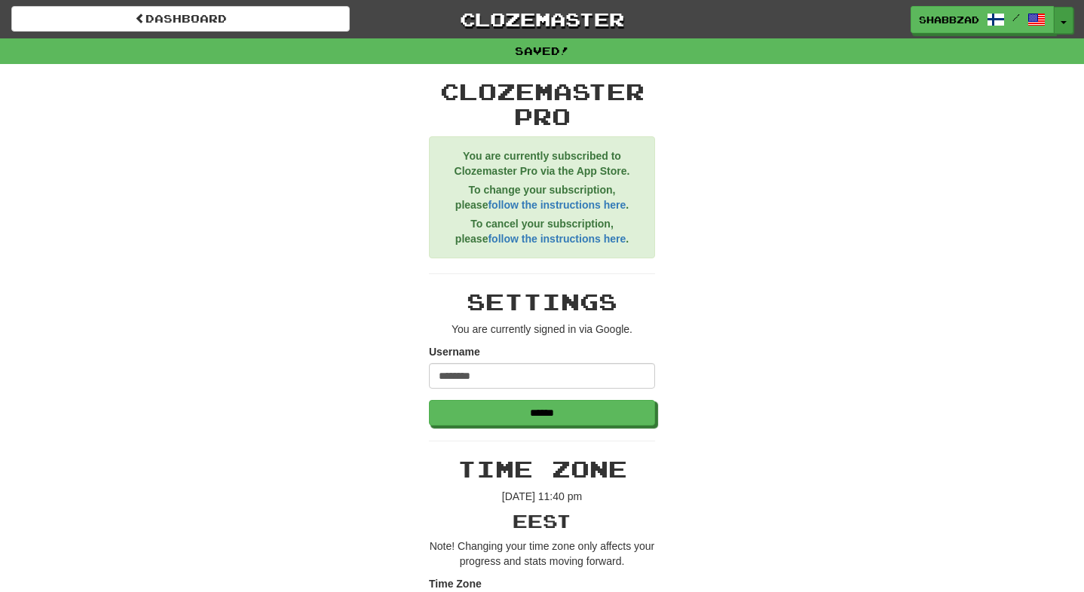
click at [1059, 23] on button "Toggle Dropdown" at bounding box center [1063, 20] width 20 height 27
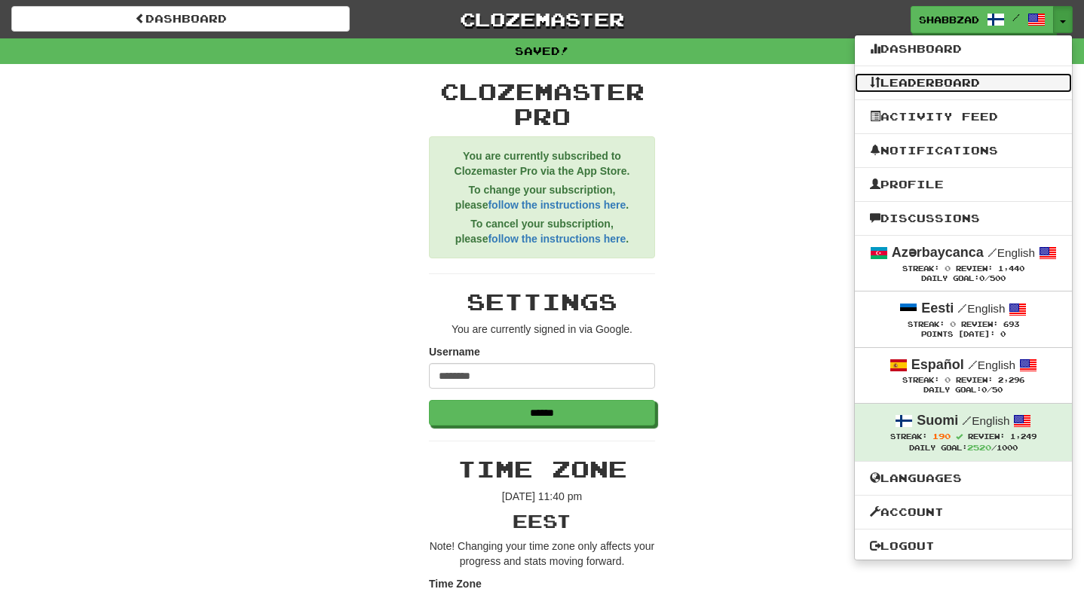
click at [983, 77] on link "Leaderboard" at bounding box center [962, 83] width 217 height 20
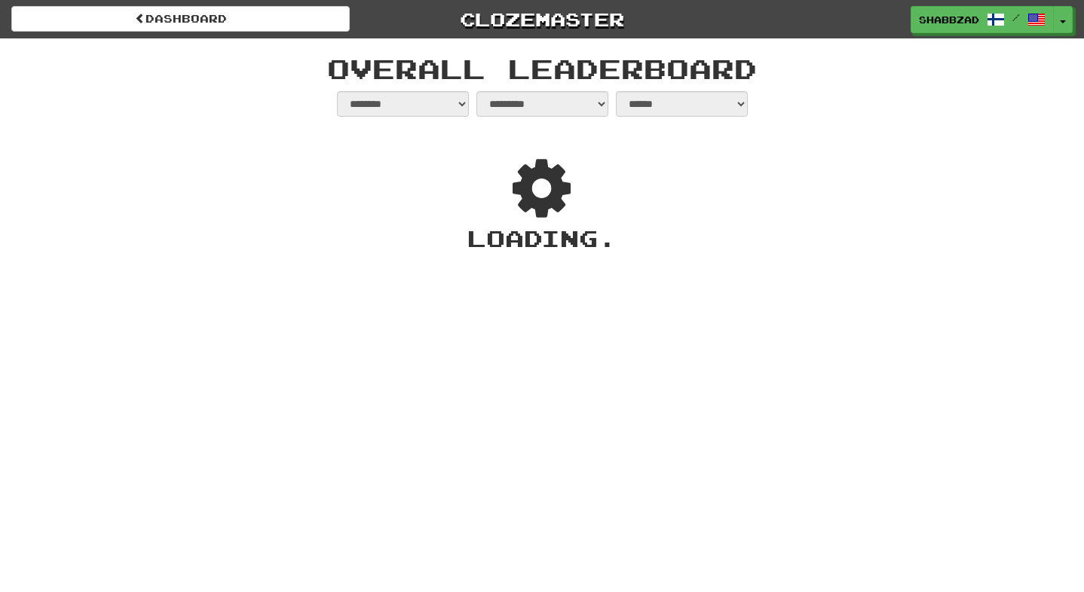
select select "**********"
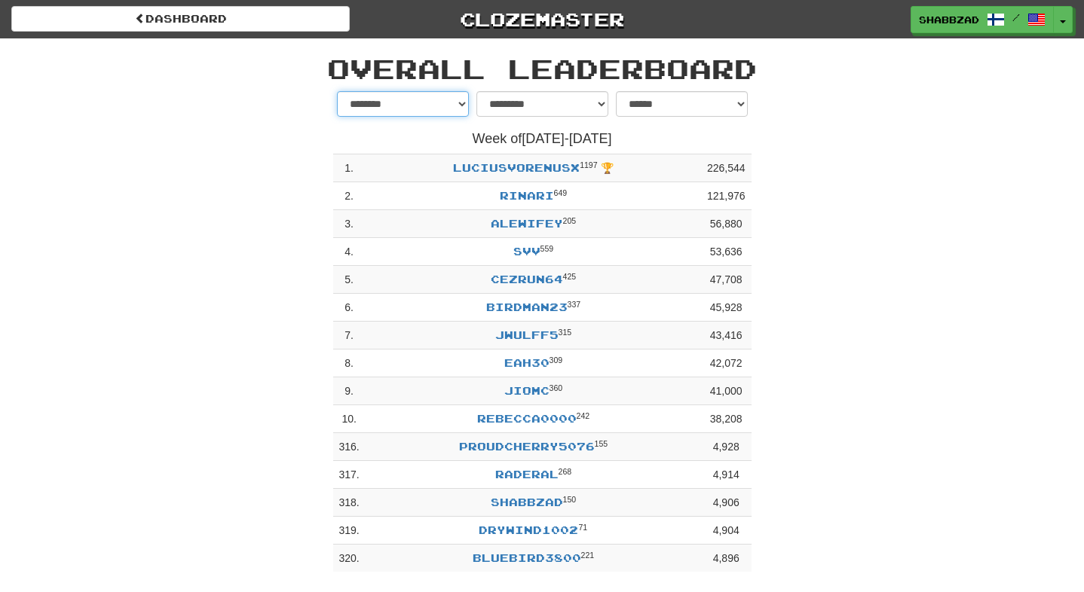
click at [449, 102] on select "******** *********" at bounding box center [403, 104] width 132 height 26
click at [506, 96] on select "**********" at bounding box center [542, 104] width 132 height 26
click at [647, 98] on select "**********" at bounding box center [682, 104] width 132 height 26
click at [974, 23] on span "shabbzad" at bounding box center [949, 21] width 60 height 14
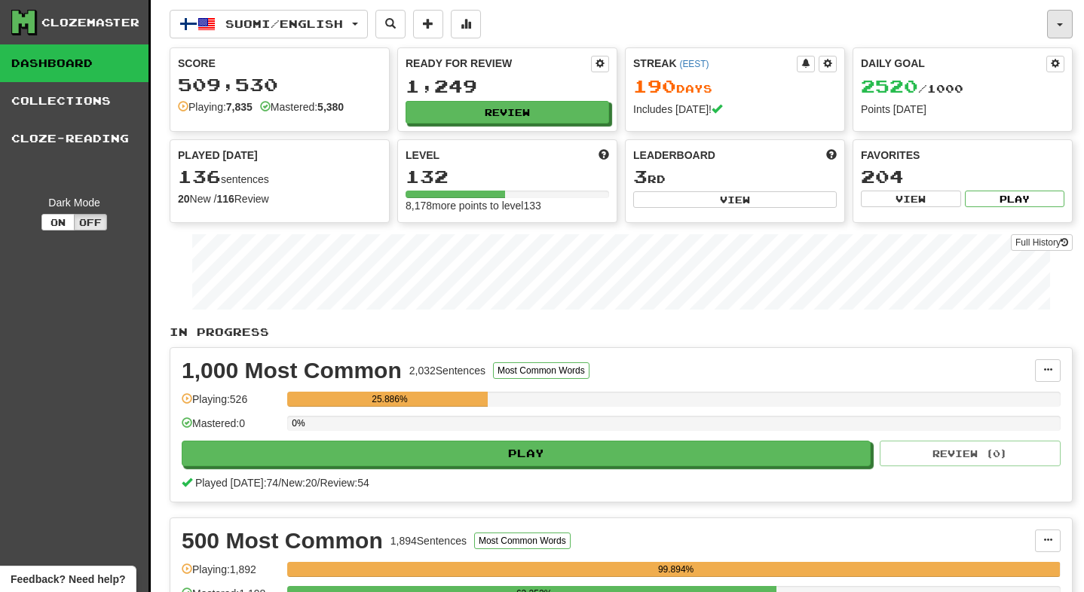
click at [1057, 29] on button "button" at bounding box center [1060, 24] width 26 height 29
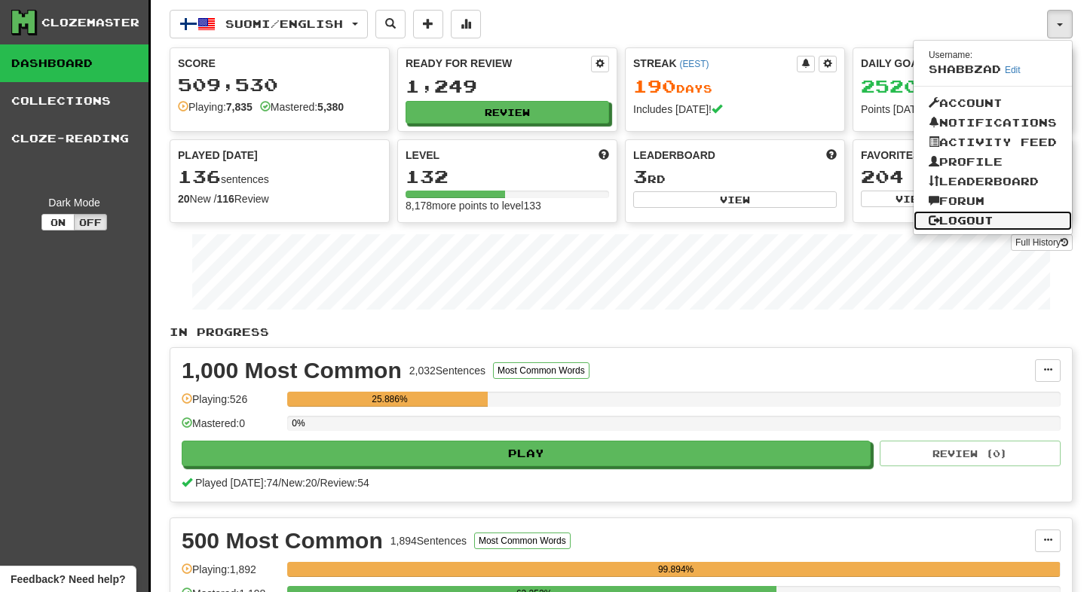
click at [964, 220] on link "Logout" at bounding box center [992, 221] width 158 height 20
